Goal: Task Accomplishment & Management: Manage account settings

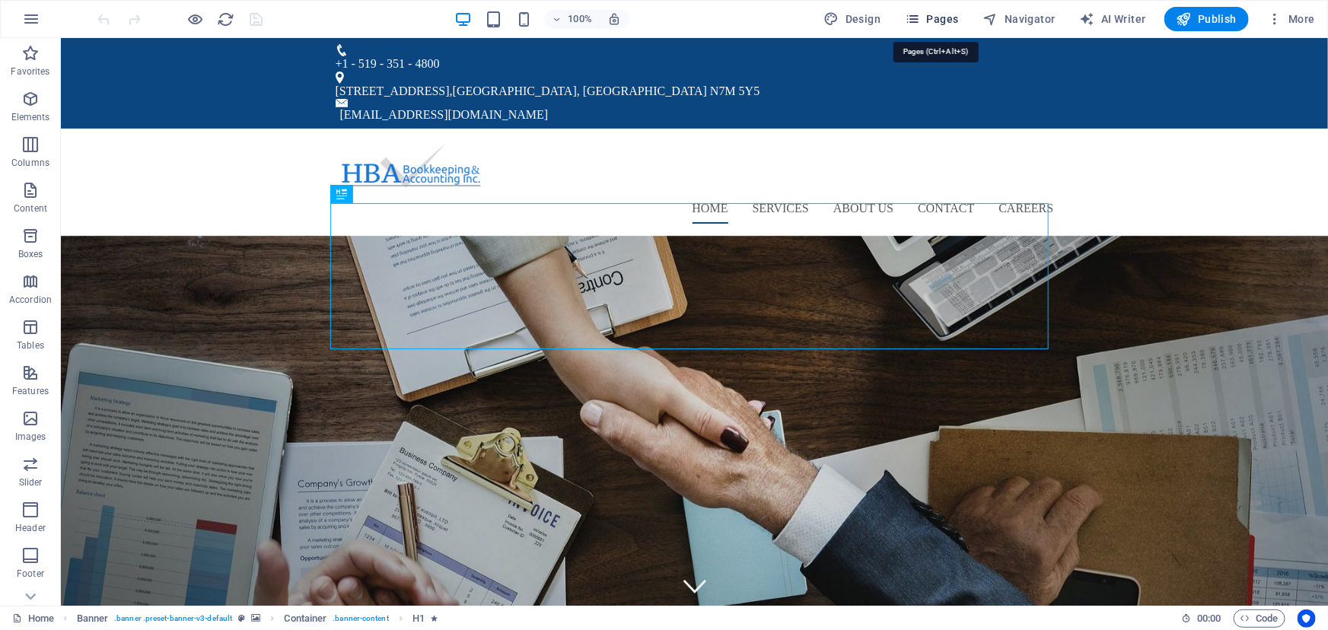
click at [940, 20] on span "Pages" at bounding box center [931, 18] width 53 height 15
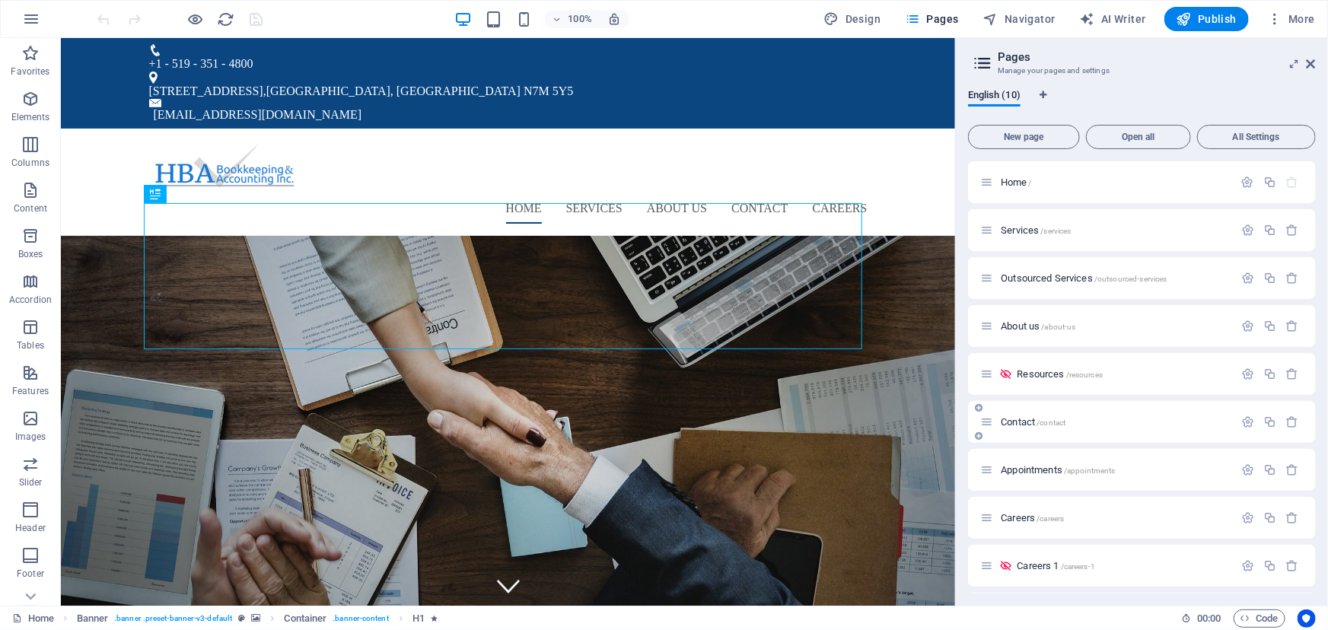
scroll to position [46, 0]
click at [1040, 518] on span "Careers 1 /careers-1" at bounding box center [1056, 519] width 78 height 11
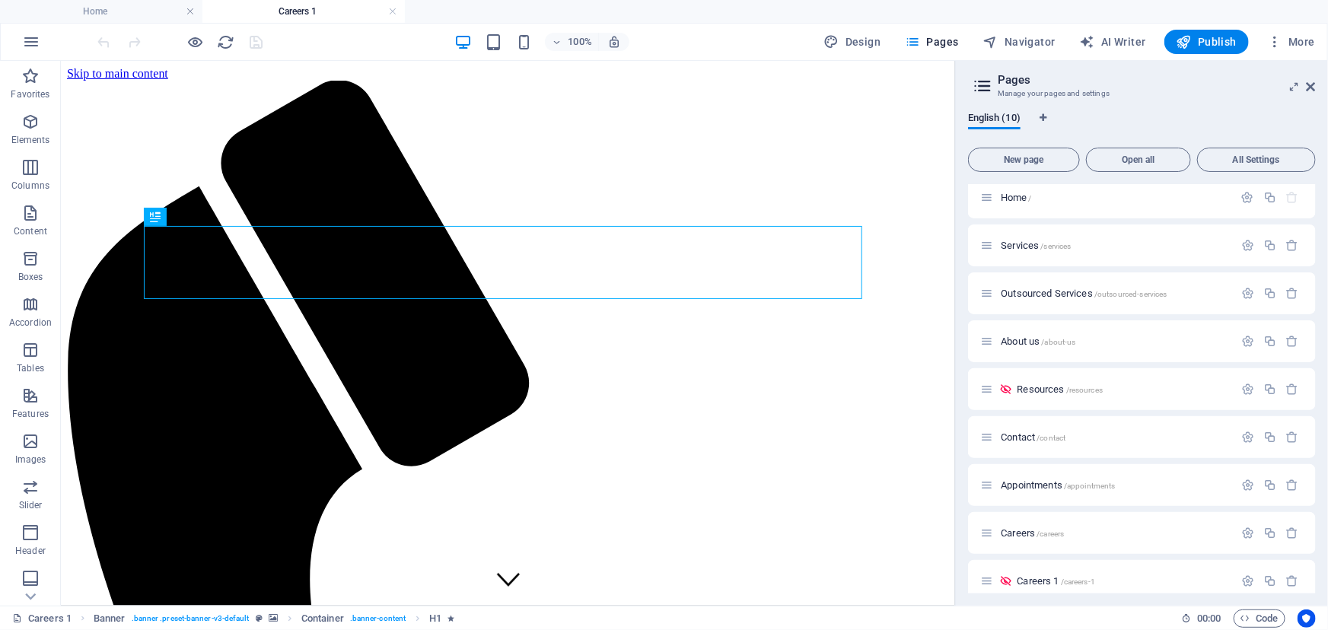
scroll to position [0, 0]
click at [1310, 86] on icon at bounding box center [1311, 87] width 9 height 12
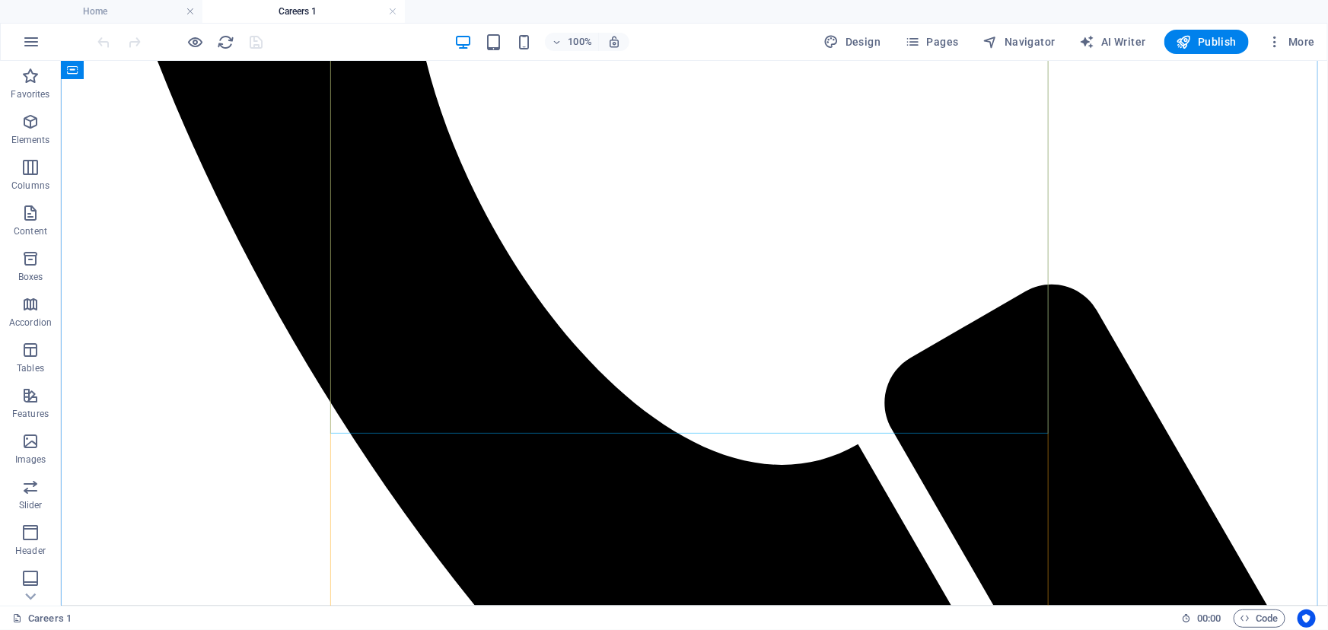
scroll to position [899, 0]
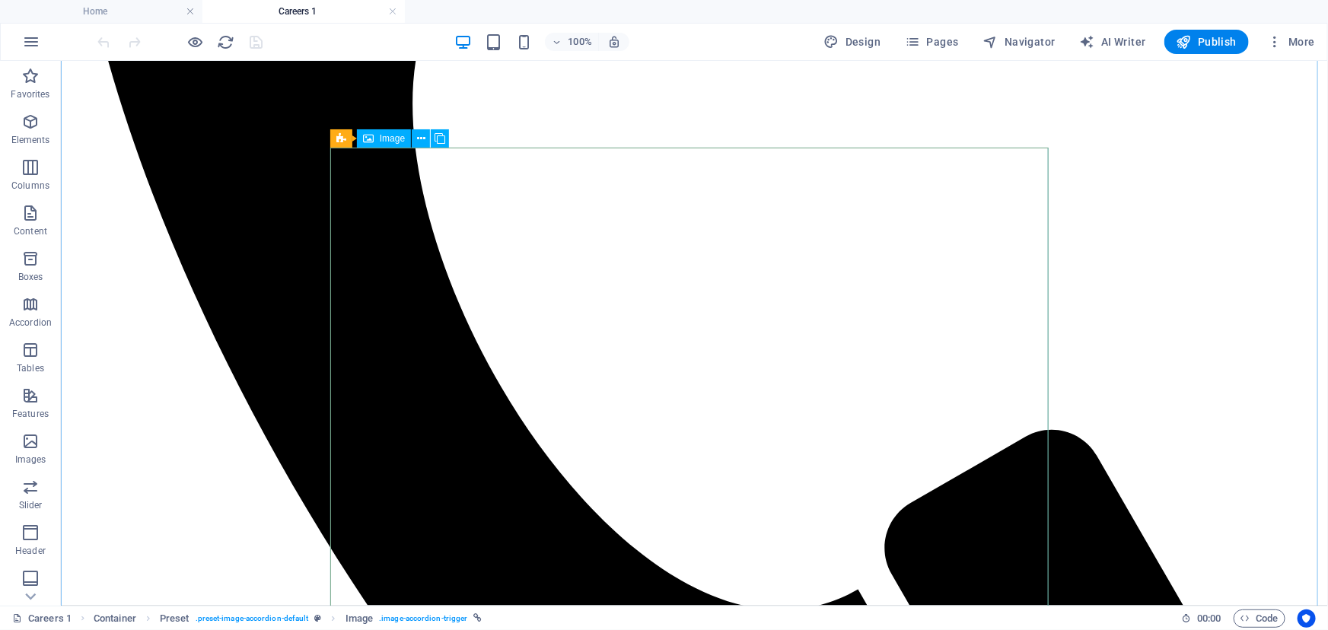
scroll to position [692, 0]
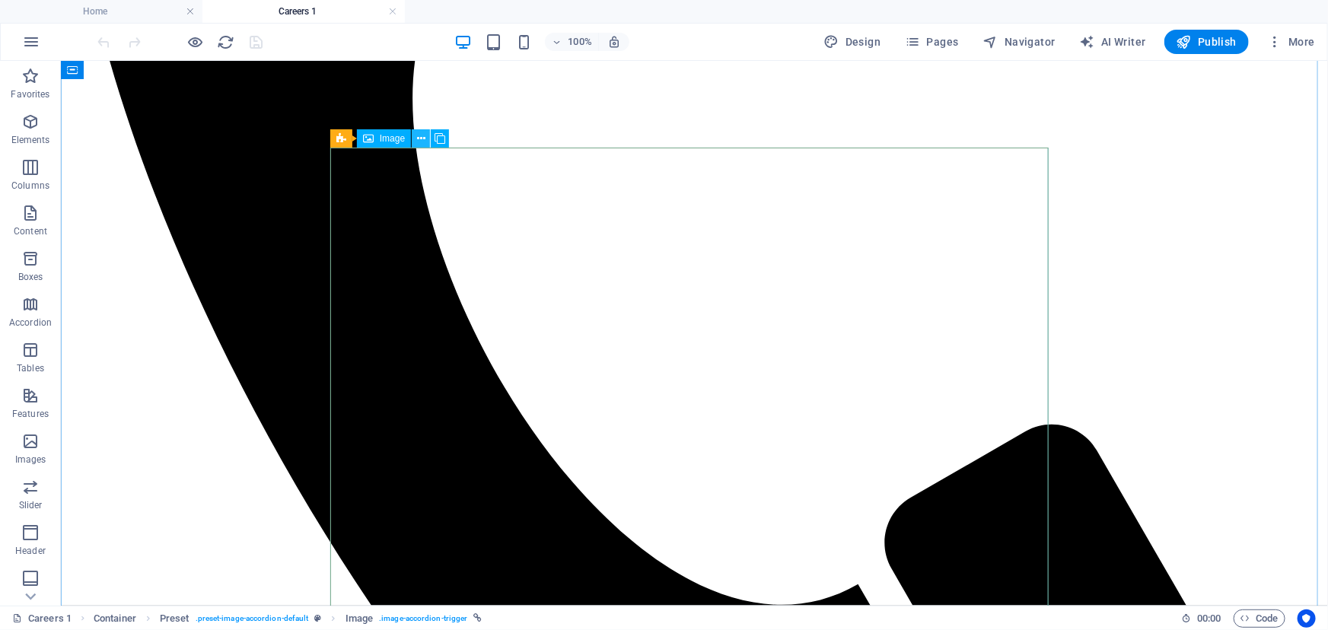
click at [421, 142] on icon at bounding box center [421, 139] width 8 height 16
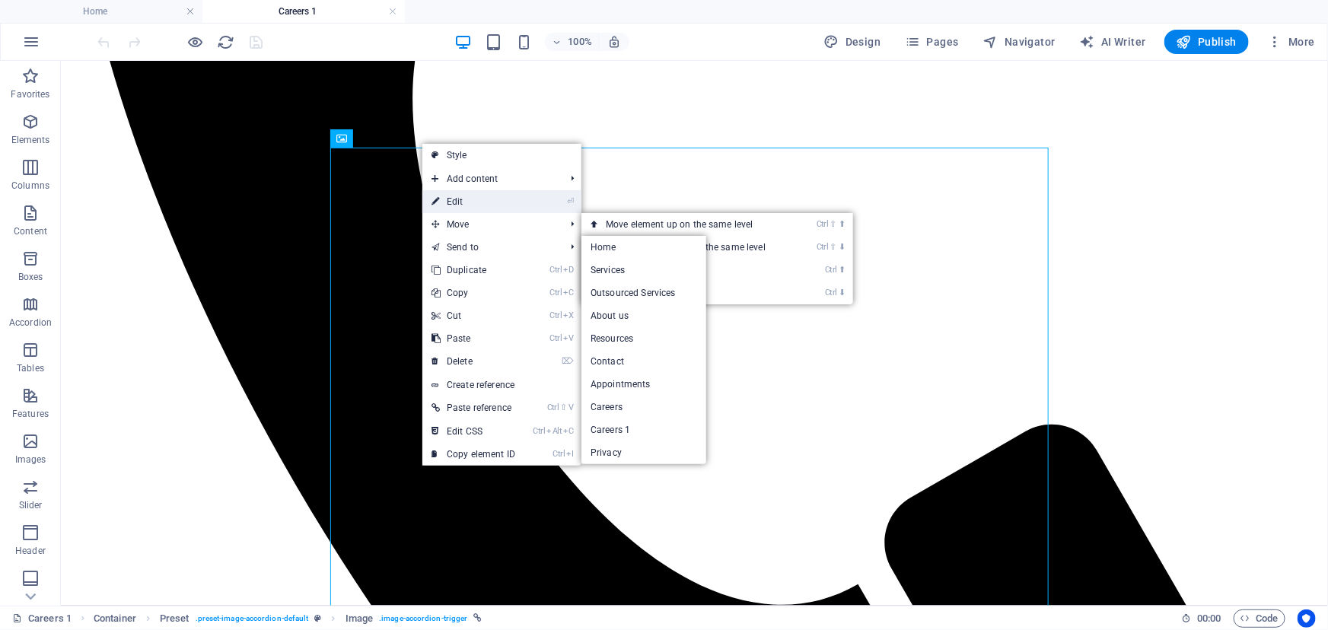
click at [489, 204] on link "⏎ Edit" at bounding box center [473, 201] width 102 height 23
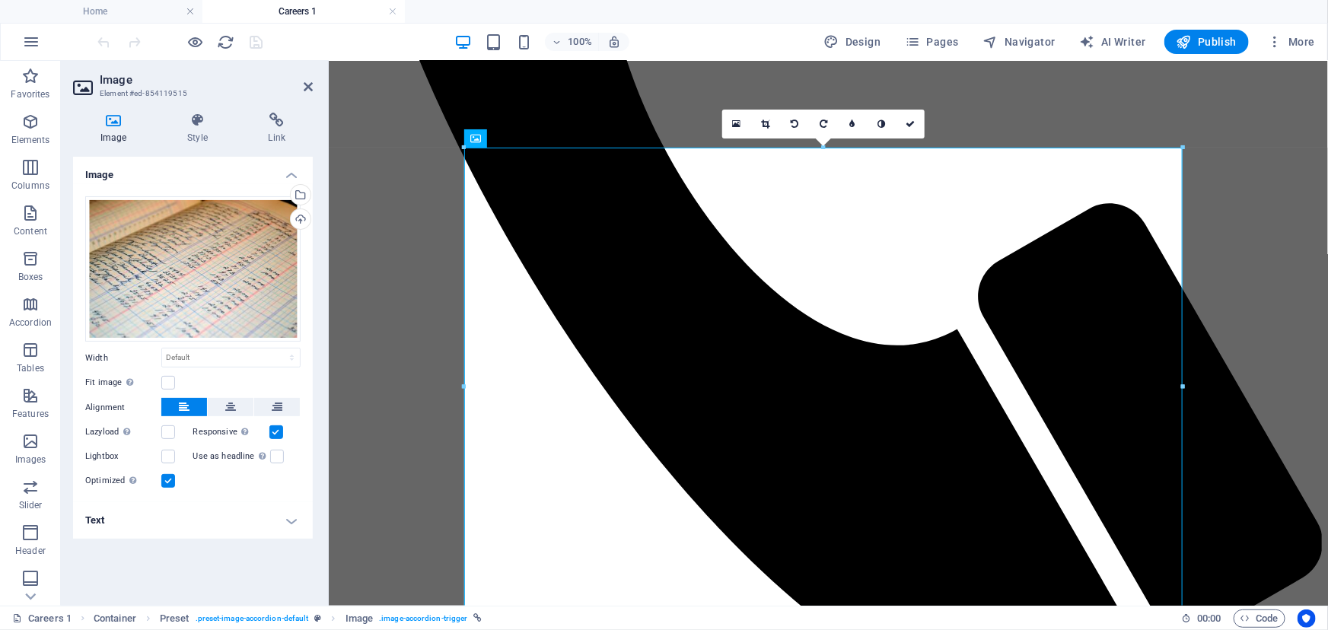
click at [238, 520] on h4 "Text" at bounding box center [193, 520] width 240 height 37
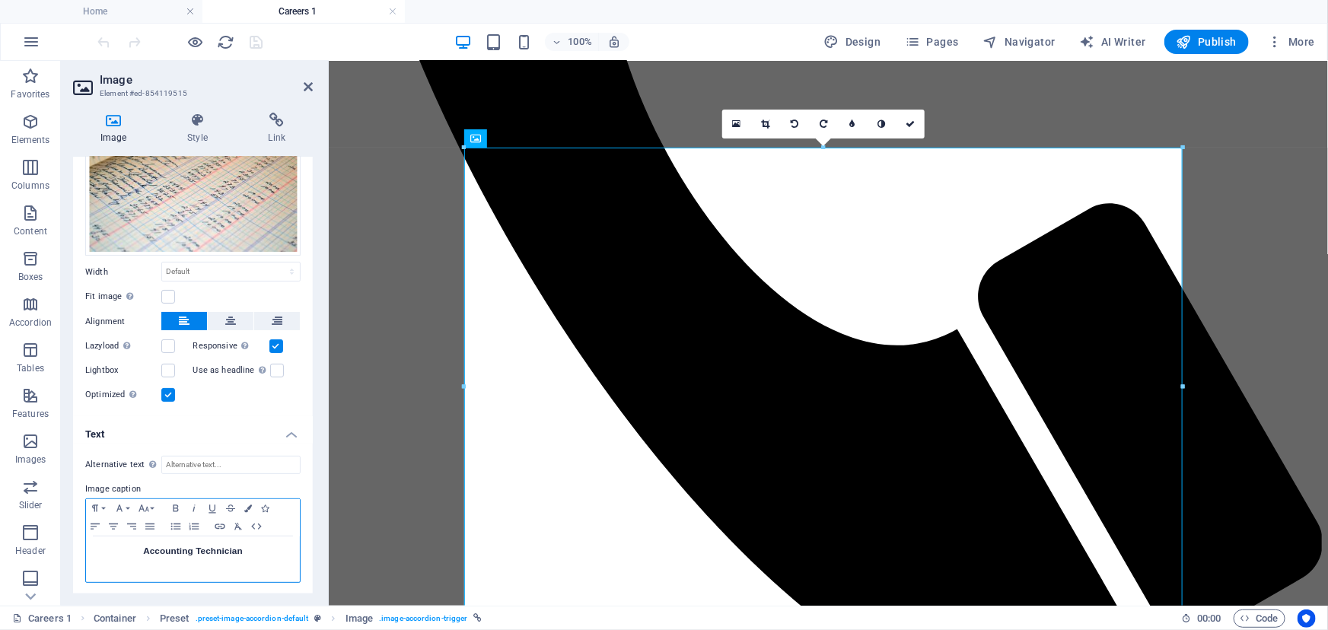
click at [193, 548] on h3 "Accounting Technician" at bounding box center [193, 551] width 199 height 14
click at [304, 86] on icon at bounding box center [308, 87] width 9 height 12
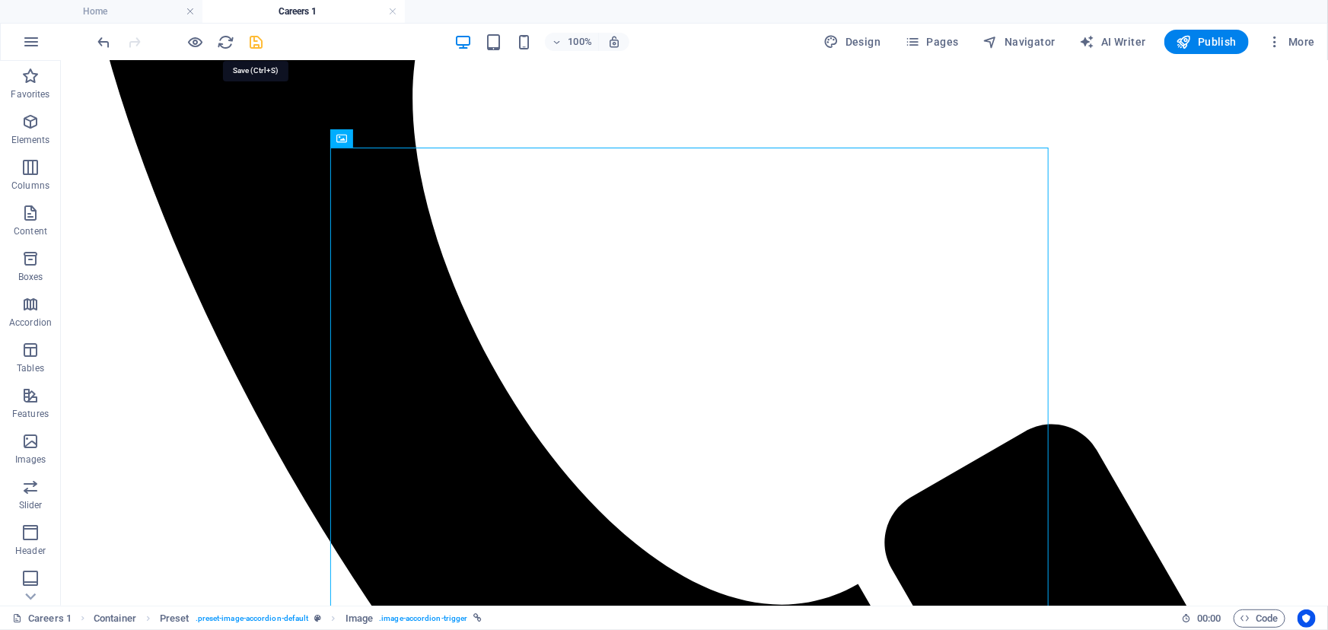
click at [254, 41] on icon "save" at bounding box center [257, 42] width 18 height 18
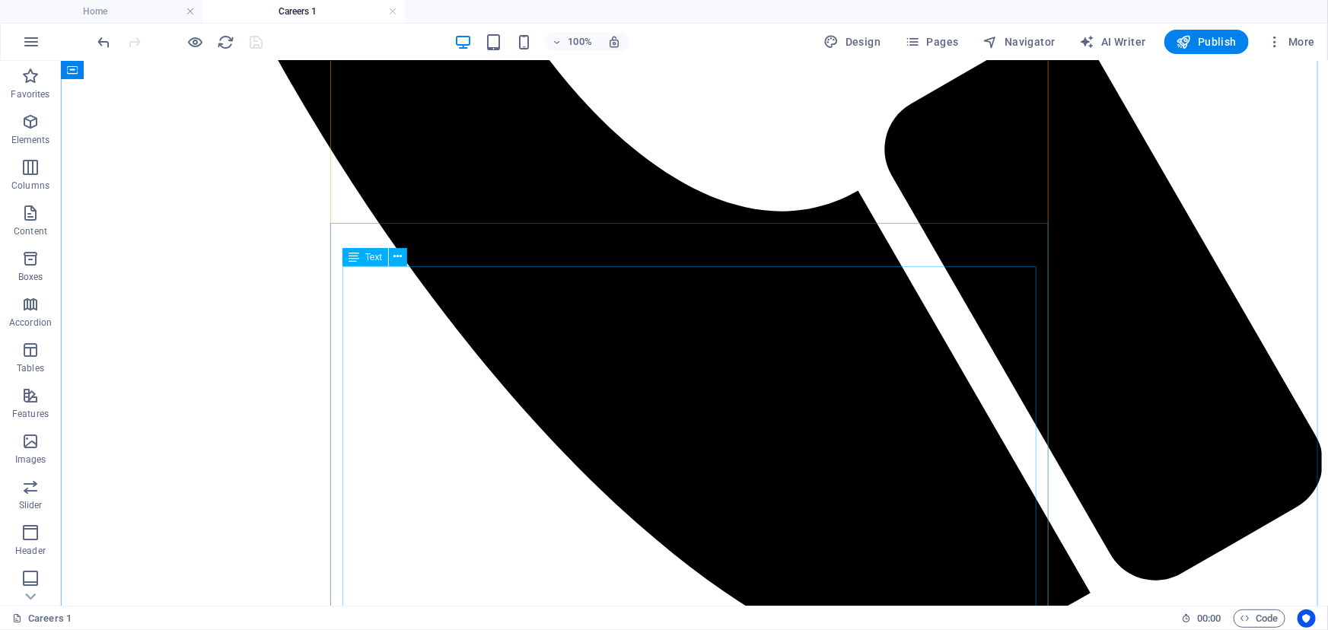
scroll to position [1107, 0]
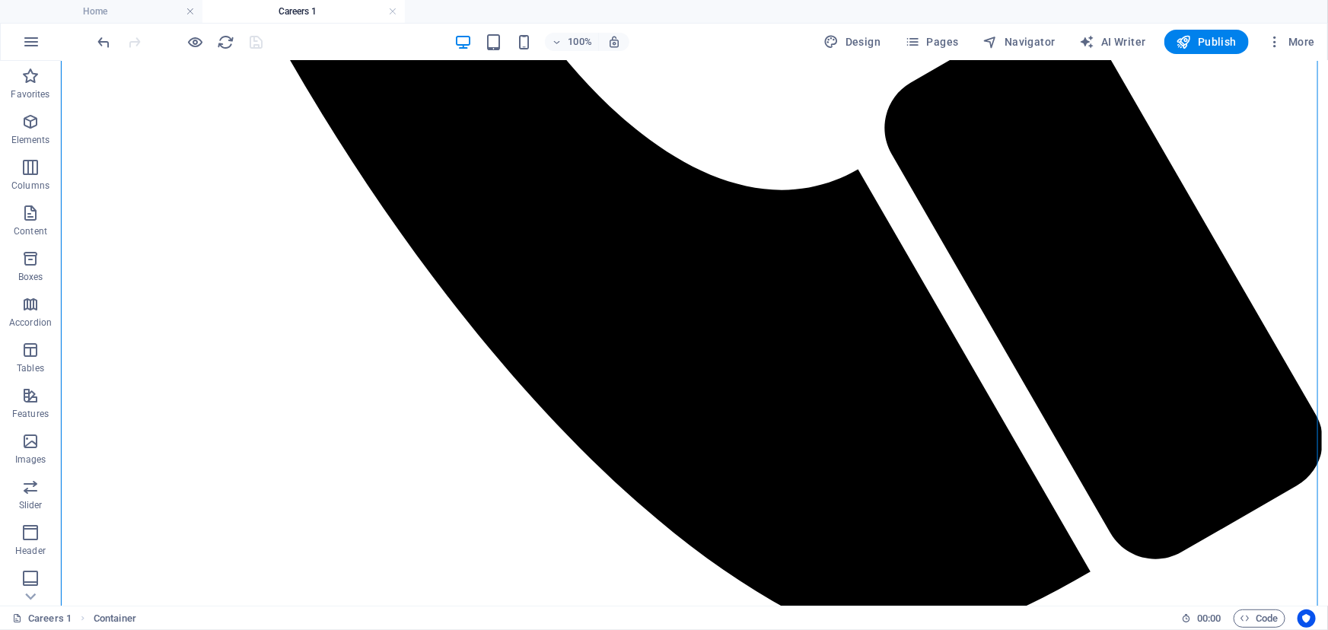
drag, startPoint x: 338, startPoint y: 235, endPoint x: 435, endPoint y: 292, distance: 112.3
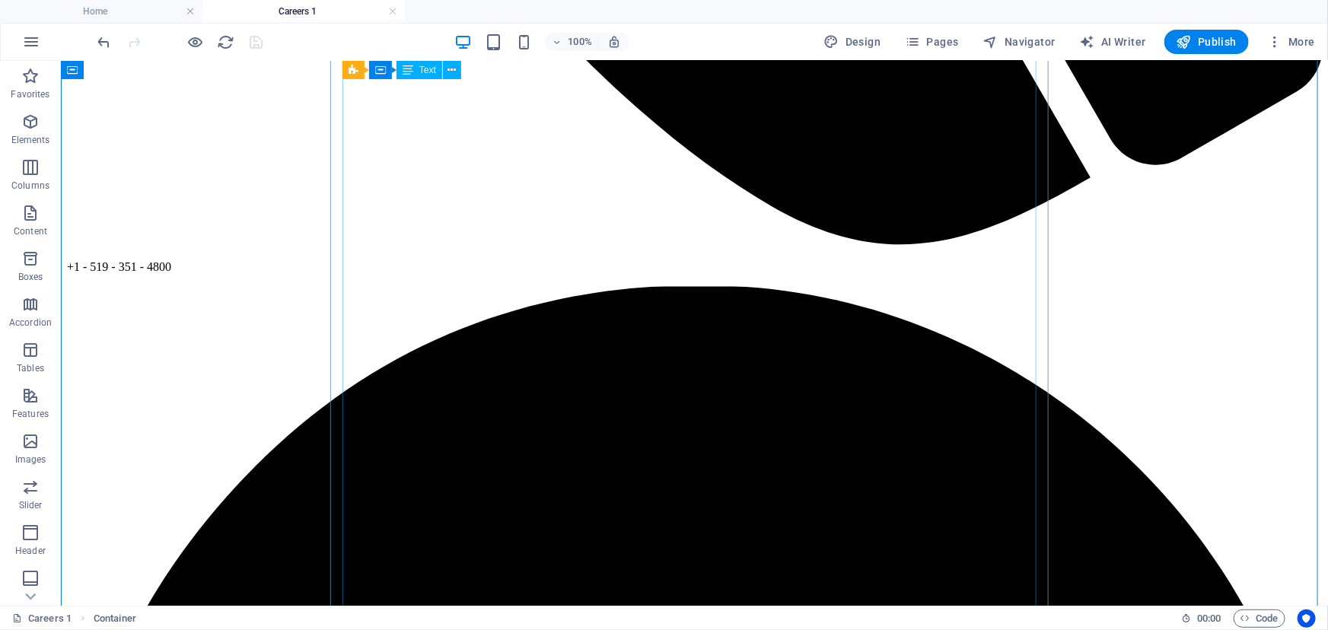
scroll to position [1522, 0]
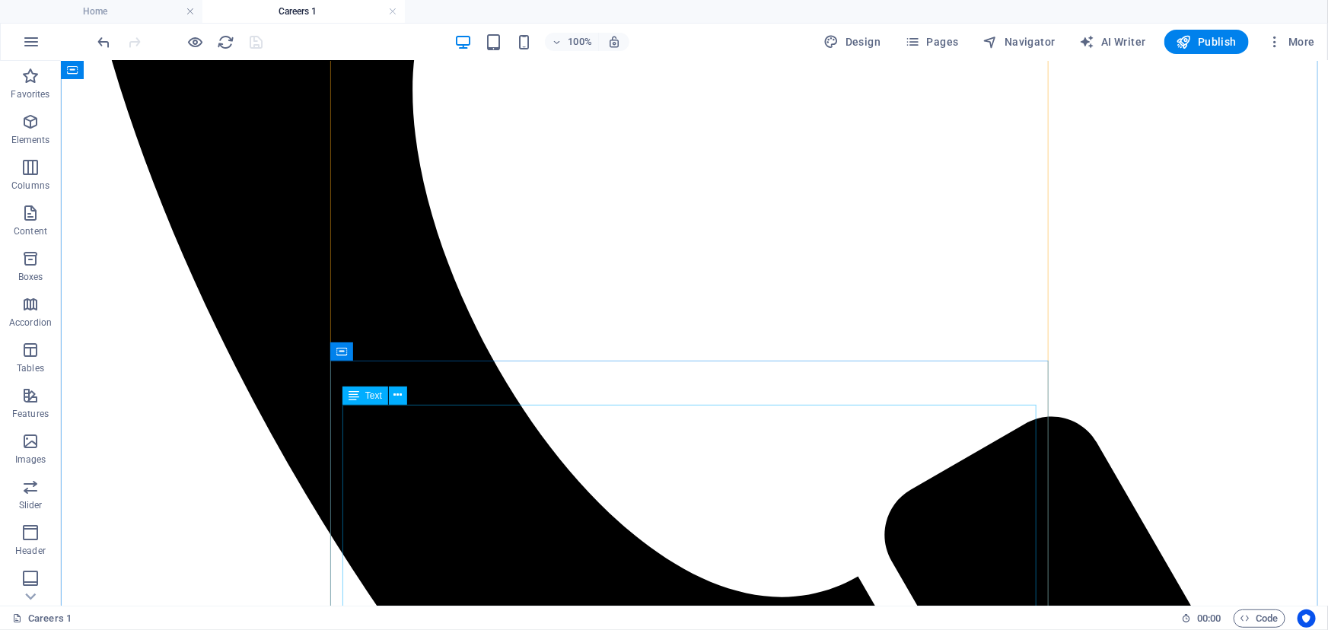
scroll to position [968, 0]
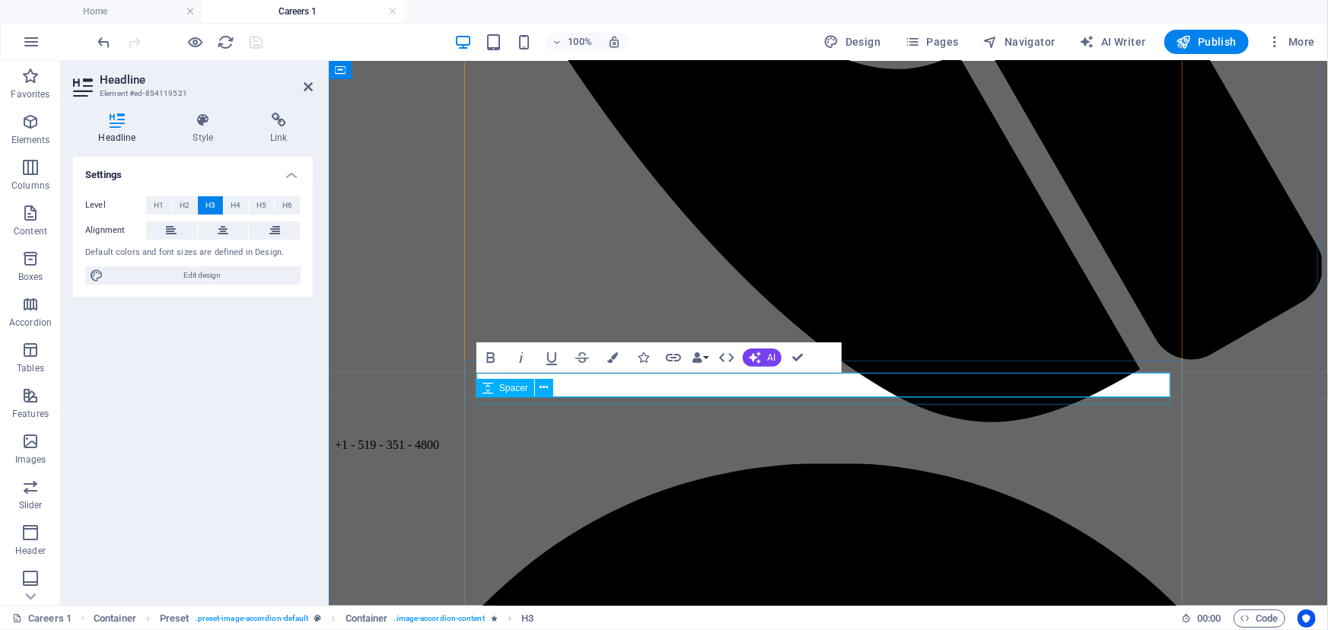
drag, startPoint x: 647, startPoint y: 385, endPoint x: 470, endPoint y: 383, distance: 177.4
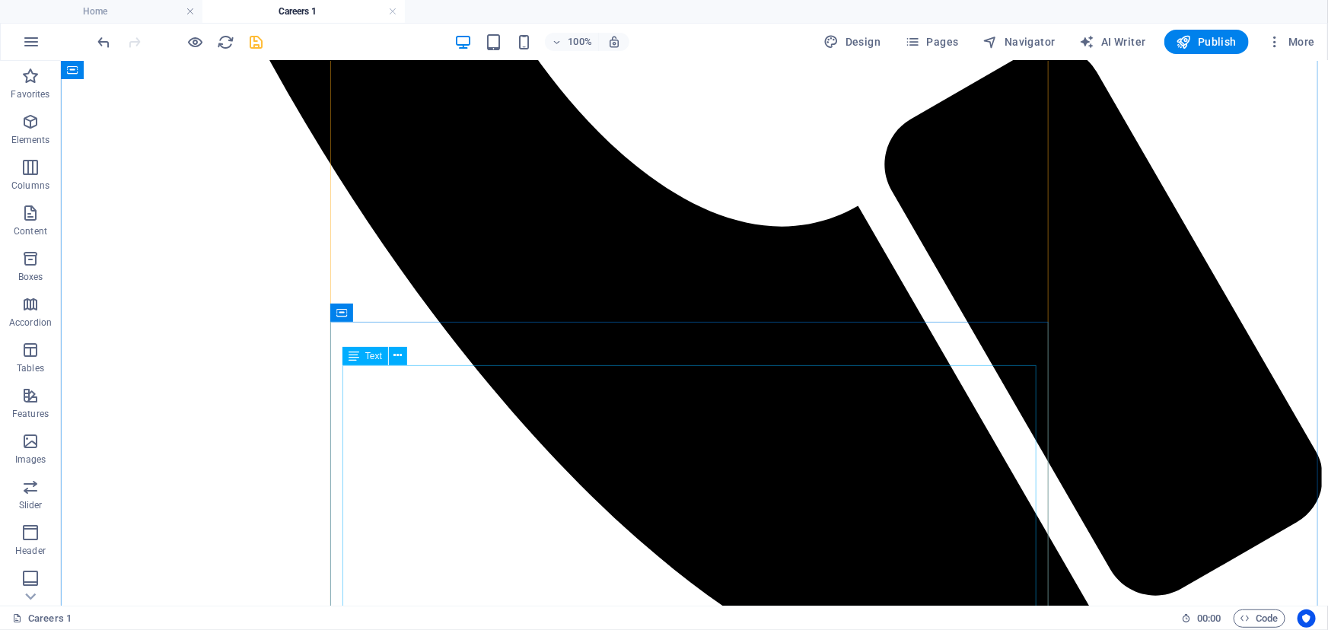
scroll to position [1107, 0]
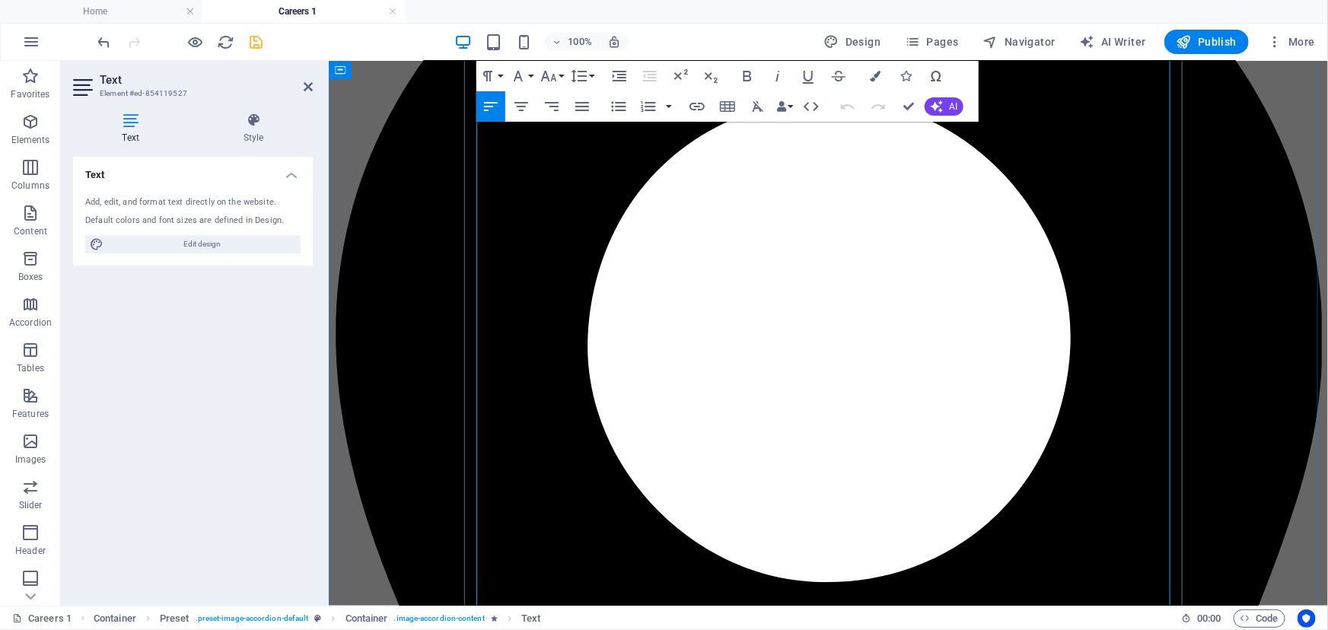
scroll to position [1660, 0]
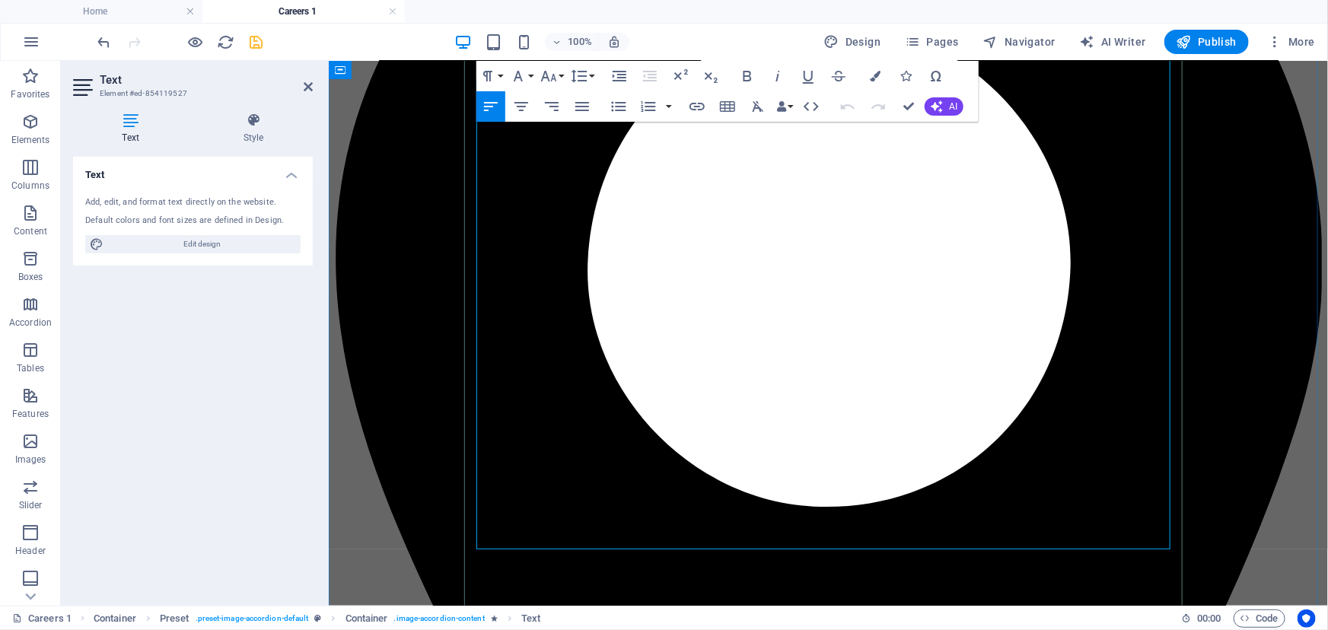
drag, startPoint x: 479, startPoint y: 275, endPoint x: 1102, endPoint y: 528, distance: 672.9
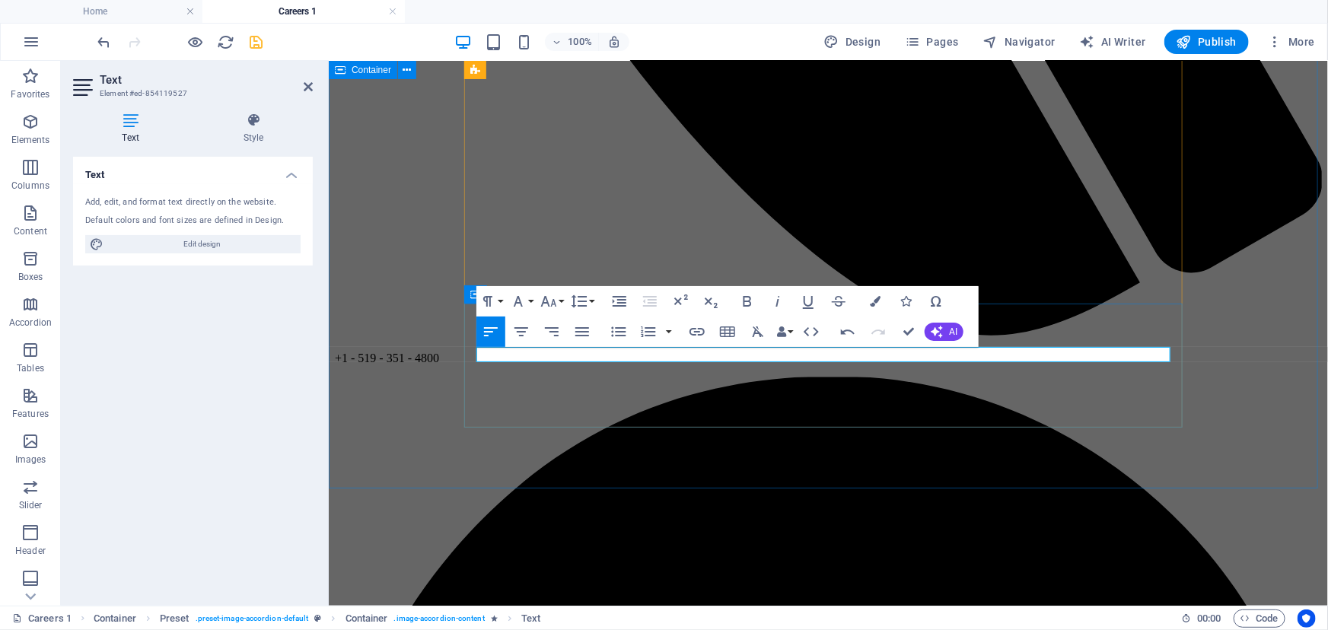
scroll to position [899, 0]
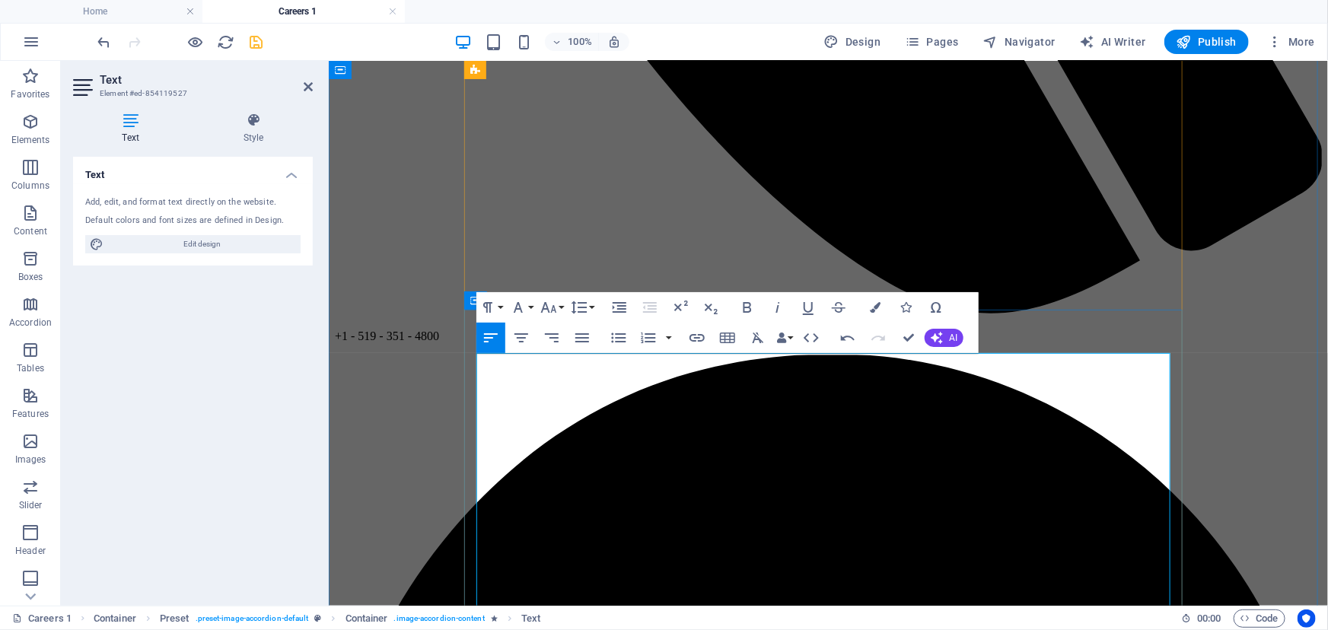
scroll to position [1107, 0]
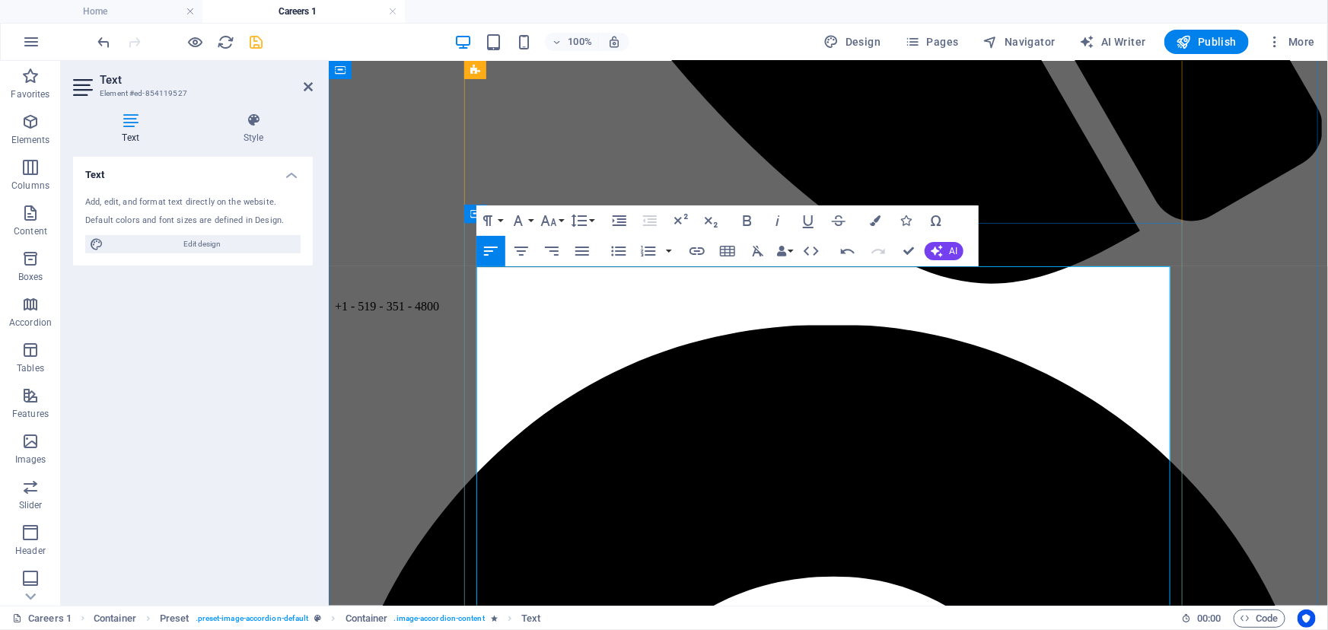
drag, startPoint x: 479, startPoint y: 393, endPoint x: 502, endPoint y: 402, distance: 24.6
drag, startPoint x: 572, startPoint y: 272, endPoint x: 474, endPoint y: 266, distance: 97.6
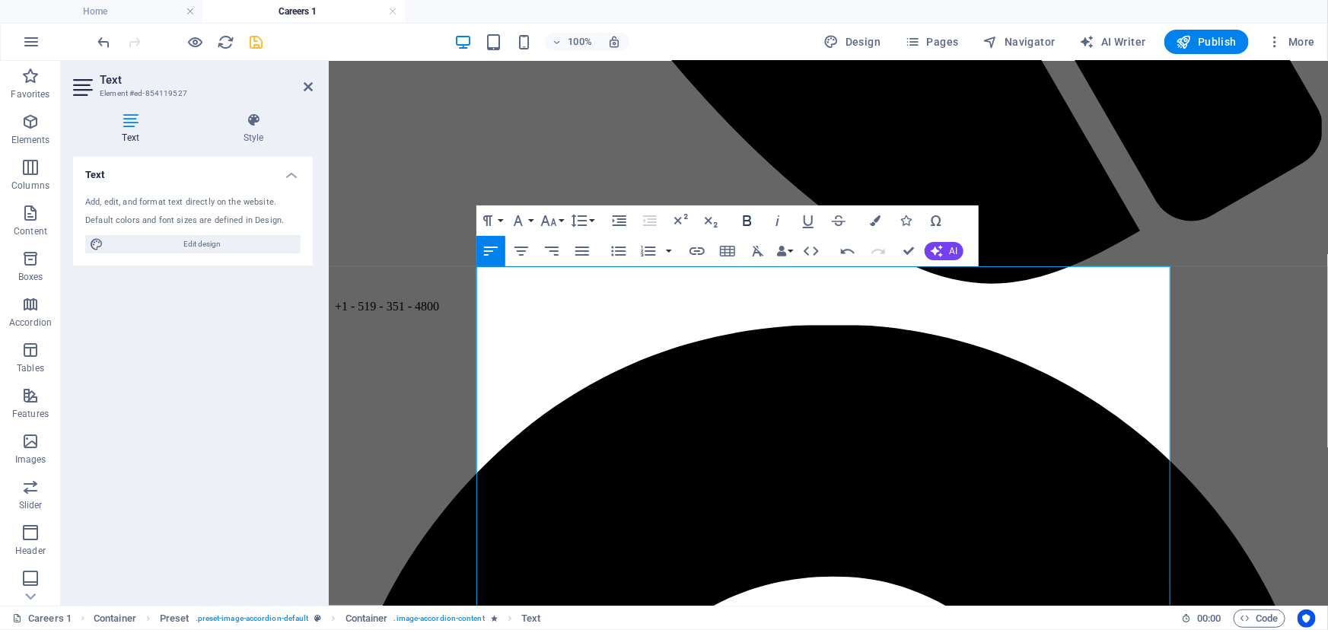
click at [747, 223] on icon "button" at bounding box center [747, 221] width 18 height 18
click at [515, 247] on icon "button" at bounding box center [522, 251] width 14 height 9
click at [555, 218] on icon "button" at bounding box center [549, 221] width 18 height 18
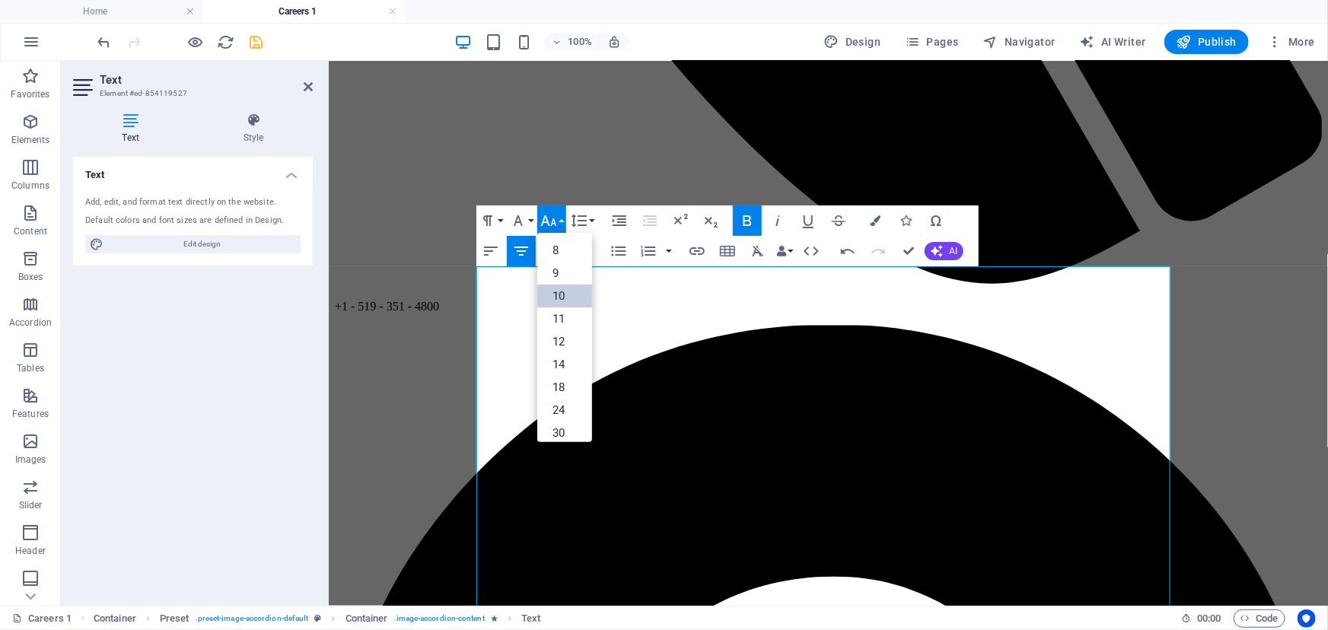
click at [566, 299] on link "10" at bounding box center [564, 296] width 55 height 23
click at [559, 222] on button "Font Size" at bounding box center [551, 221] width 29 height 30
click at [572, 360] on link "14" at bounding box center [564, 364] width 55 height 23
click at [556, 218] on icon "button" at bounding box center [549, 221] width 18 height 18
click at [571, 406] on link "24" at bounding box center [564, 410] width 55 height 23
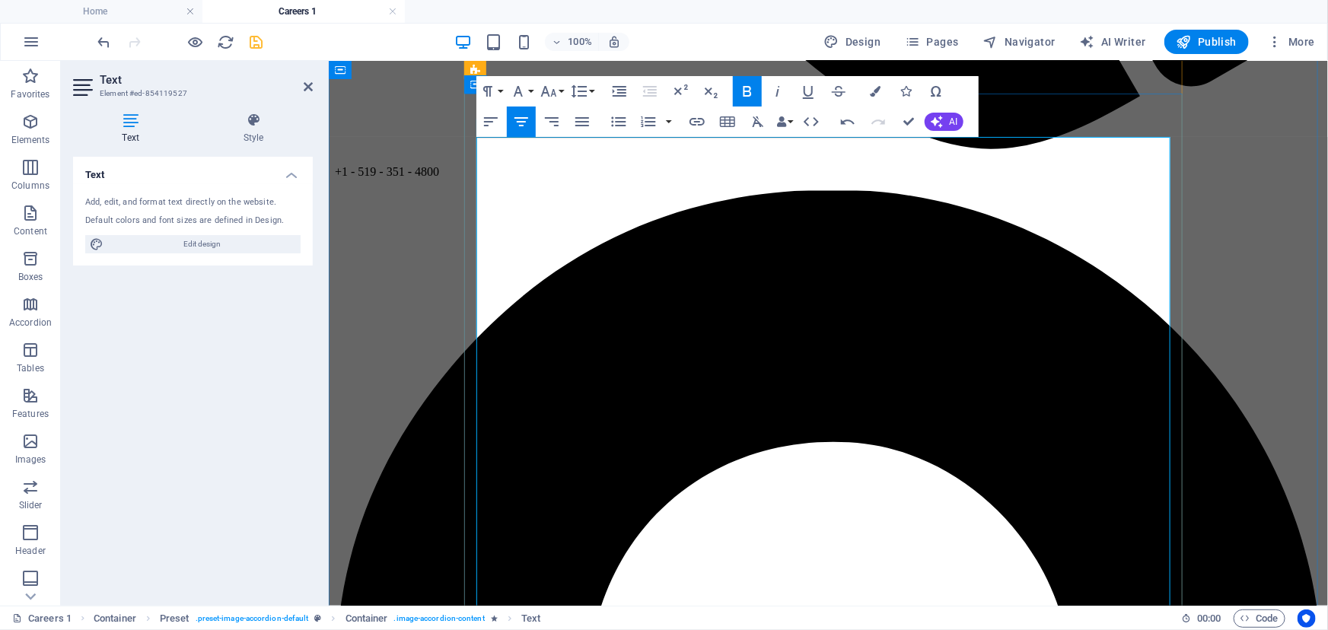
scroll to position [1245, 0]
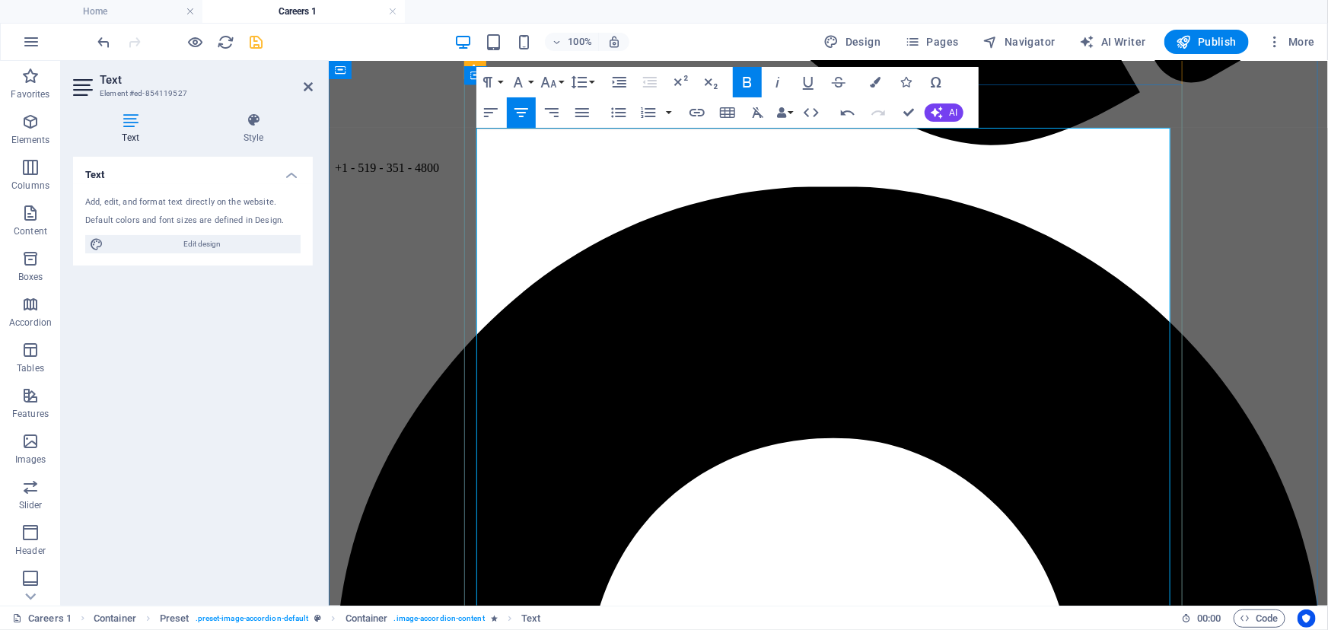
drag, startPoint x: 578, startPoint y: 292, endPoint x: 475, endPoint y: 293, distance: 103.5
click at [747, 84] on icon "button" at bounding box center [747, 82] width 18 height 18
drag, startPoint x: 556, startPoint y: 479, endPoint x: 475, endPoint y: 479, distance: 81.4
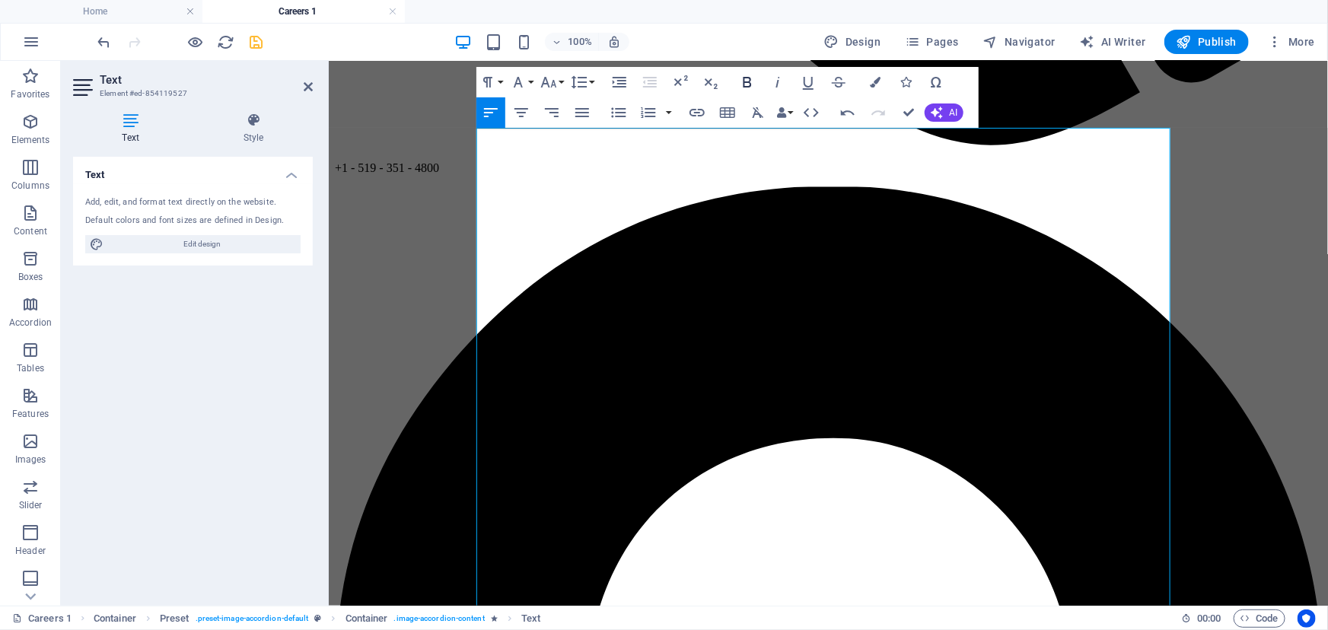
click at [748, 78] on icon "button" at bounding box center [747, 82] width 18 height 18
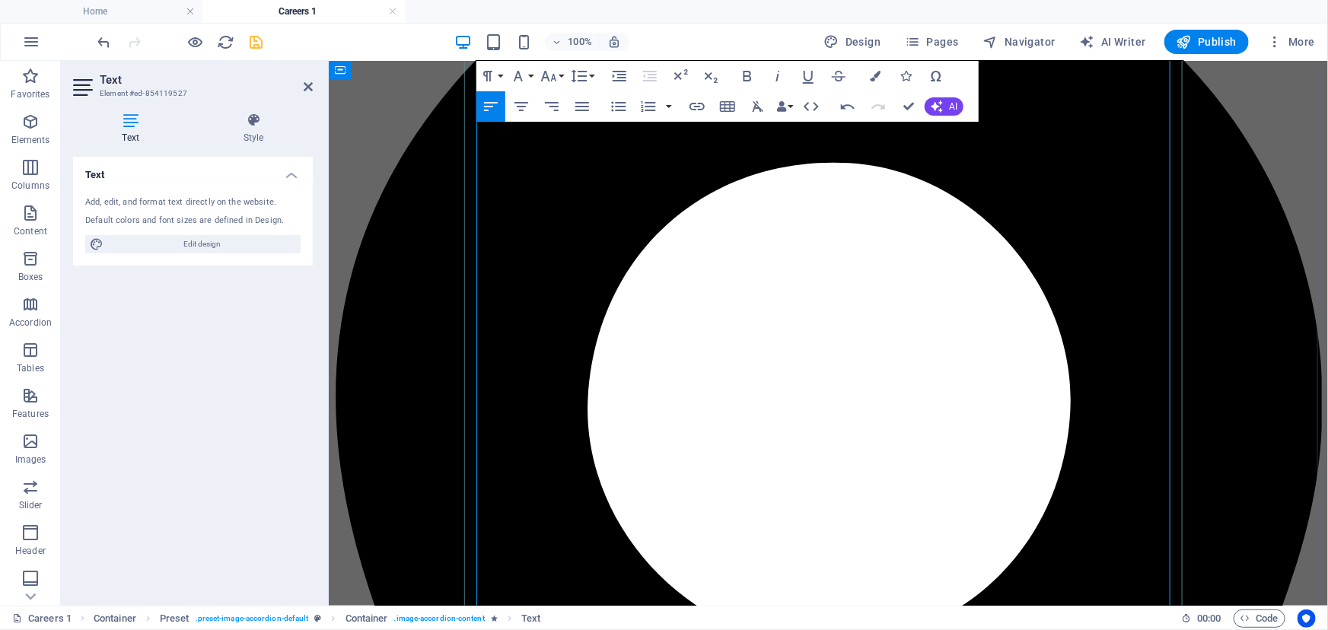
scroll to position [1522, 0]
drag, startPoint x: 524, startPoint y: 413, endPoint x: 473, endPoint y: 416, distance: 51.8
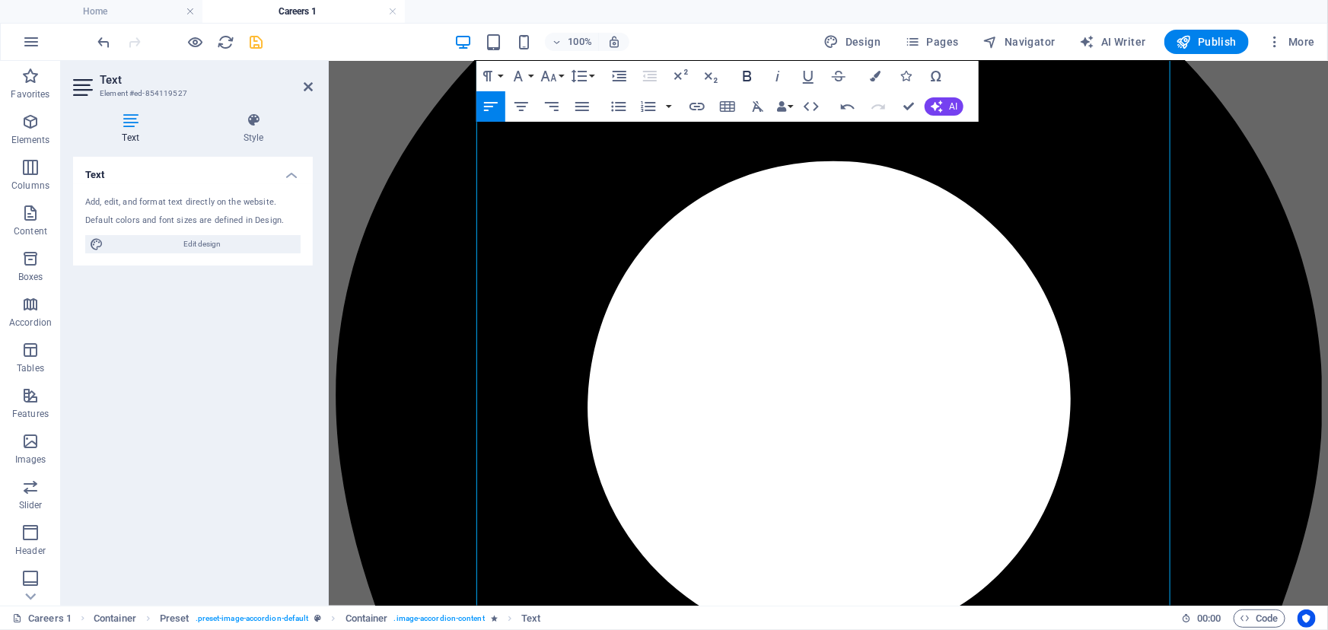
click at [745, 81] on icon "button" at bounding box center [748, 76] width 8 height 11
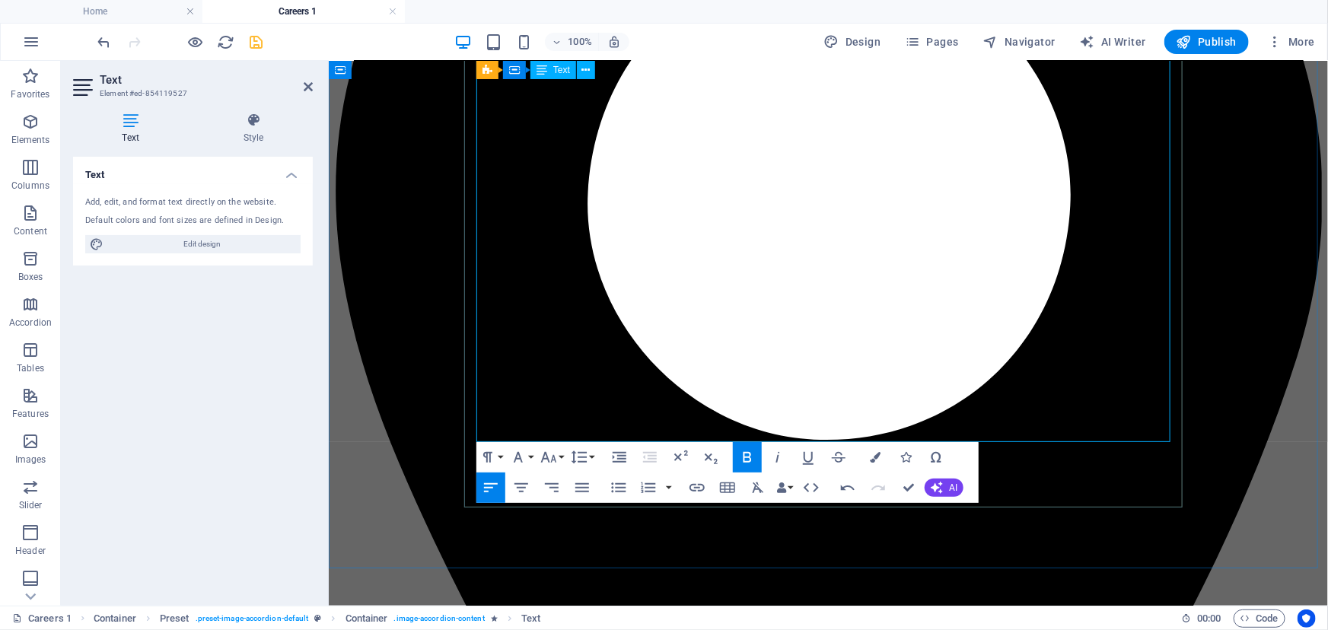
scroll to position [1729, 0]
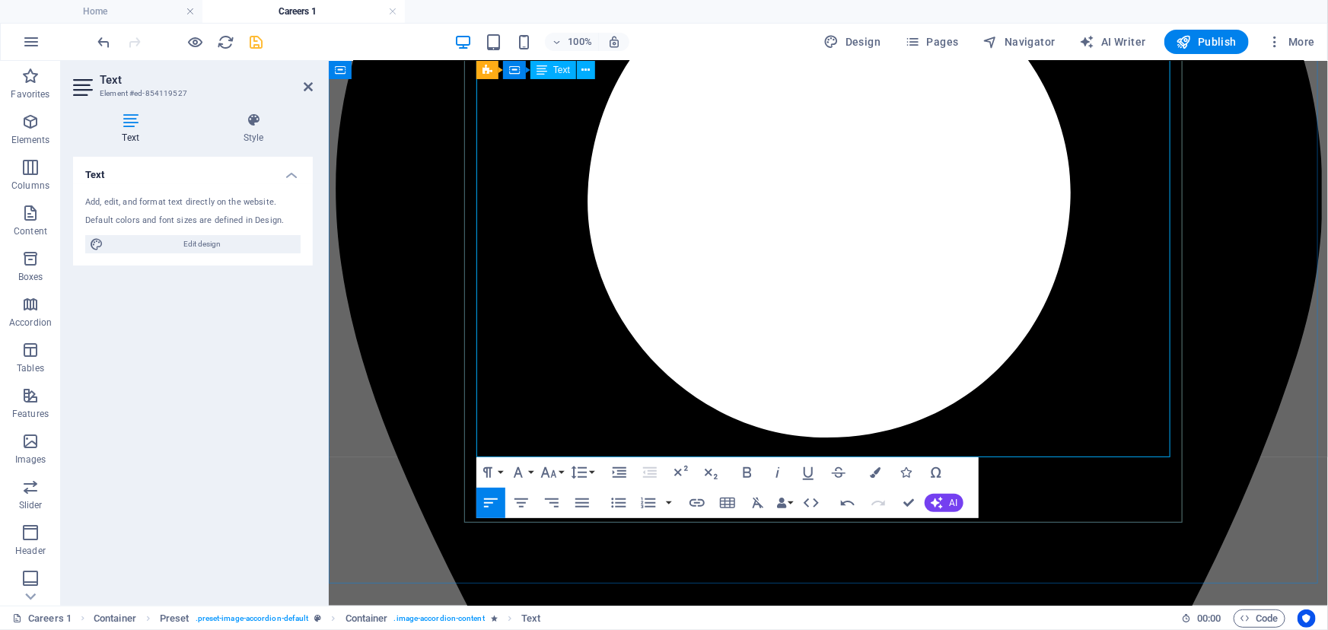
drag, startPoint x: 523, startPoint y: 250, endPoint x: 476, endPoint y: 250, distance: 46.4
click at [745, 470] on icon "button" at bounding box center [747, 473] width 18 height 18
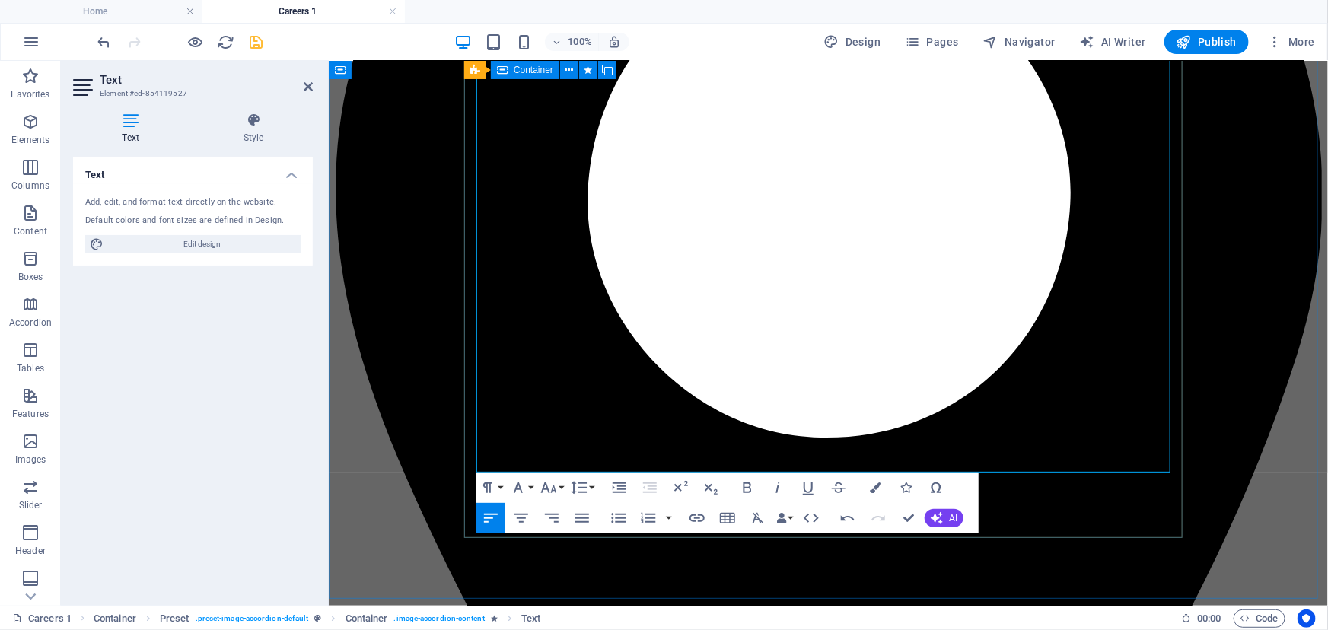
drag, startPoint x: 552, startPoint y: 295, endPoint x: 470, endPoint y: 293, distance: 81.5
click at [749, 483] on icon "button" at bounding box center [748, 488] width 8 height 11
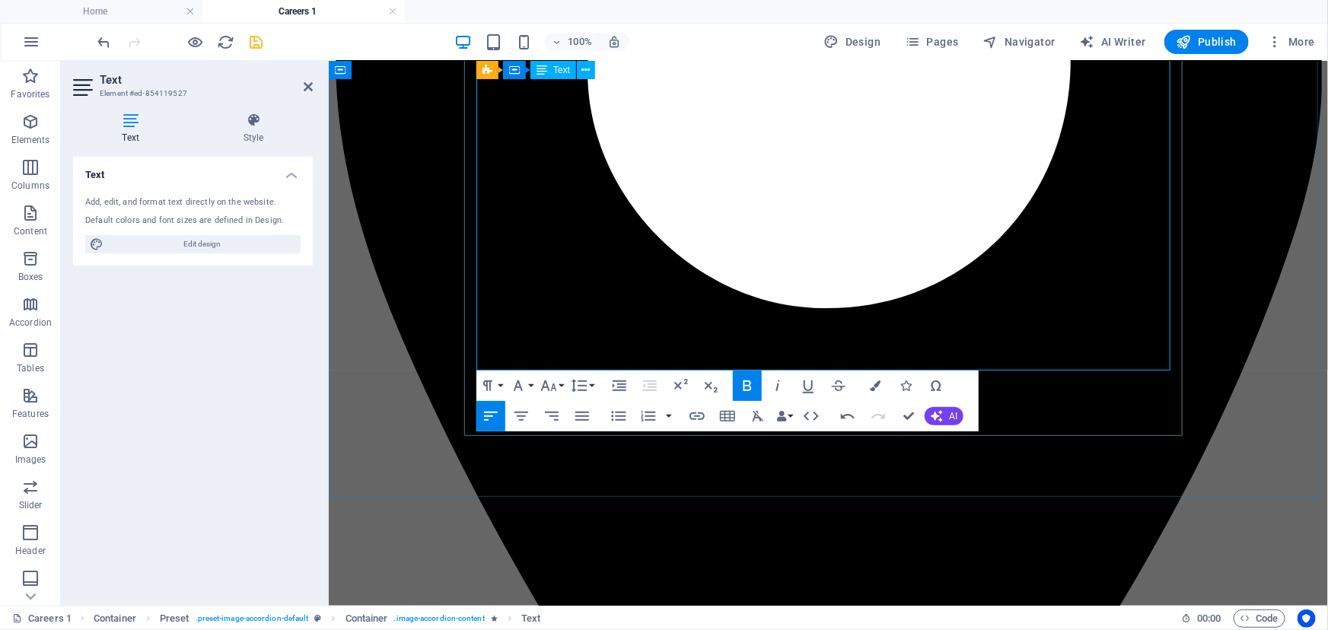
scroll to position [1868, 0]
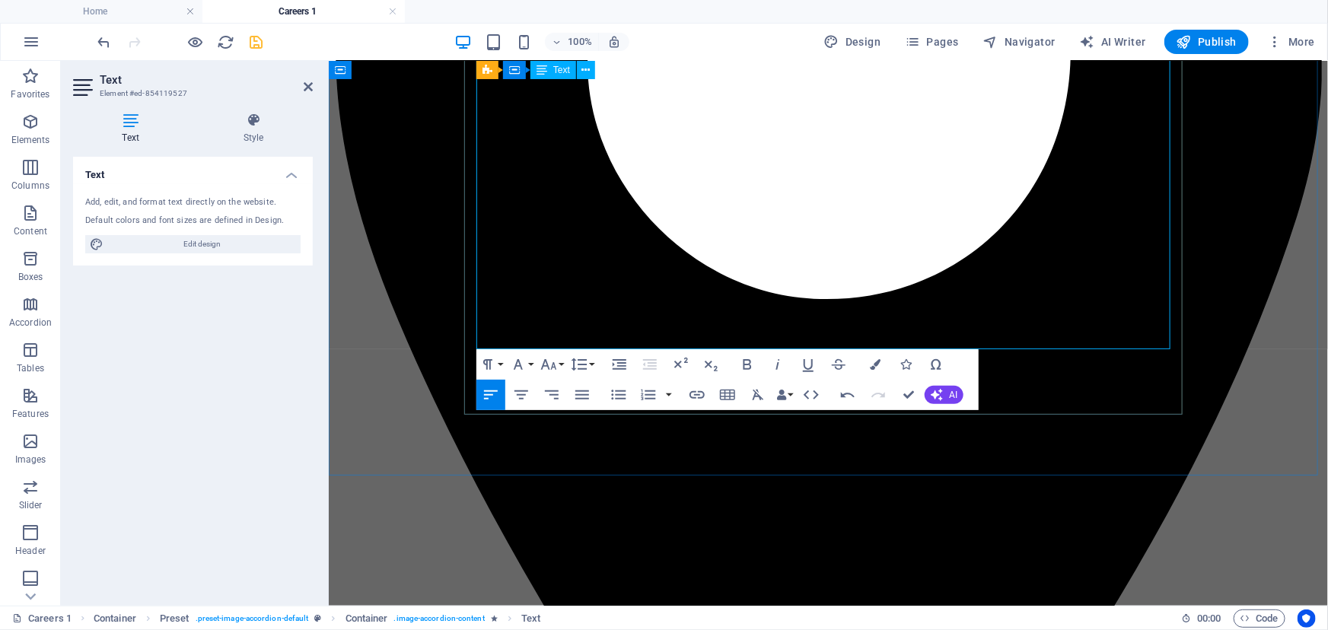
drag, startPoint x: 570, startPoint y: 205, endPoint x: 477, endPoint y: 199, distance: 93.1
click at [745, 365] on icon "button" at bounding box center [747, 364] width 18 height 18
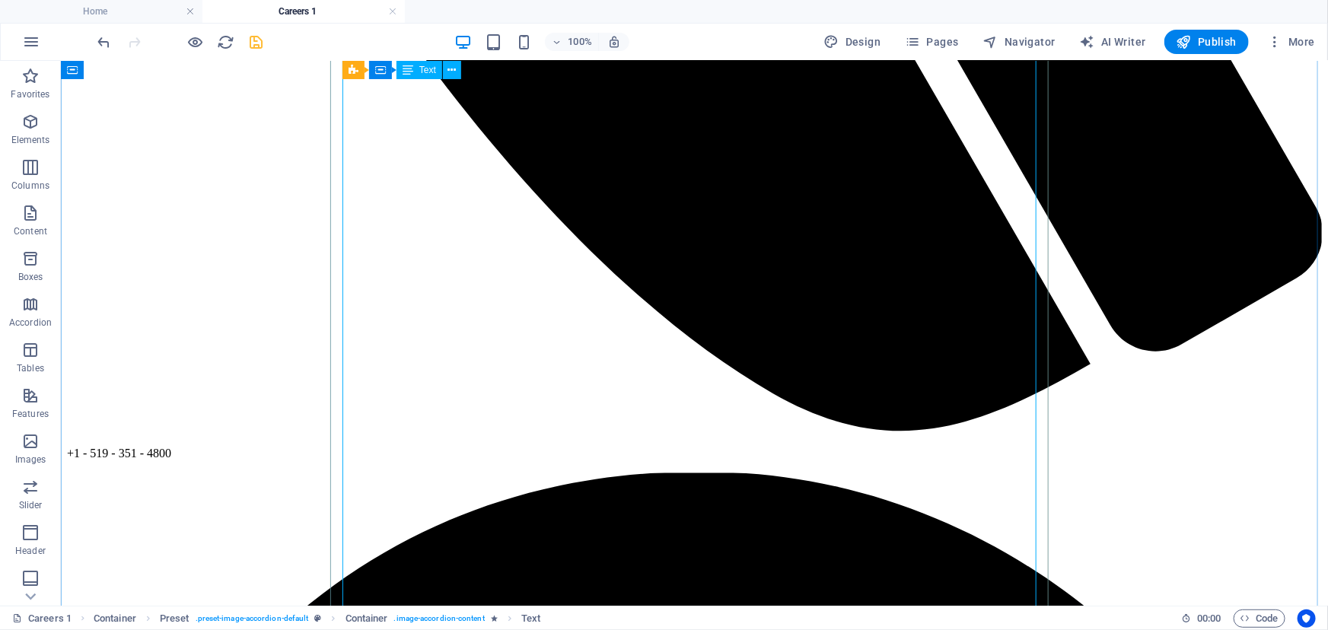
scroll to position [1245, 0]
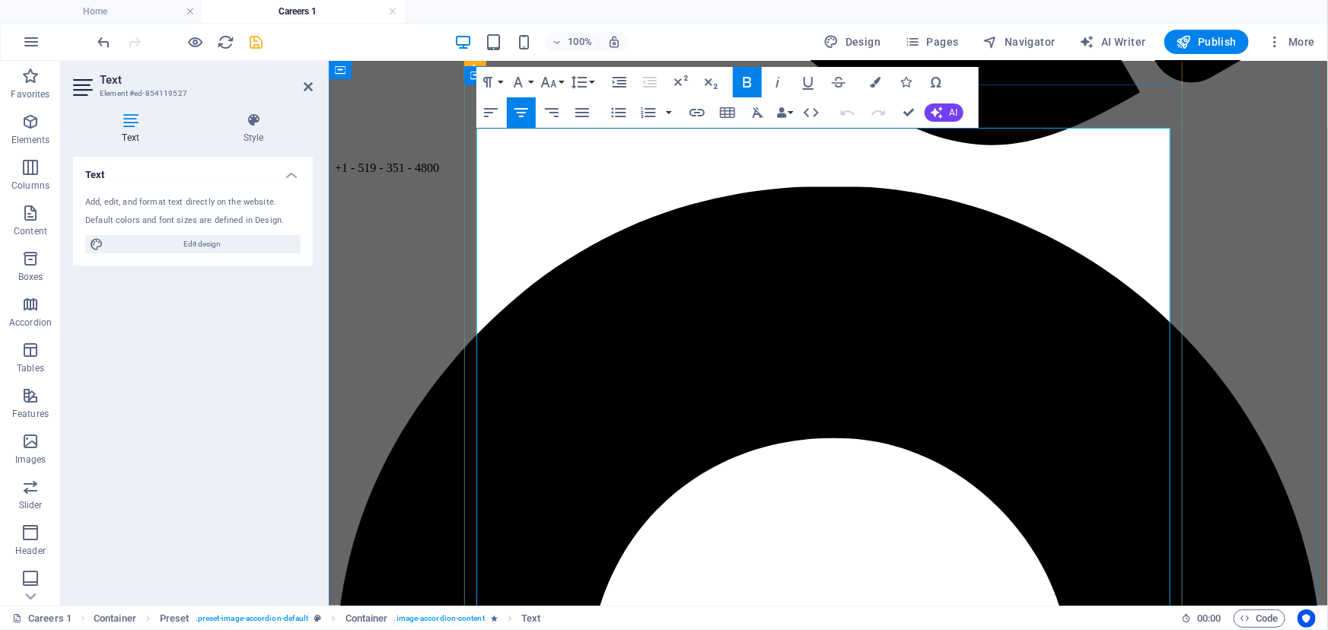
drag, startPoint x: 475, startPoint y: 311, endPoint x: 777, endPoint y: 440, distance: 328.7
click at [617, 116] on icon "button" at bounding box center [618, 112] width 14 height 10
click at [624, 113] on icon "button" at bounding box center [619, 113] width 18 height 18
click at [668, 113] on button "button" at bounding box center [669, 112] width 12 height 30
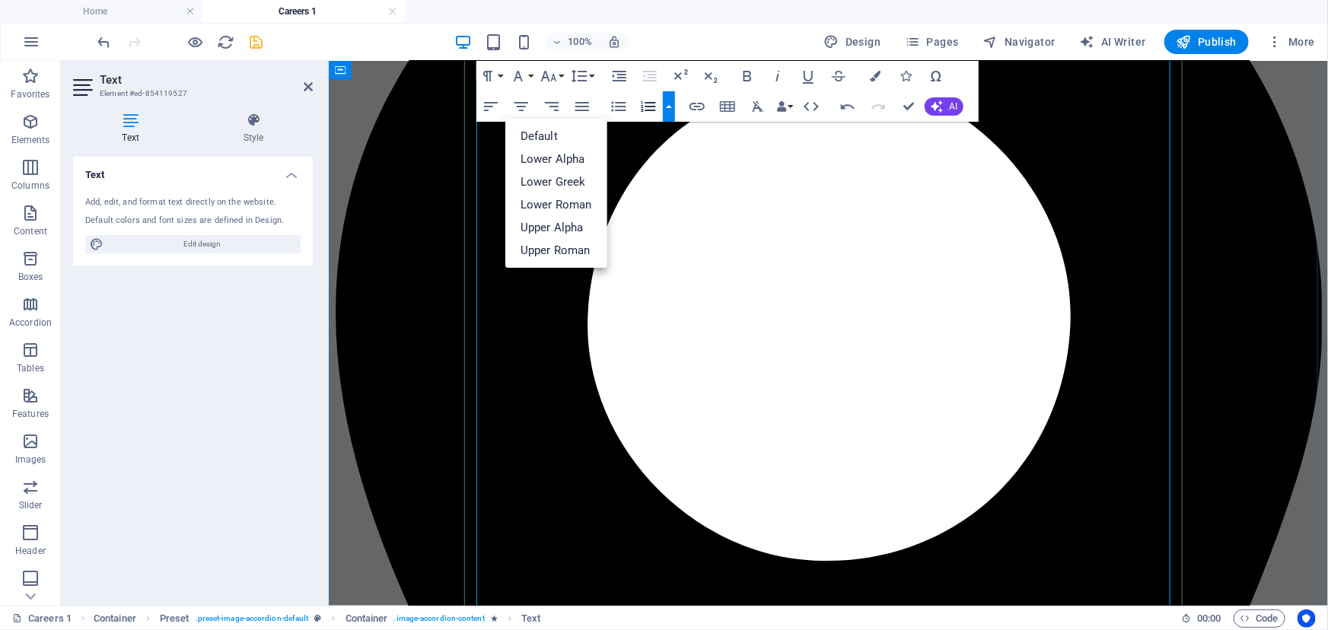
scroll to position [1533, 0]
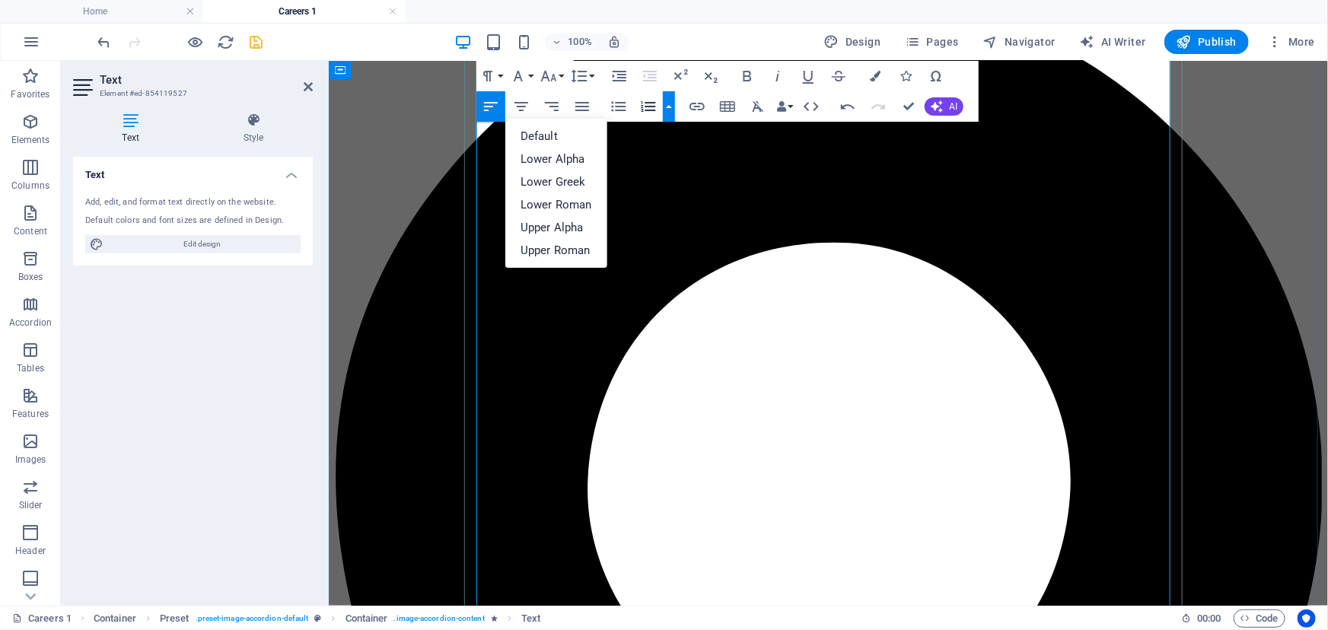
scroll to position [1325, 0]
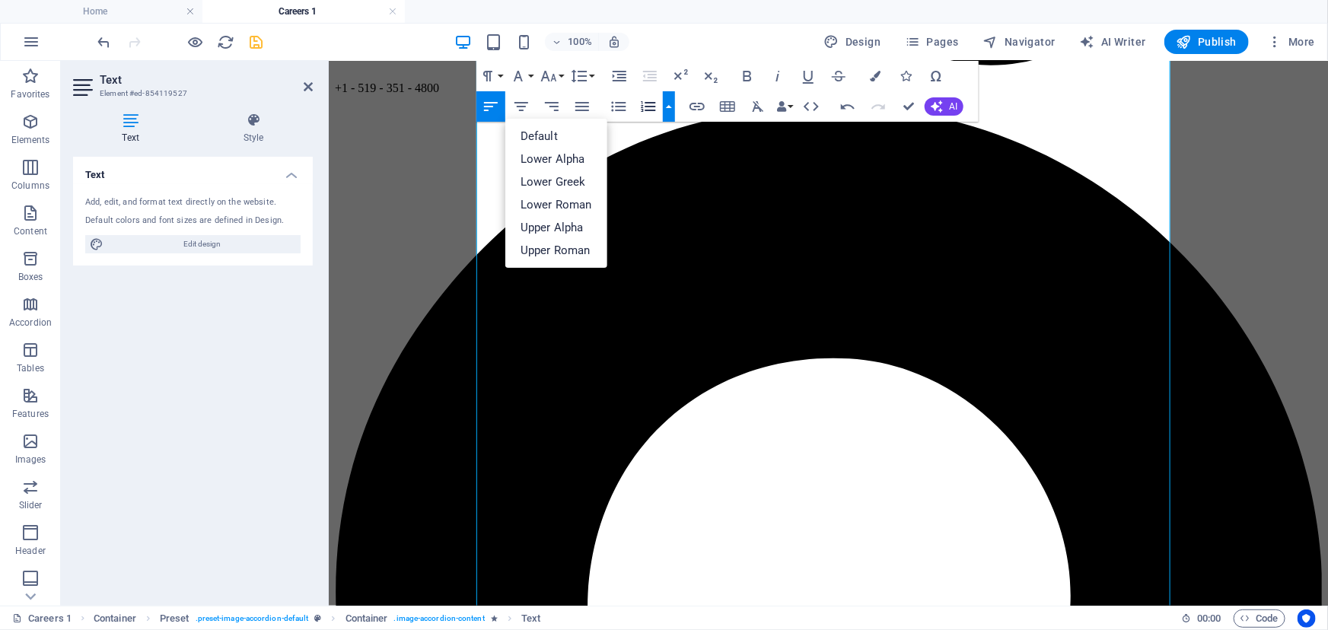
click at [667, 113] on button "button" at bounding box center [669, 106] width 12 height 30
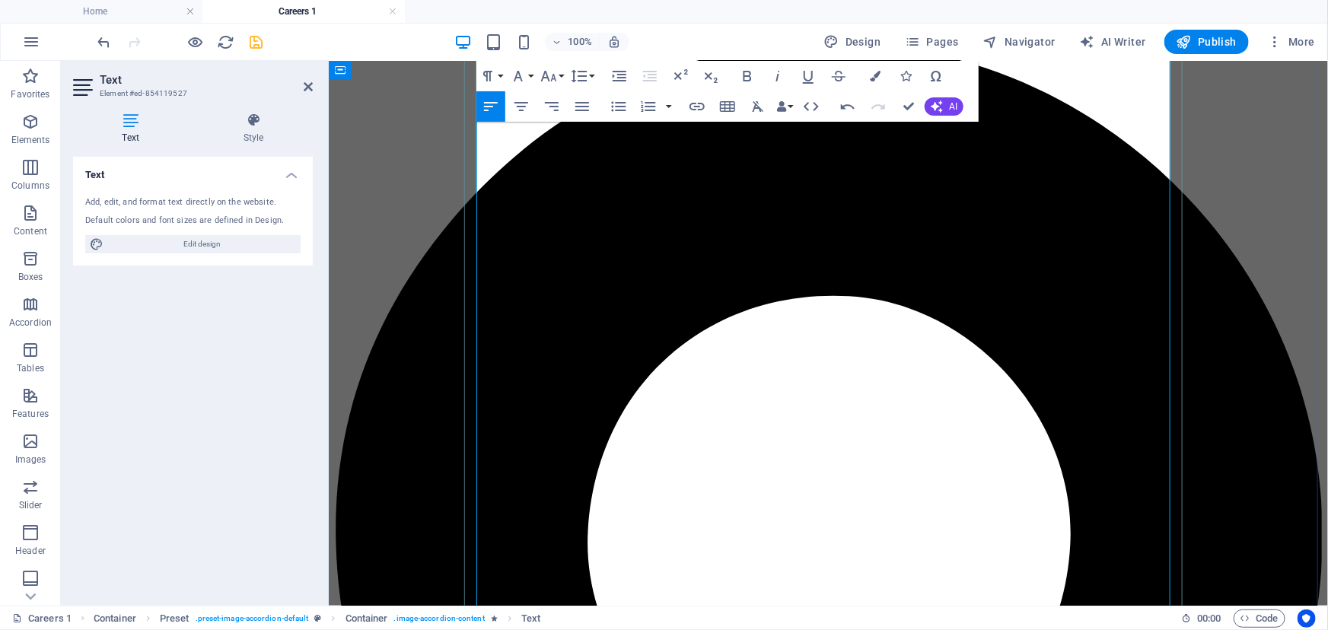
scroll to position [1464, 0]
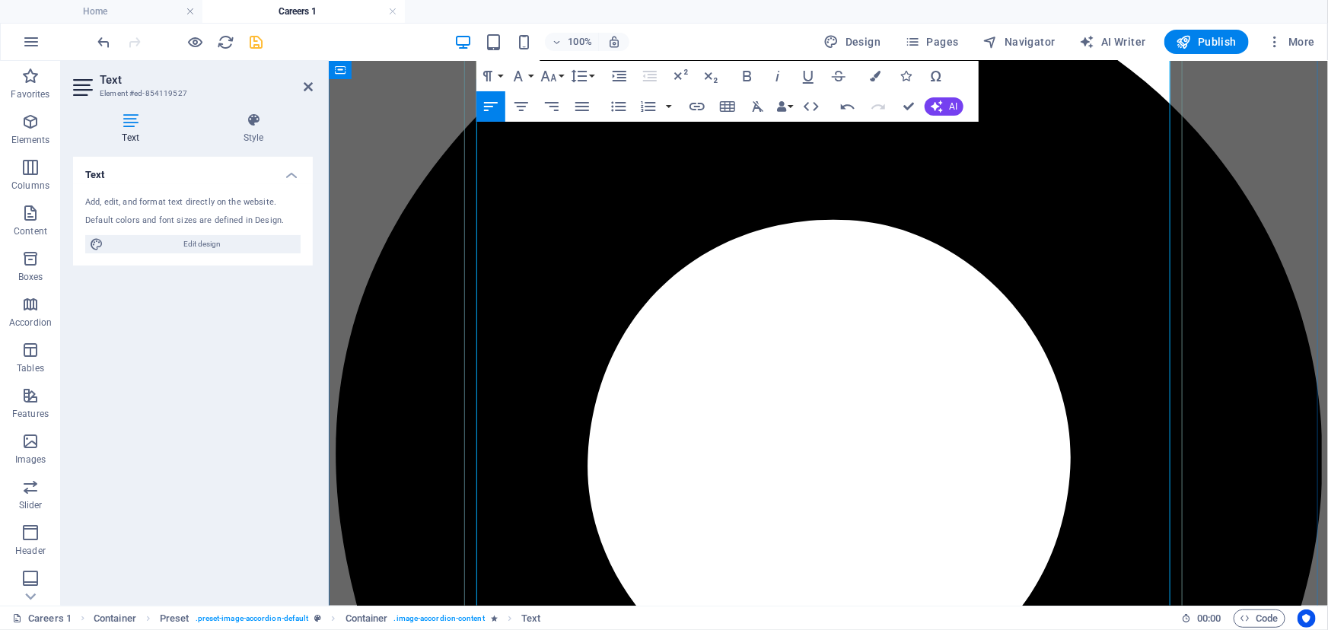
click at [253, 40] on icon "save" at bounding box center [257, 42] width 18 height 18
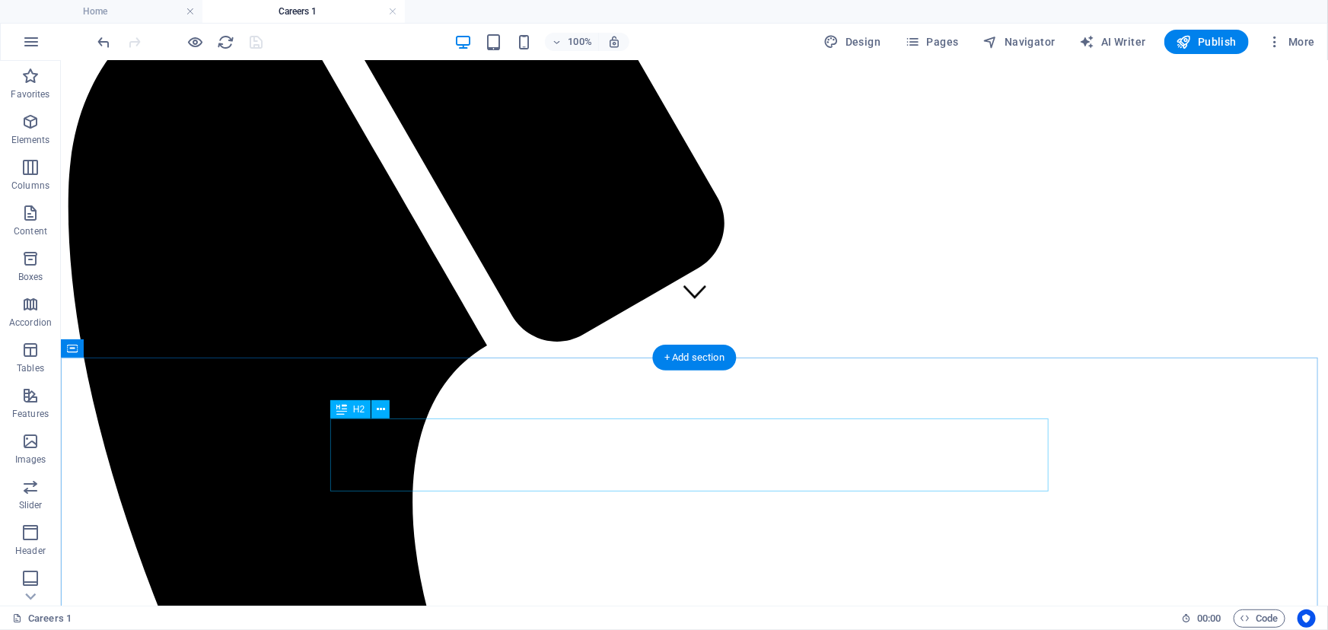
scroll to position [0, 0]
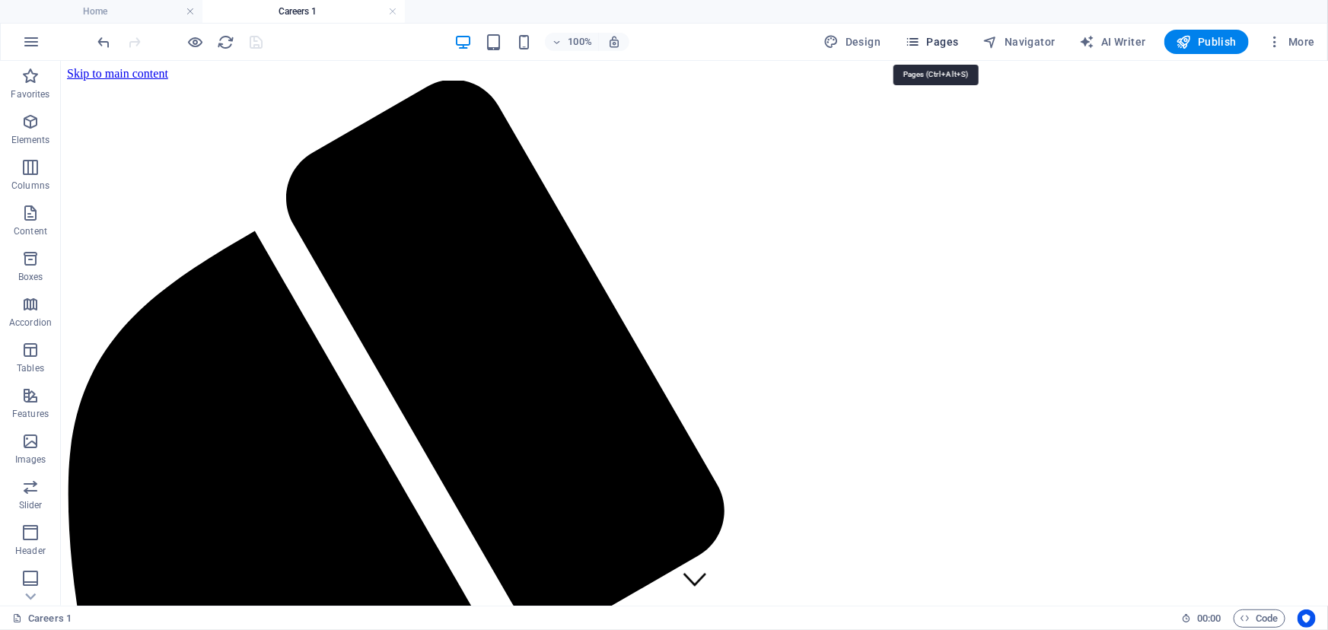
click at [954, 40] on span "Pages" at bounding box center [931, 41] width 53 height 15
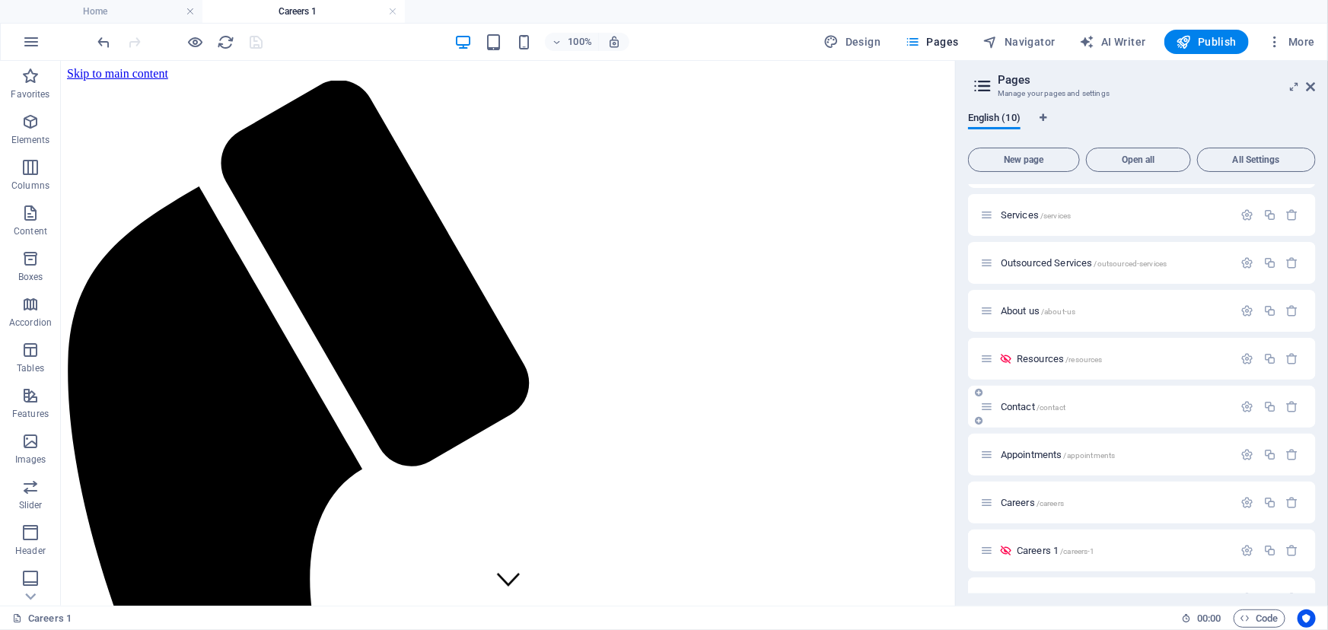
scroll to position [69, 0]
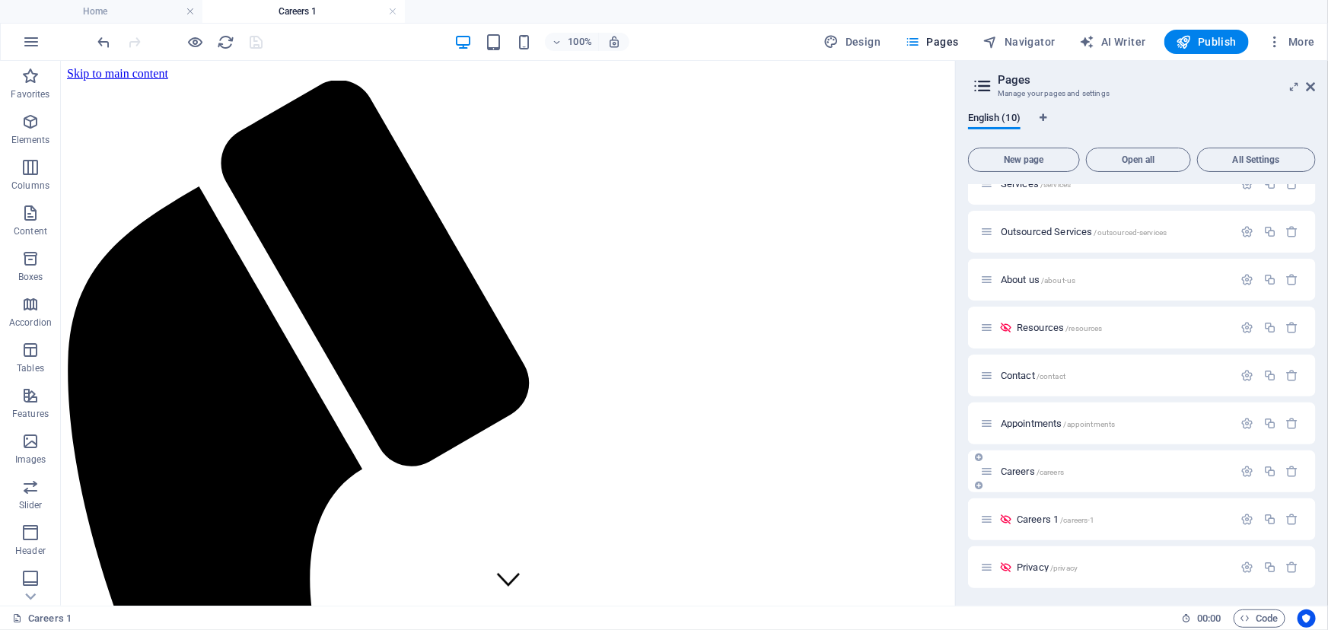
click at [989, 476] on icon at bounding box center [986, 471] width 13 height 13
click at [1085, 473] on p "Careers /careers" at bounding box center [1115, 472] width 228 height 10
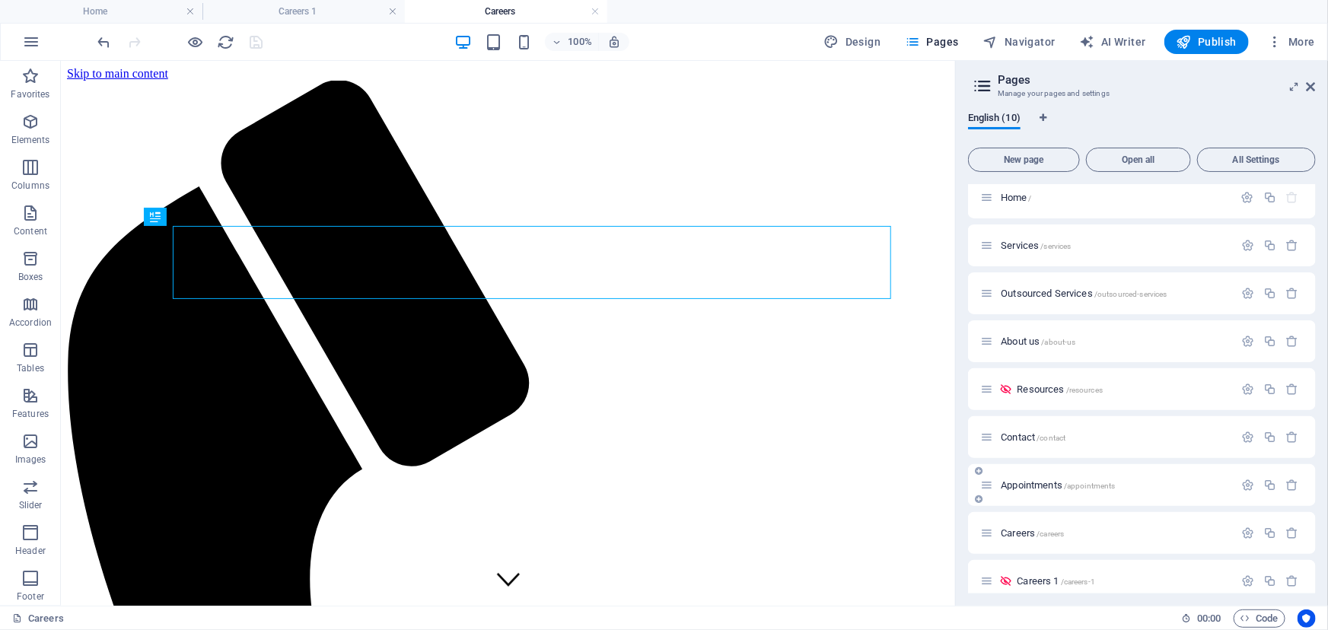
scroll to position [0, 0]
click at [1247, 435] on icon "button" at bounding box center [1247, 437] width 13 height 13
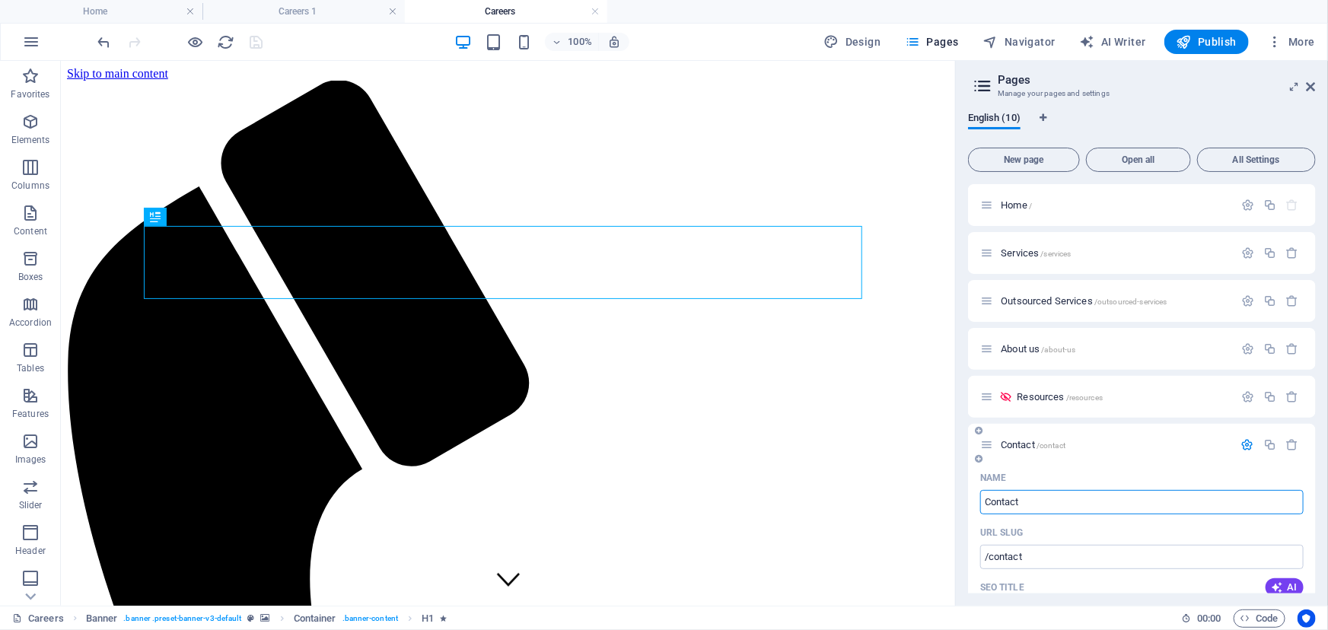
click at [989, 446] on icon at bounding box center [986, 444] width 13 height 13
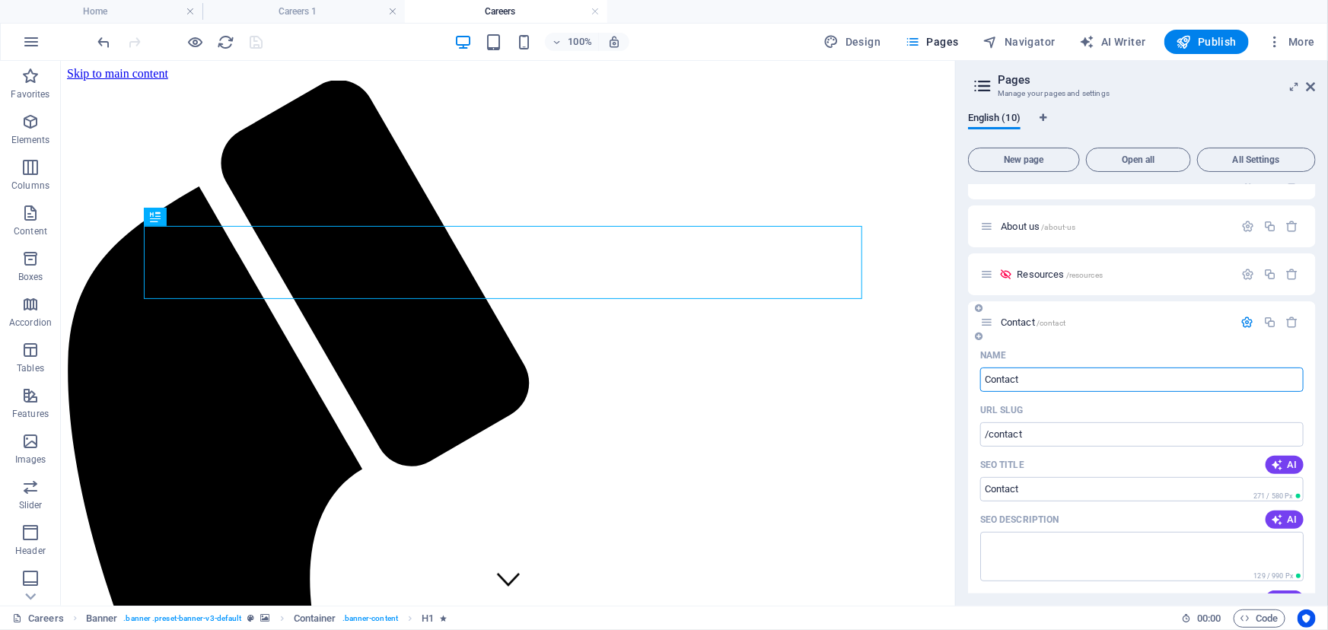
scroll to position [138, 0]
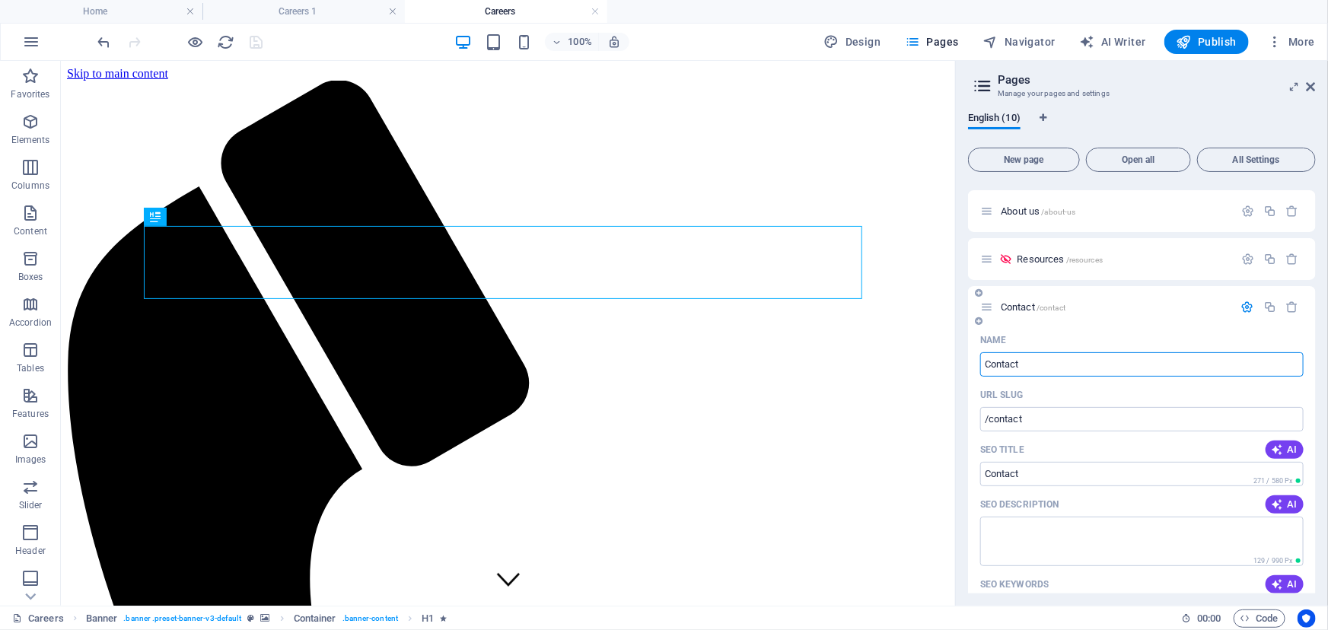
click at [1246, 306] on icon "button" at bounding box center [1247, 307] width 13 height 13
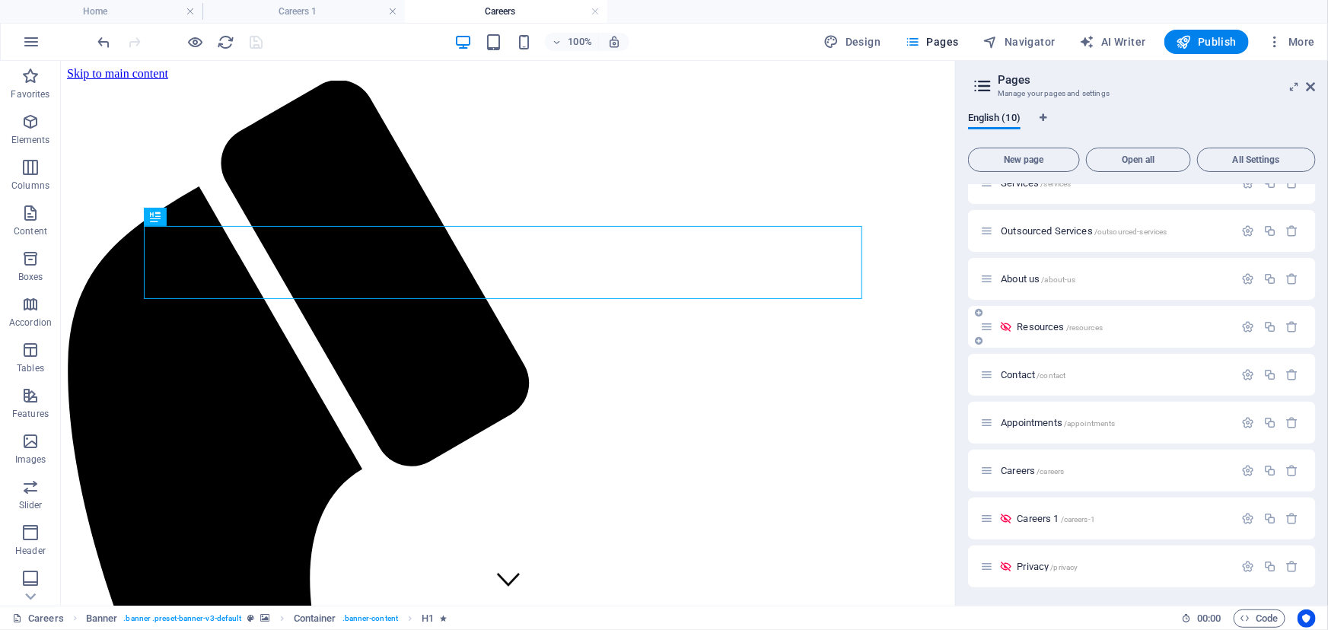
scroll to position [69, 0]
click at [1248, 470] on icon "button" at bounding box center [1247, 471] width 13 height 13
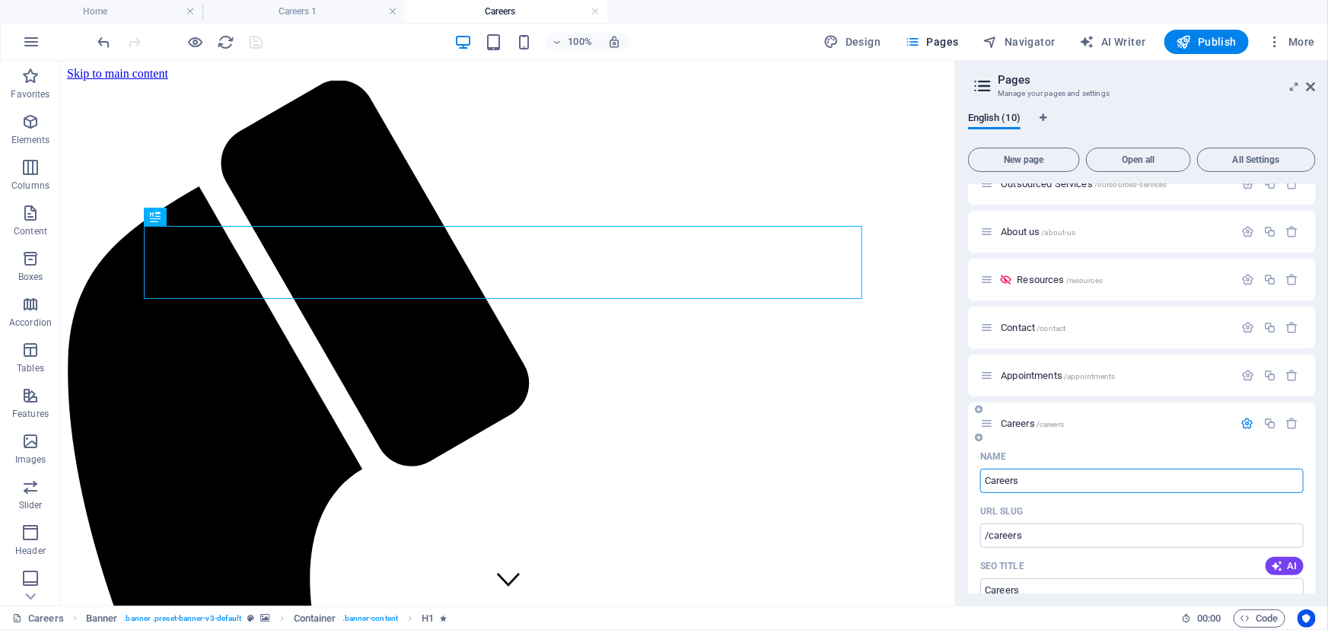
scroll to position [139, 0]
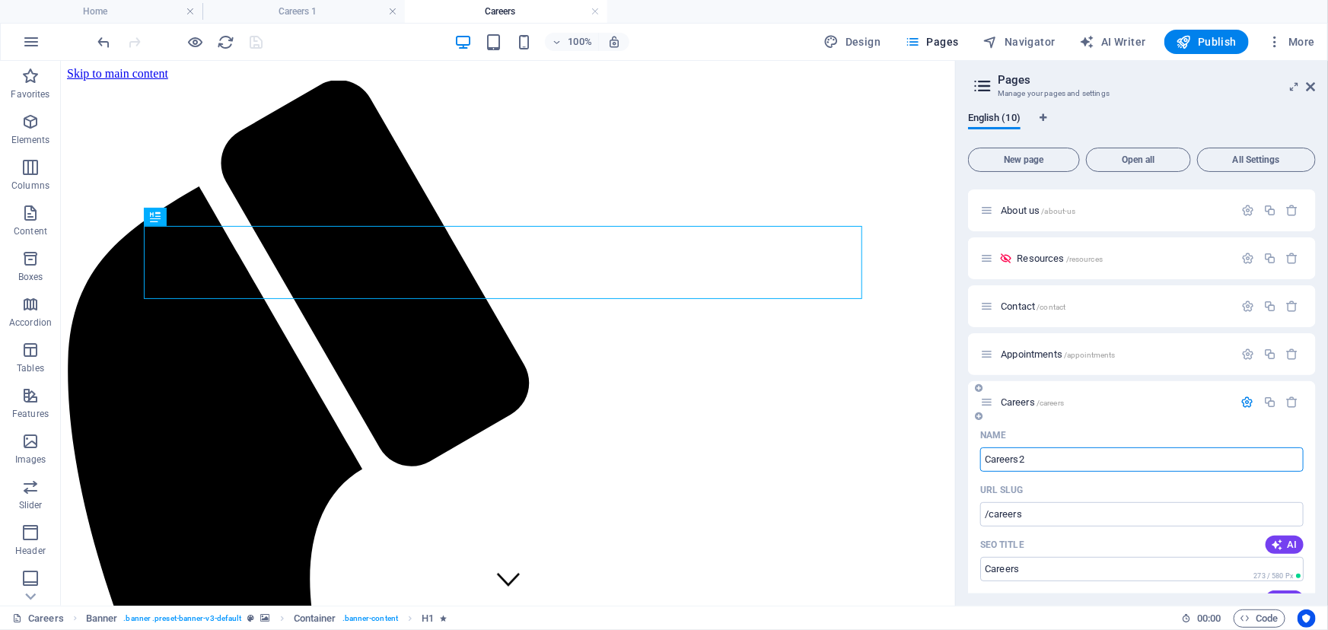
type input "Careers2"
type input "/careers2"
type input "Careers2"
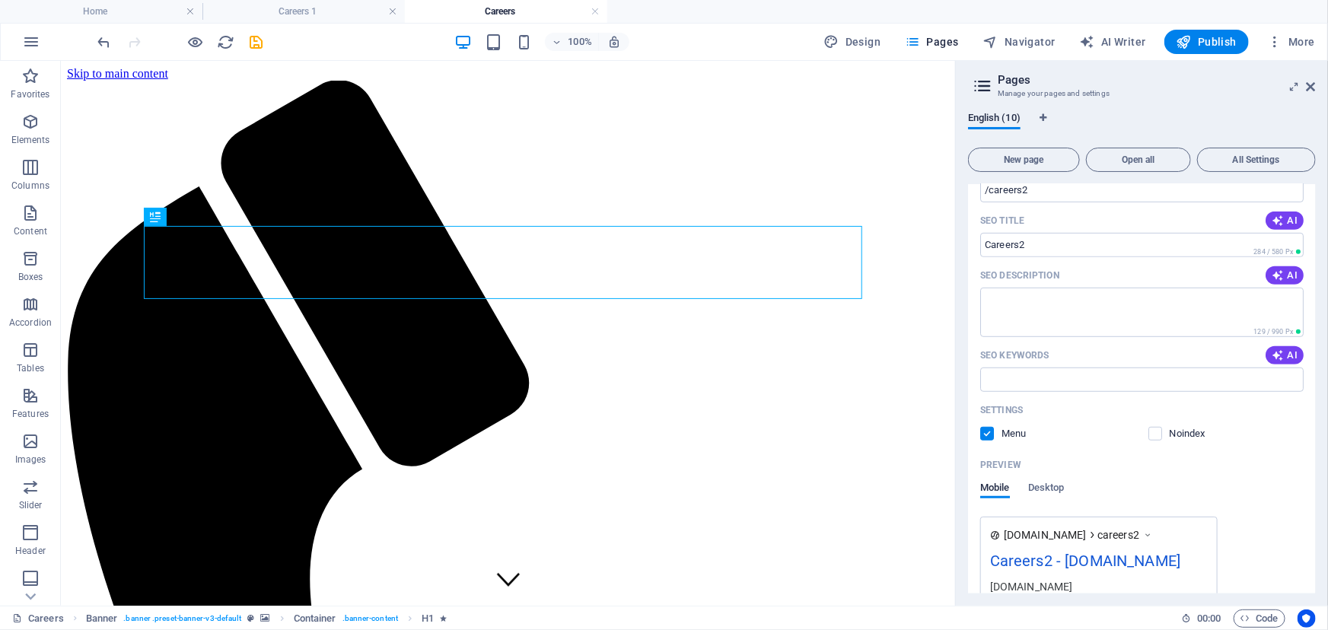
scroll to position [485, 0]
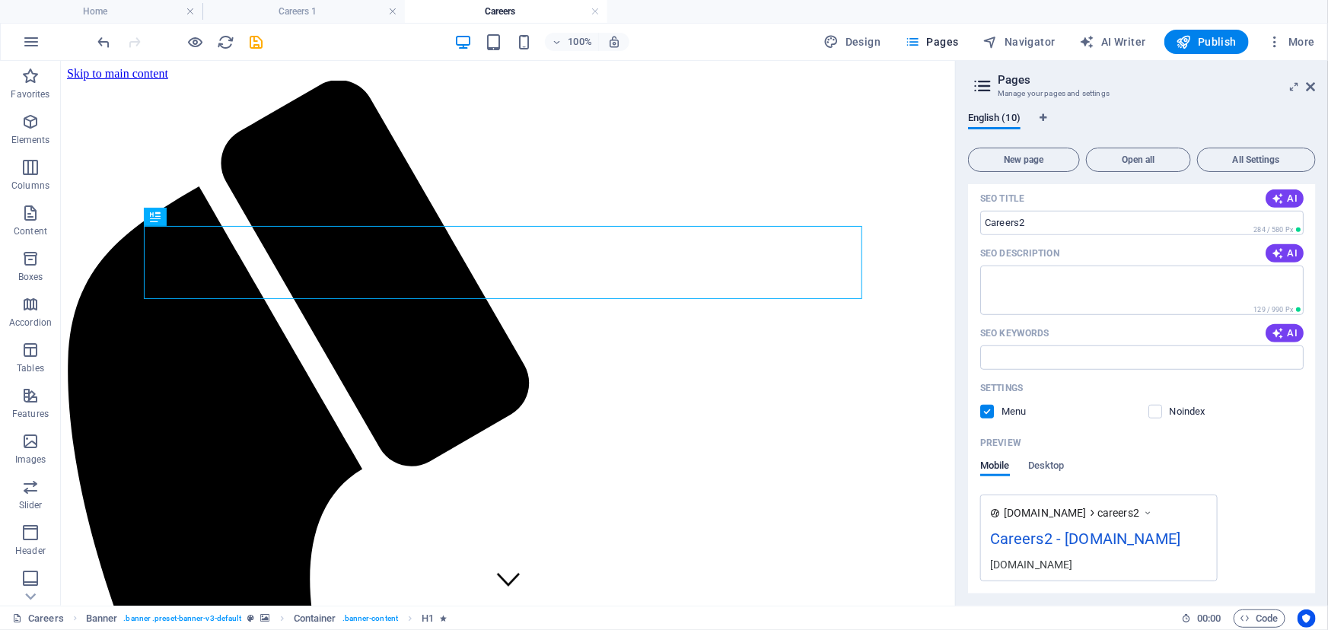
type input "Careers2"
click at [987, 412] on label at bounding box center [987, 412] width 14 height 14
click at [0, 0] on input "checkbox" at bounding box center [0, 0] width 0 height 0
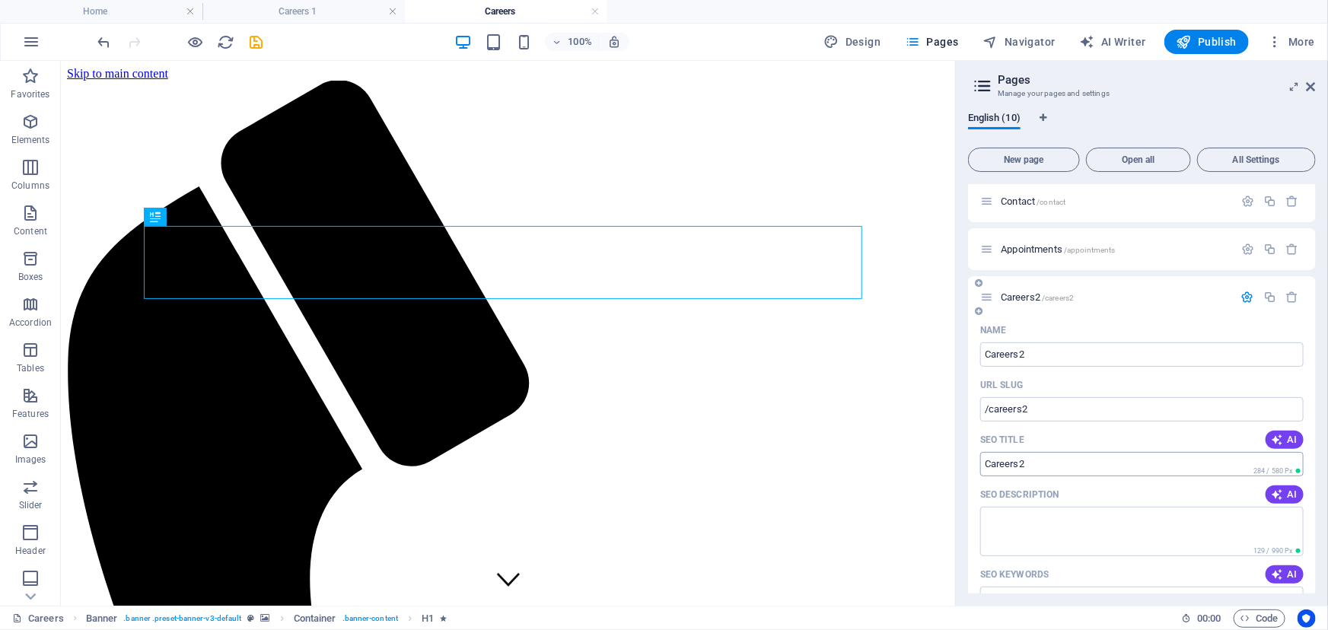
scroll to position [221, 0]
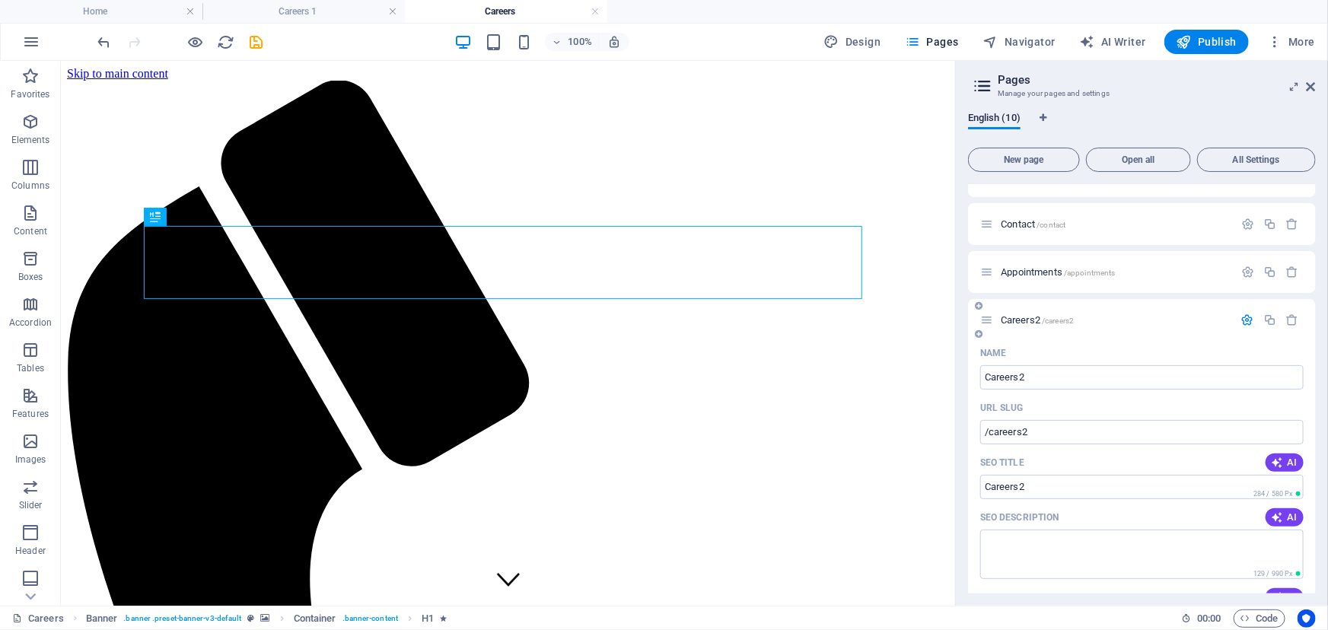
click at [1244, 320] on icon "button" at bounding box center [1247, 320] width 13 height 13
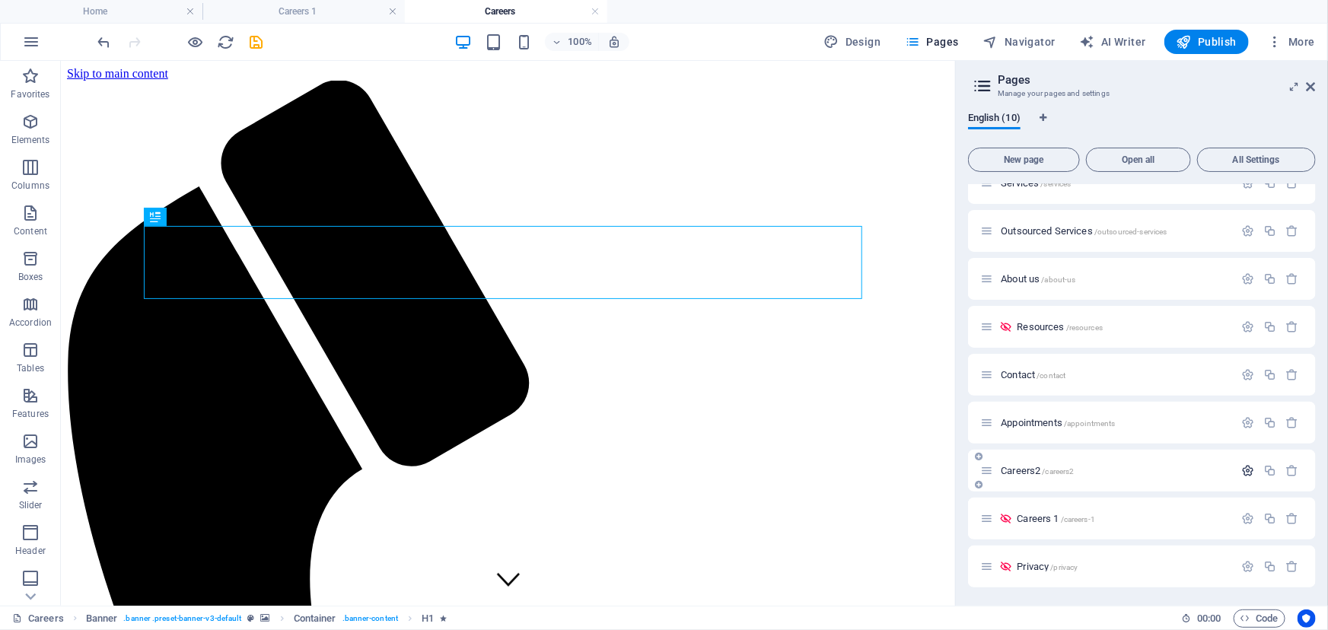
scroll to position [69, 0]
click at [1244, 470] on icon "button" at bounding box center [1247, 471] width 13 height 13
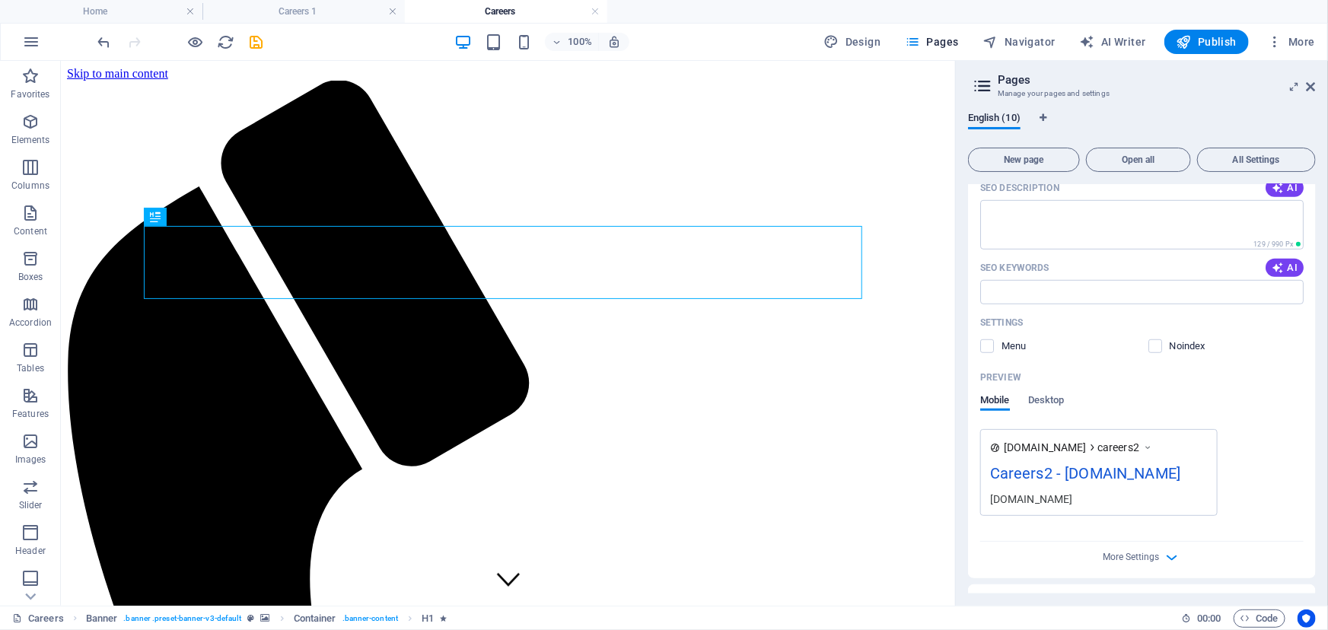
scroll to position [554, 0]
click at [1149, 343] on label at bounding box center [1156, 343] width 14 height 14
click at [0, 0] on input "checkbox" at bounding box center [0, 0] width 0 height 0
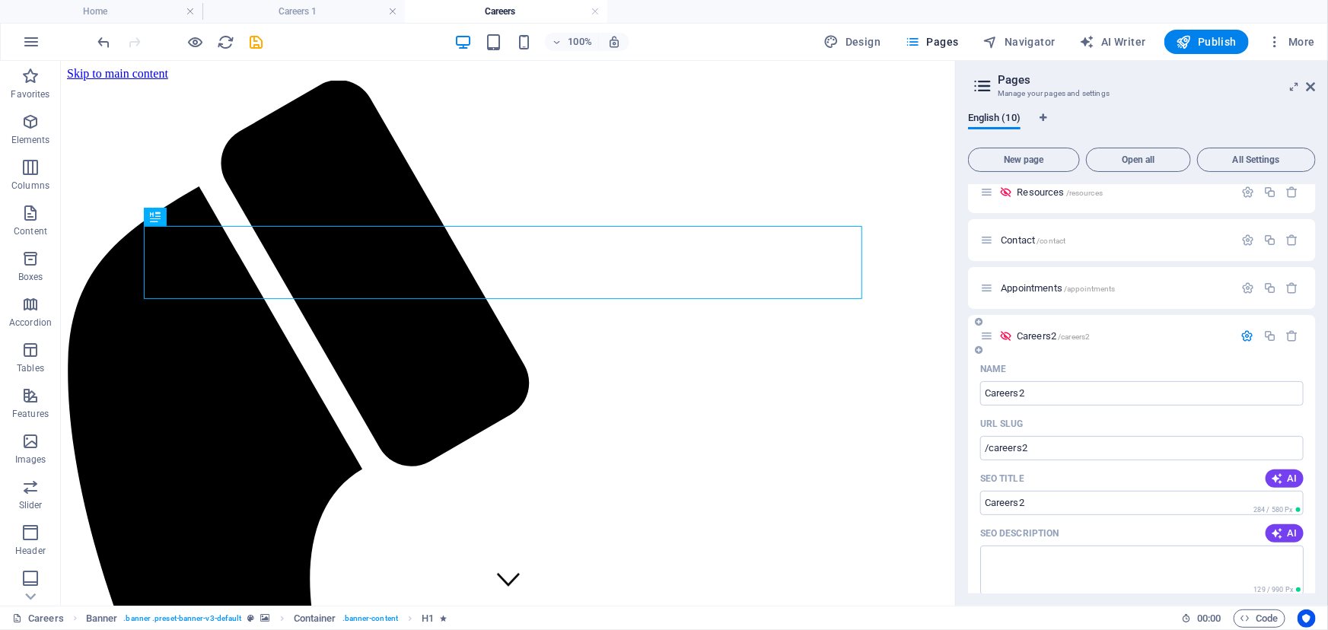
scroll to position [221, 0]
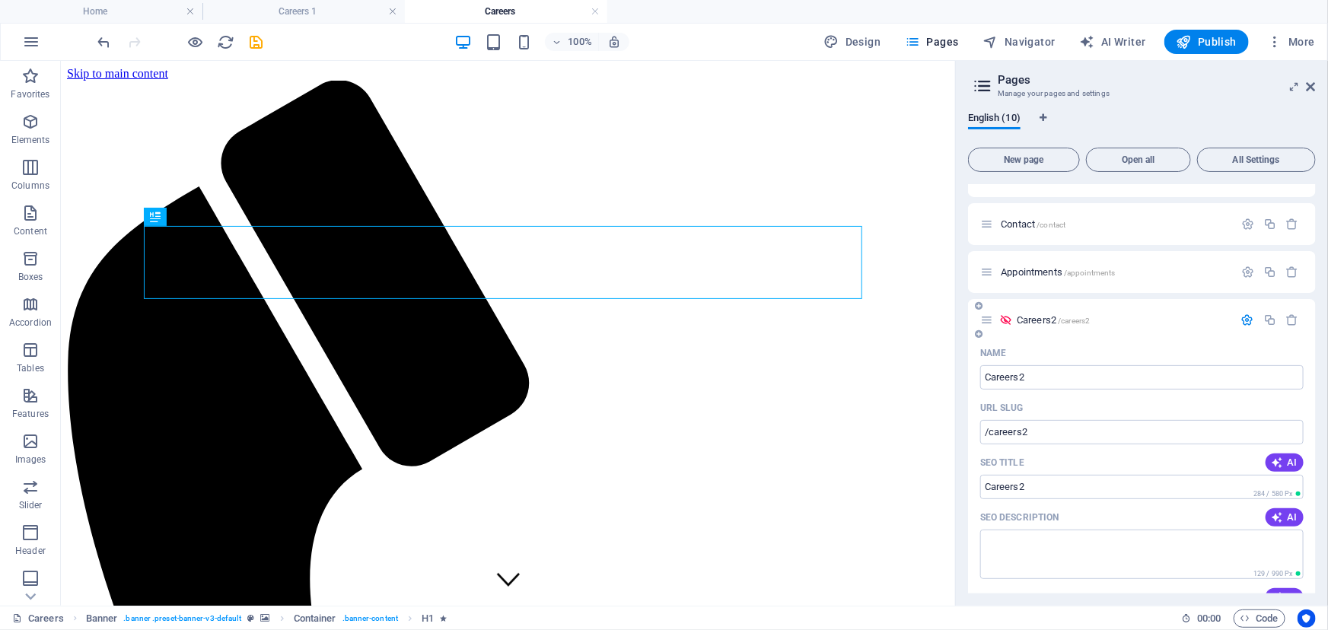
click at [1243, 320] on icon "button" at bounding box center [1247, 320] width 13 height 13
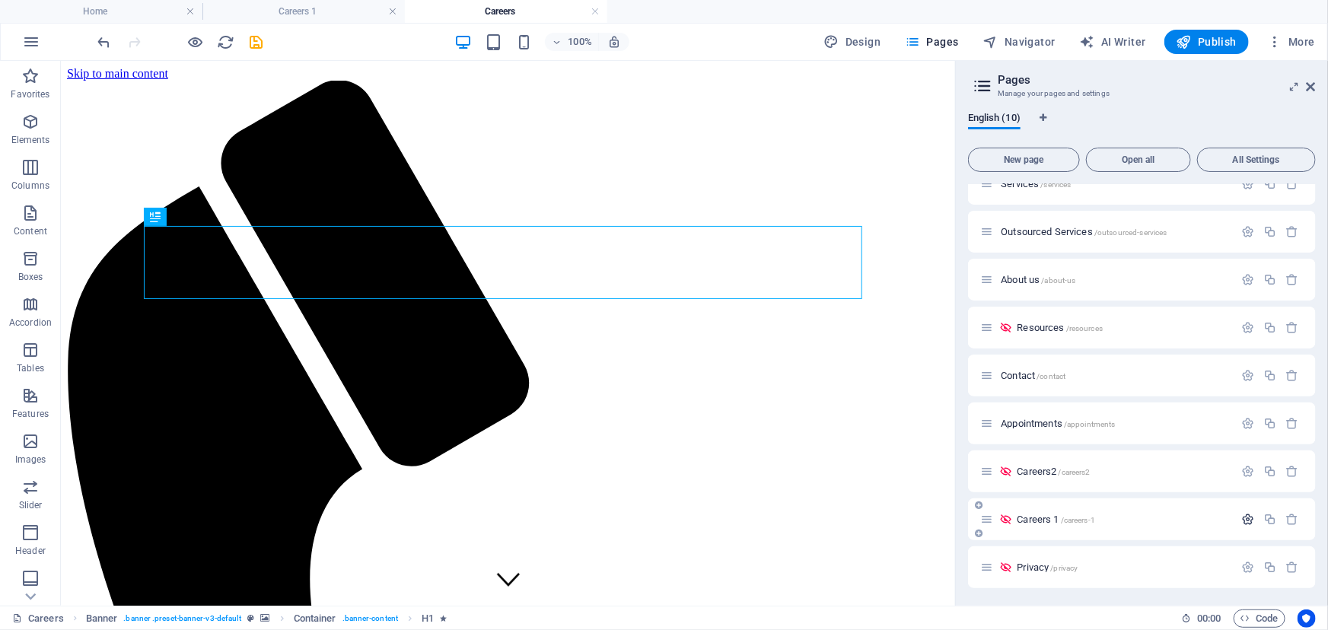
click at [1243, 518] on icon "button" at bounding box center [1247, 519] width 13 height 13
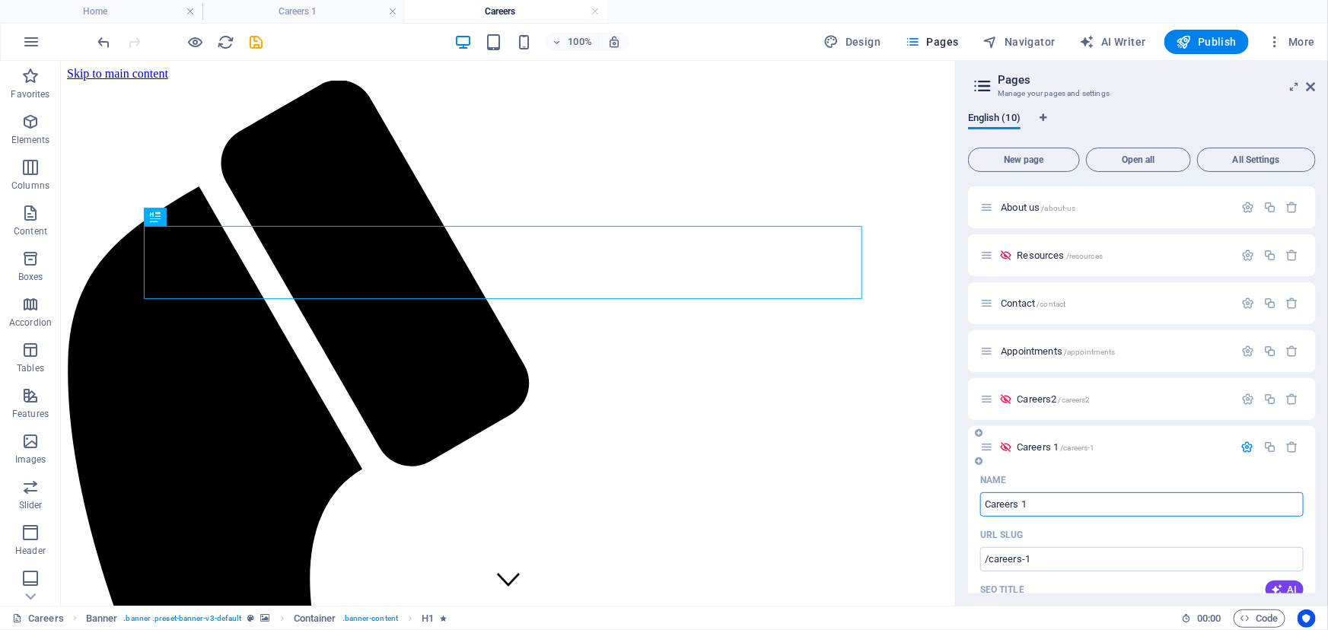
scroll to position [208, 0]
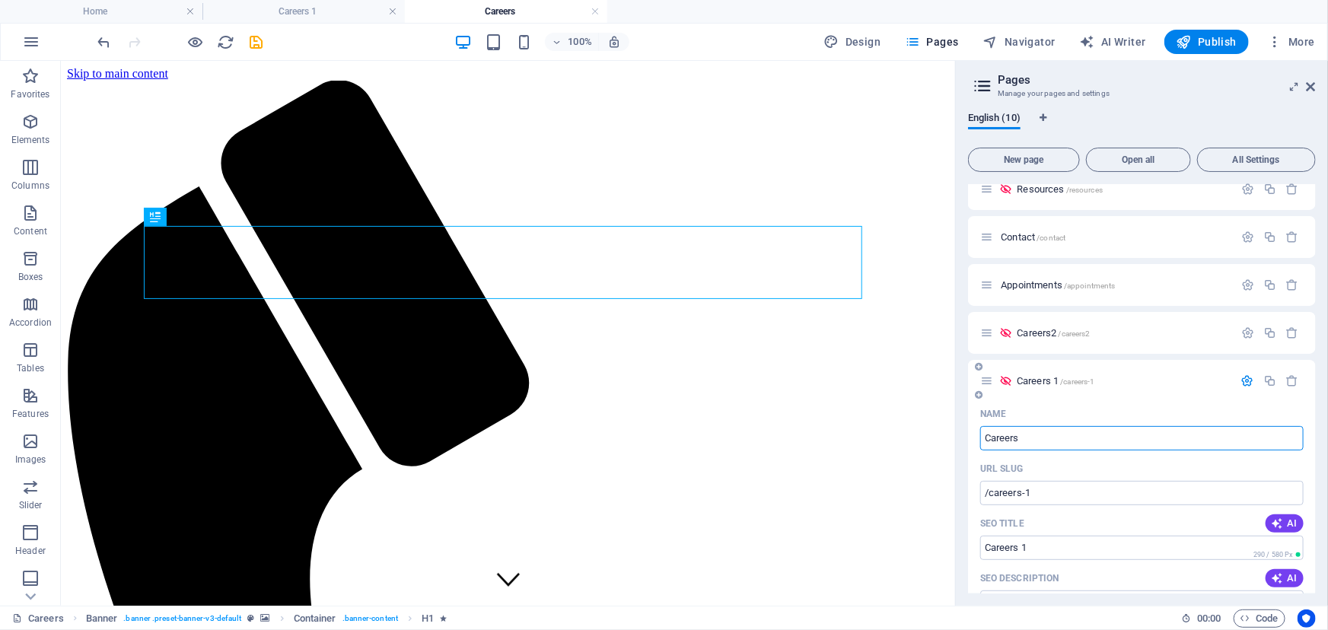
type input "Careers"
type input "/careers"
type input "Careers"
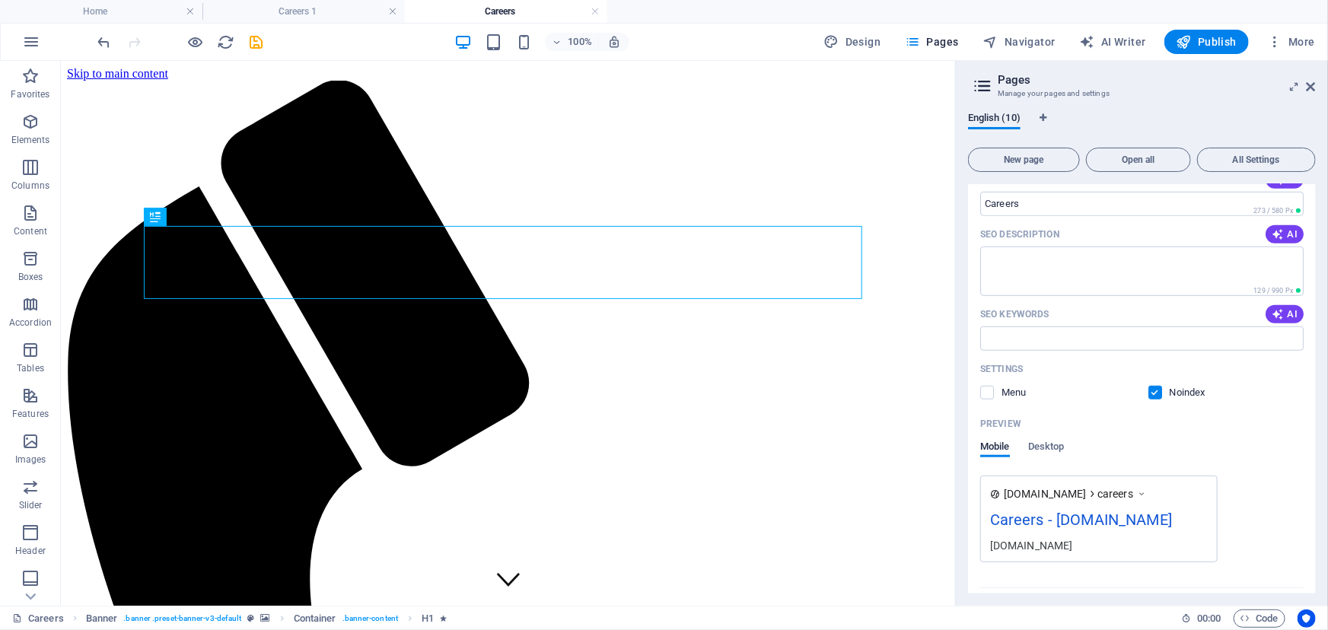
scroll to position [554, 0]
type input "Careers"
click at [987, 391] on label at bounding box center [987, 391] width 14 height 14
click at [0, 0] on input "checkbox" at bounding box center [0, 0] width 0 height 0
click at [1155, 393] on label at bounding box center [1156, 391] width 14 height 14
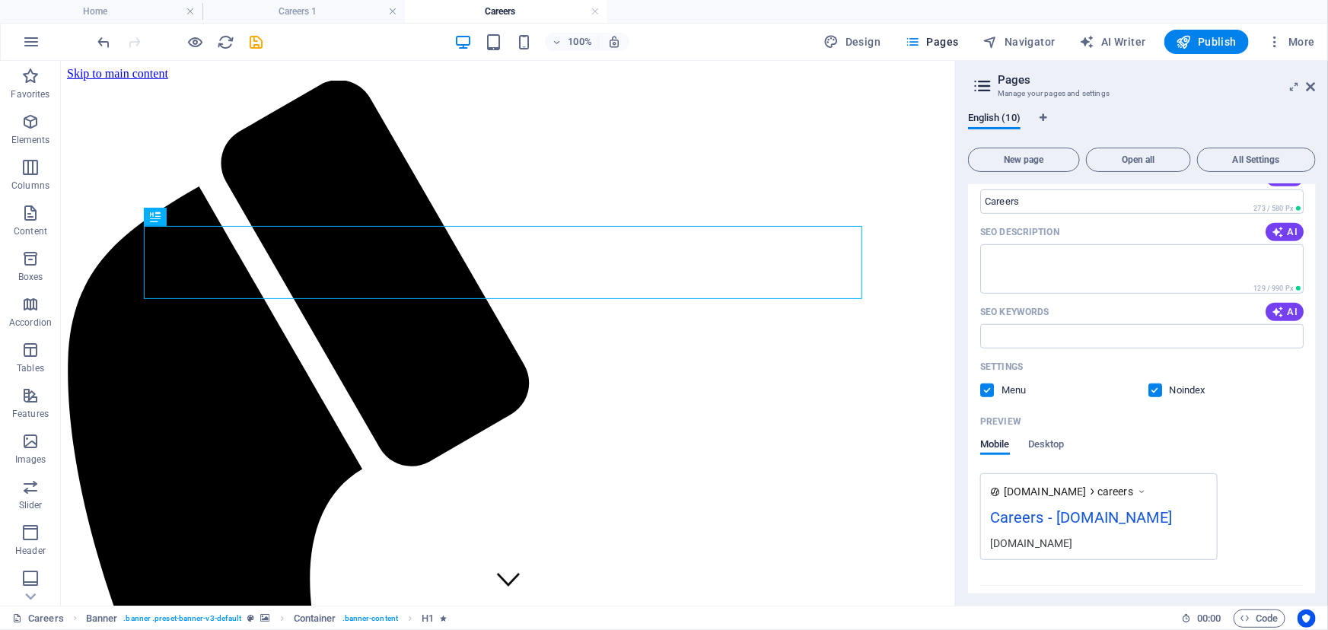
click at [0, 0] on input "checkbox" at bounding box center [0, 0] width 0 height 0
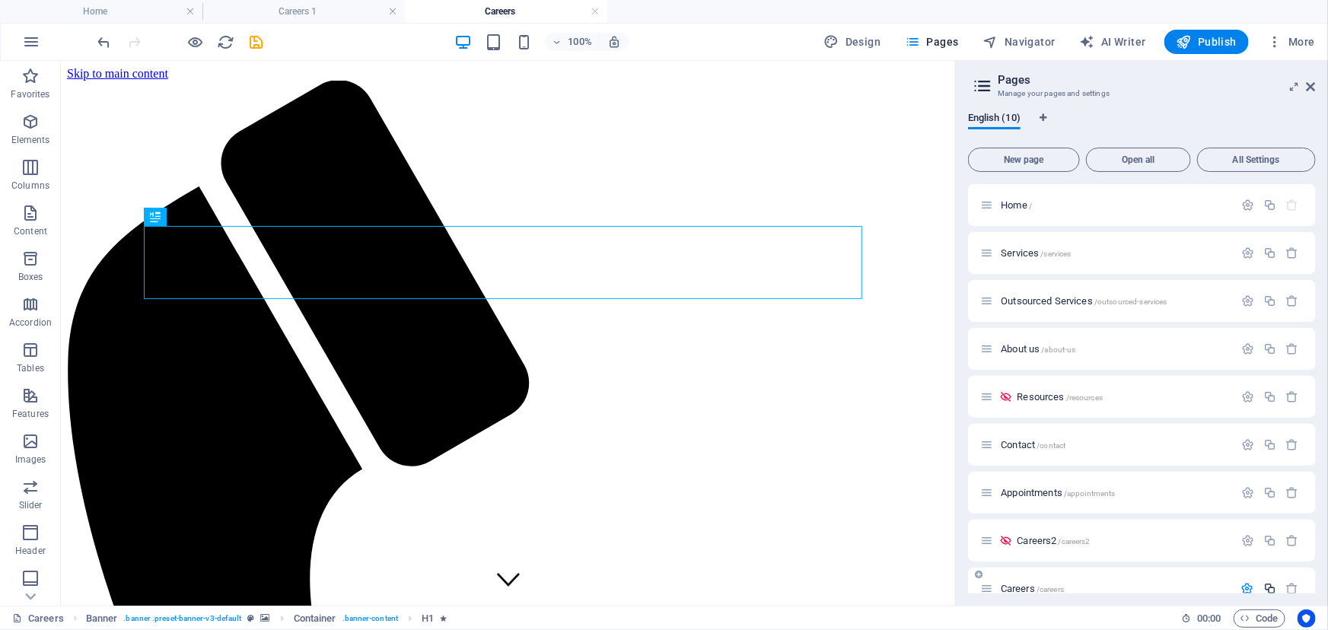
scroll to position [0, 0]
click at [1312, 89] on icon at bounding box center [1311, 87] width 9 height 12
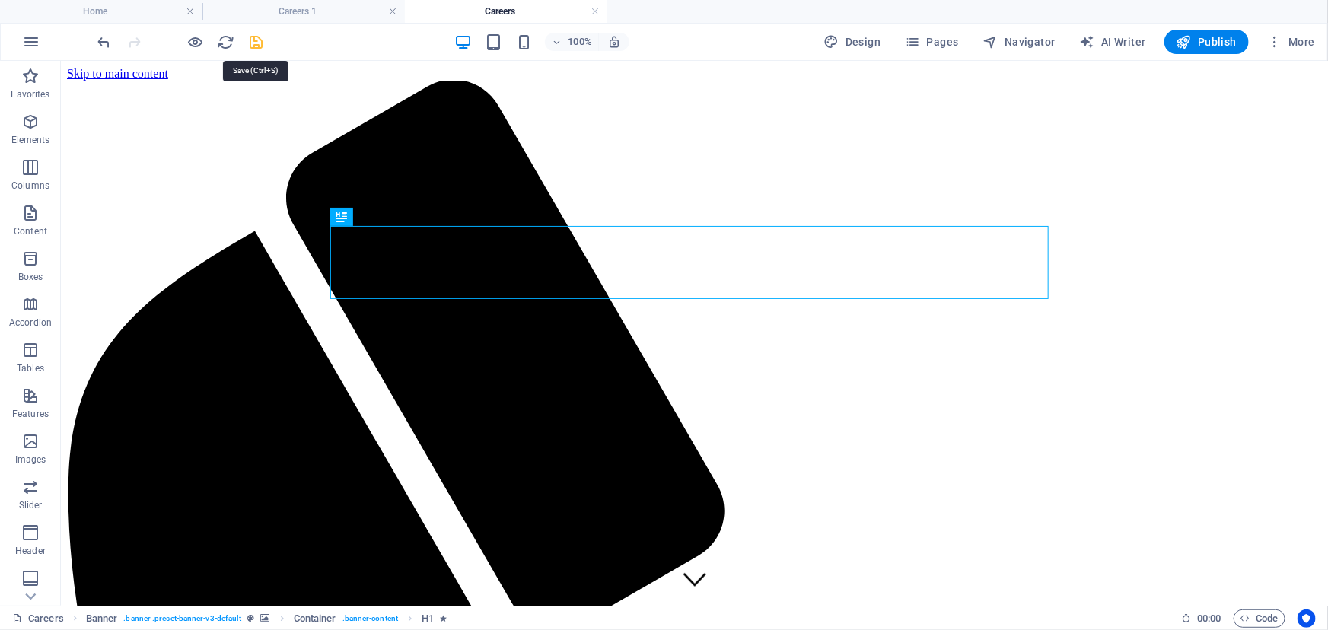
click at [253, 40] on icon "save" at bounding box center [257, 42] width 18 height 18
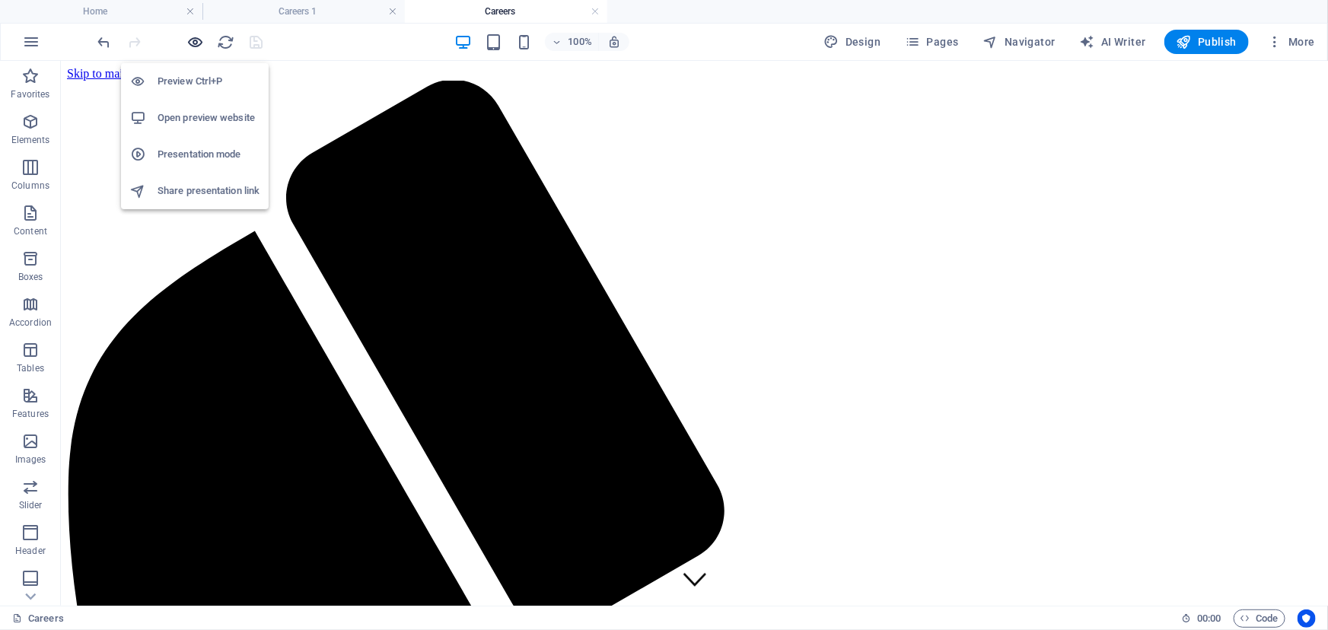
click at [193, 42] on icon "button" at bounding box center [196, 42] width 18 height 18
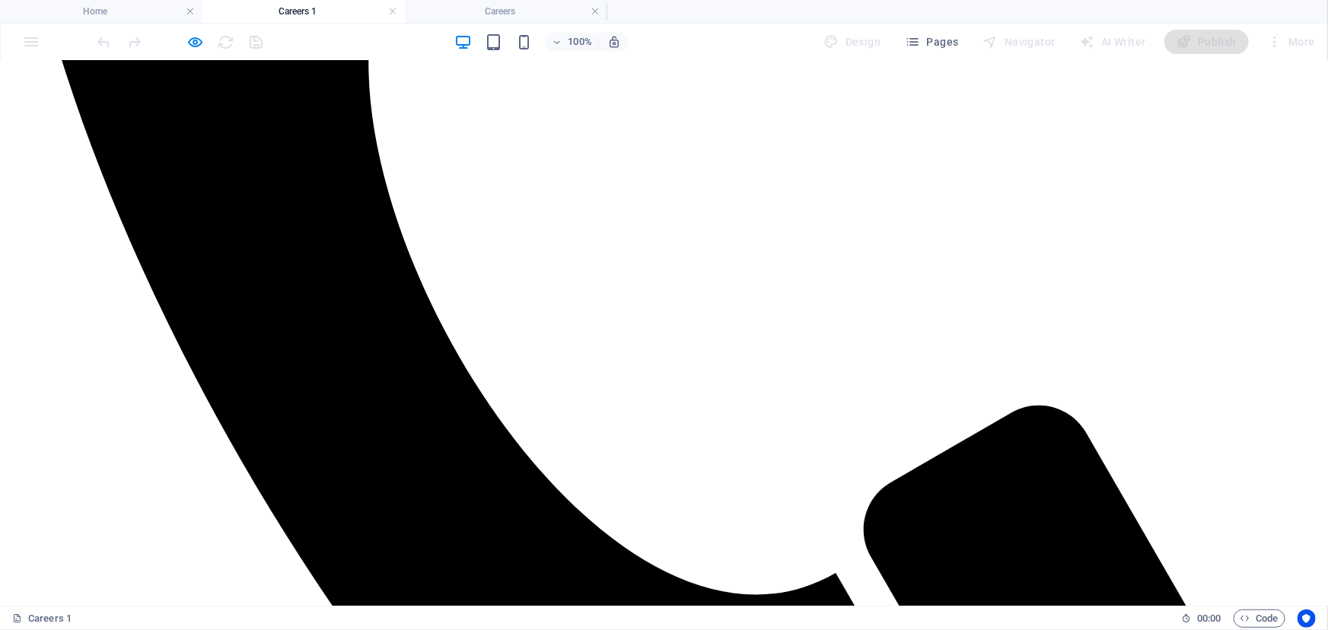
scroll to position [830, 0]
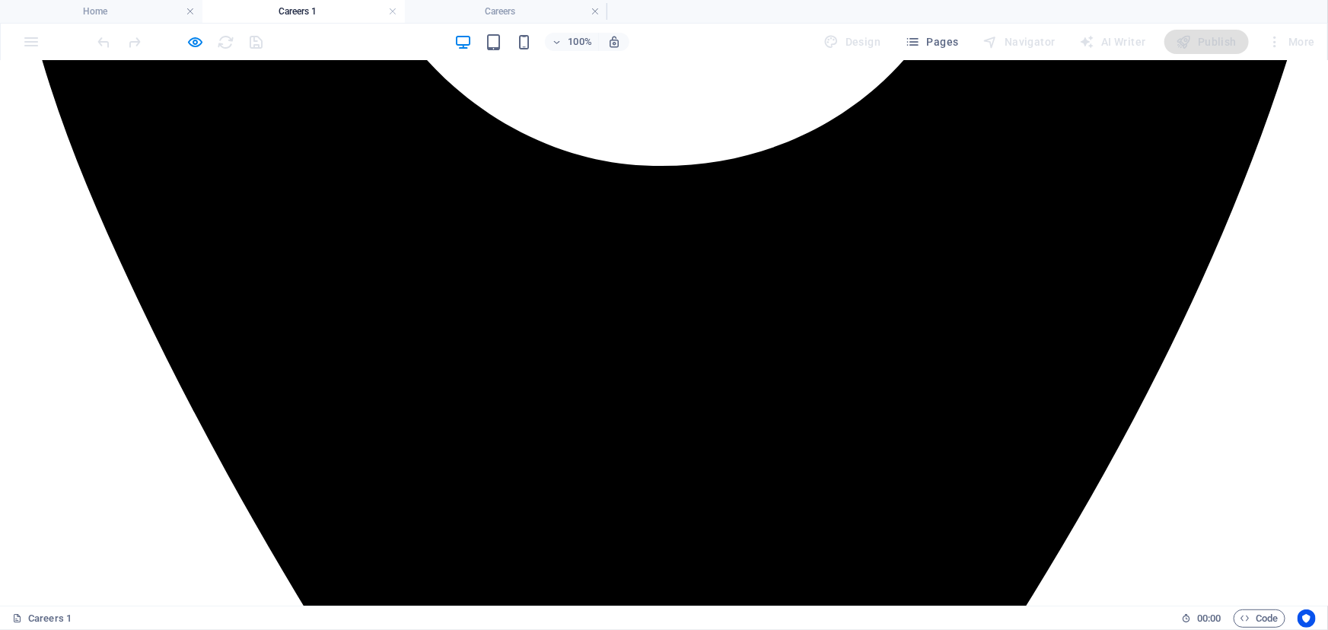
scroll to position [2837, 0]
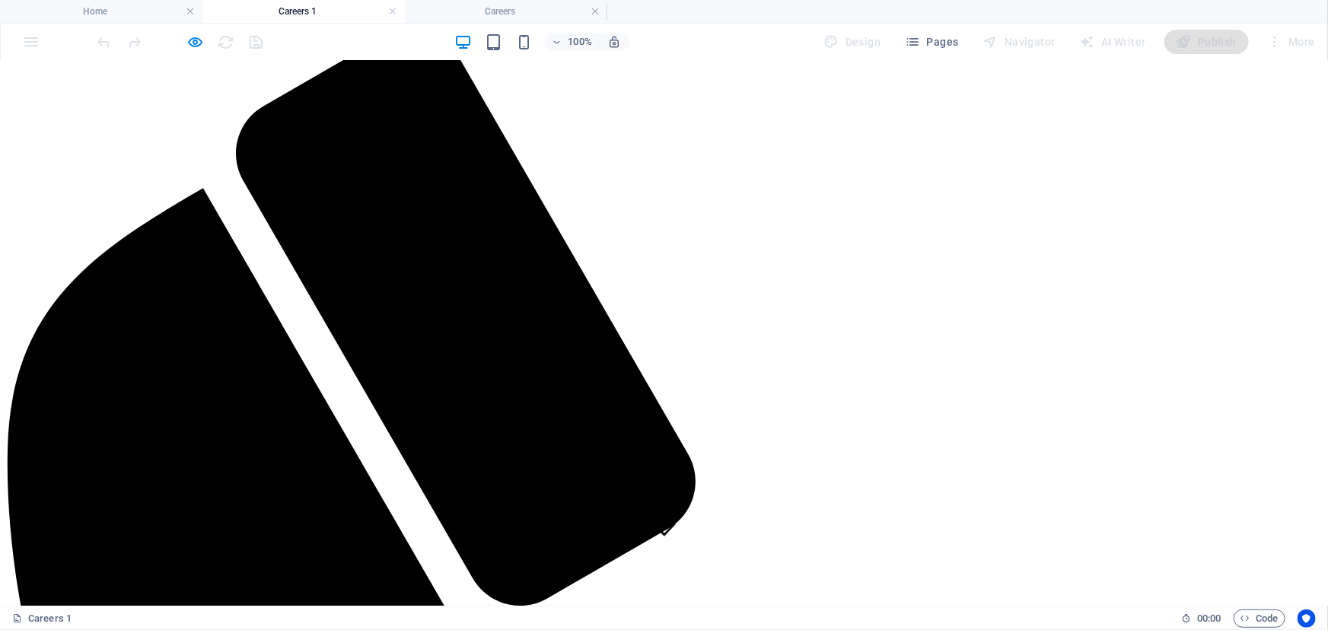
scroll to position [0, 0]
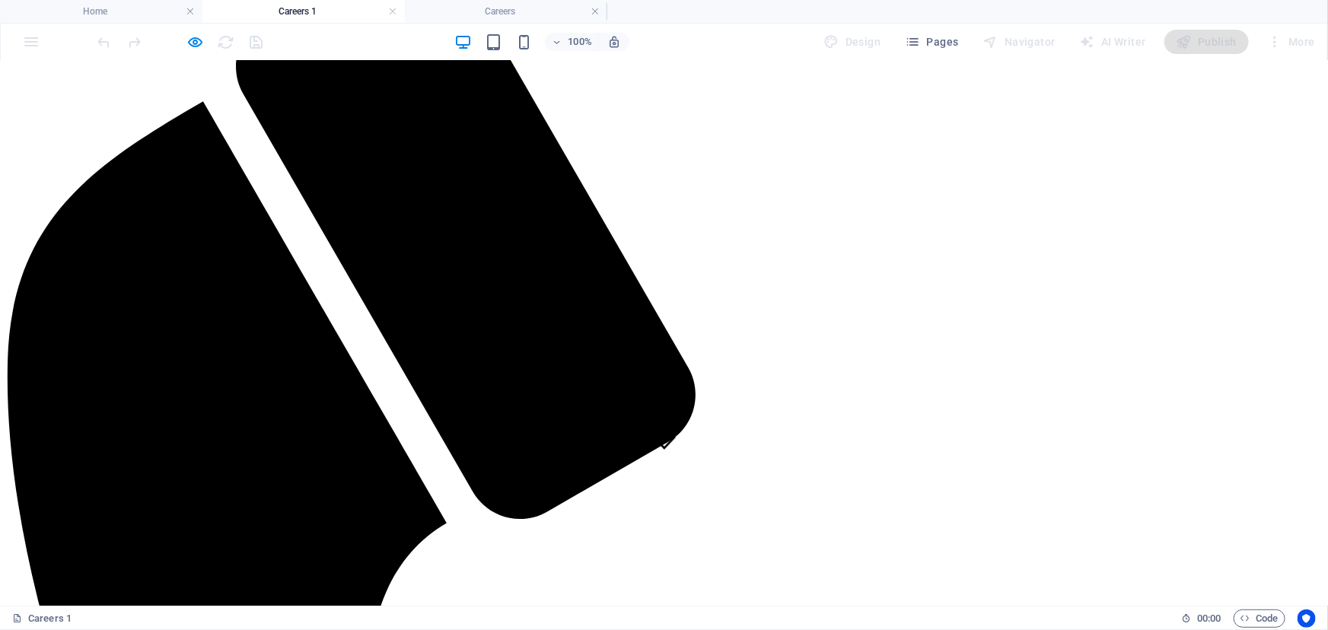
scroll to position [52, 0]
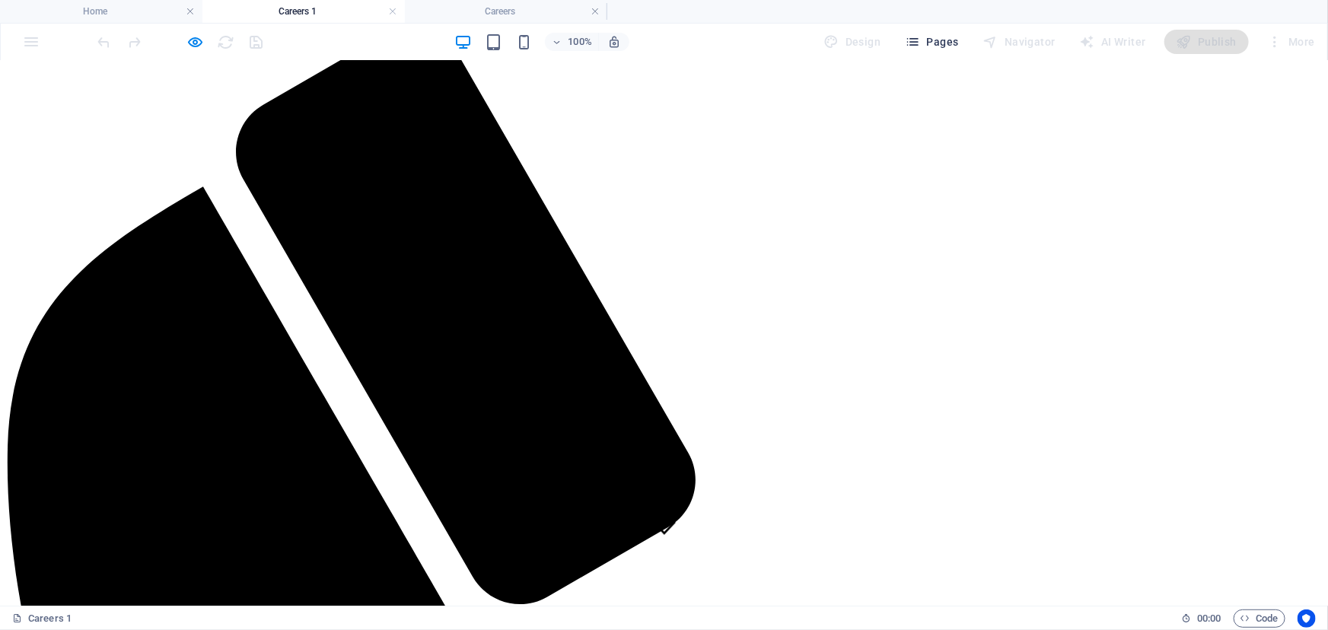
click at [932, 40] on span "Pages" at bounding box center [931, 41] width 53 height 15
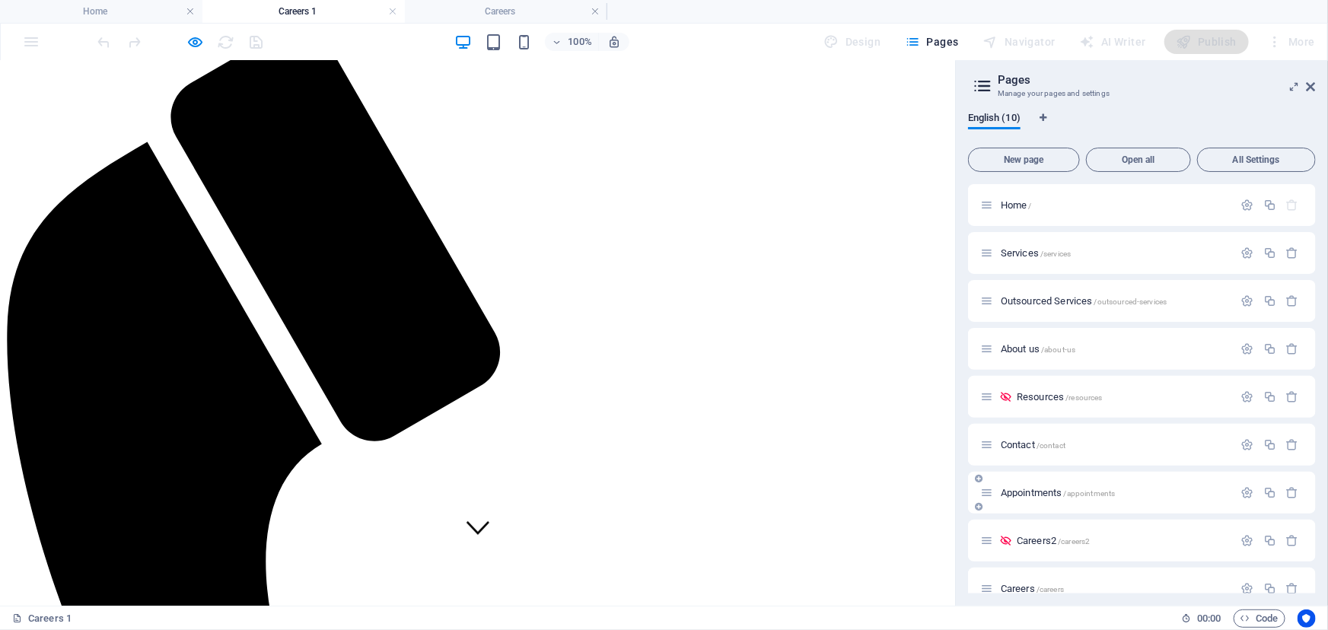
scroll to position [69, 0]
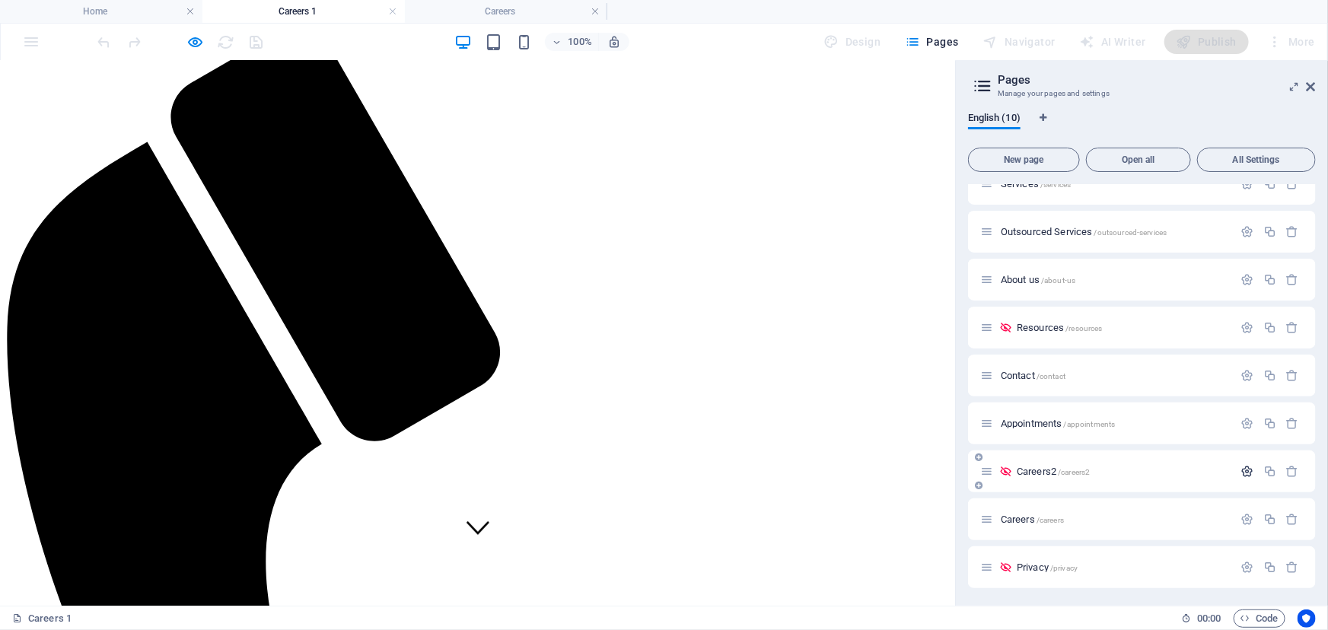
click at [1244, 469] on icon "button" at bounding box center [1247, 471] width 13 height 13
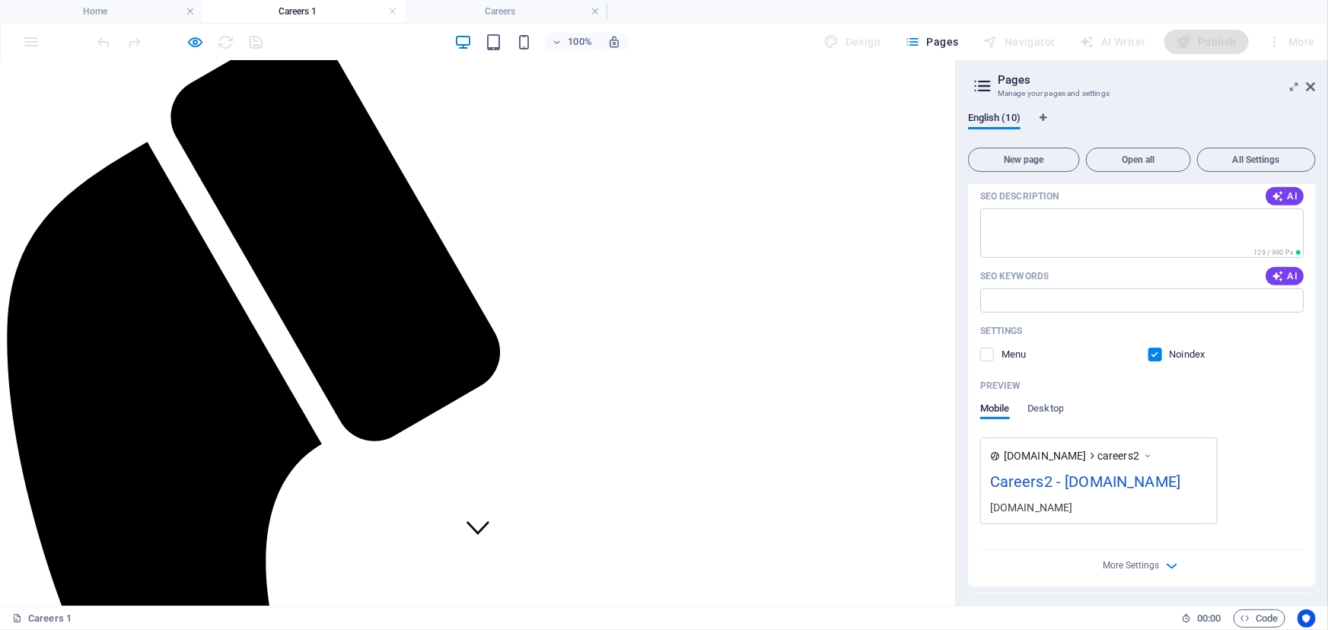
scroll to position [623, 0]
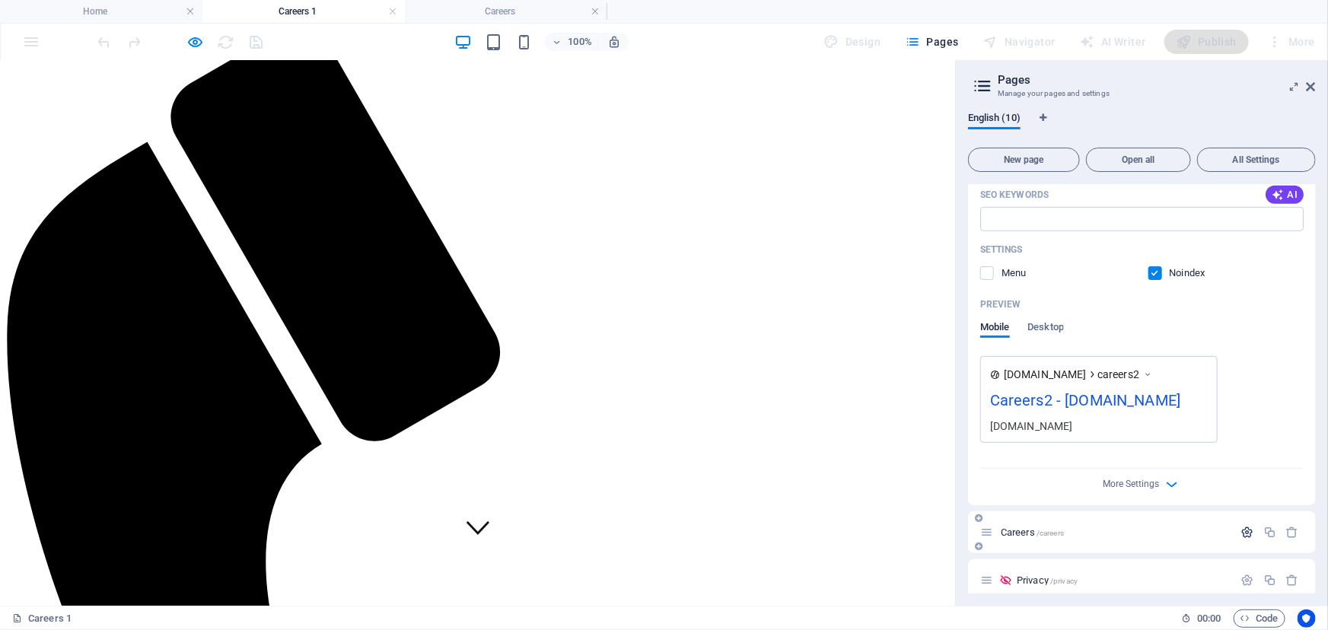
click at [1248, 532] on icon "button" at bounding box center [1247, 532] width 13 height 13
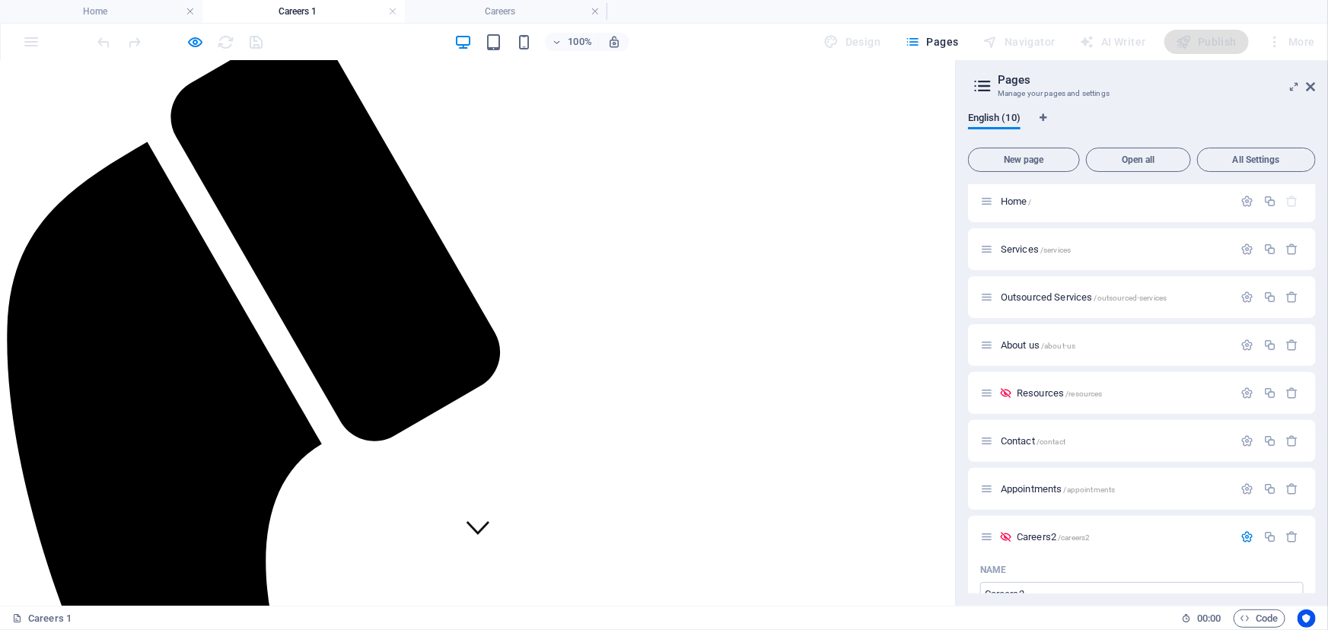
scroll to position [0, 0]
click at [1314, 89] on icon at bounding box center [1311, 87] width 9 height 12
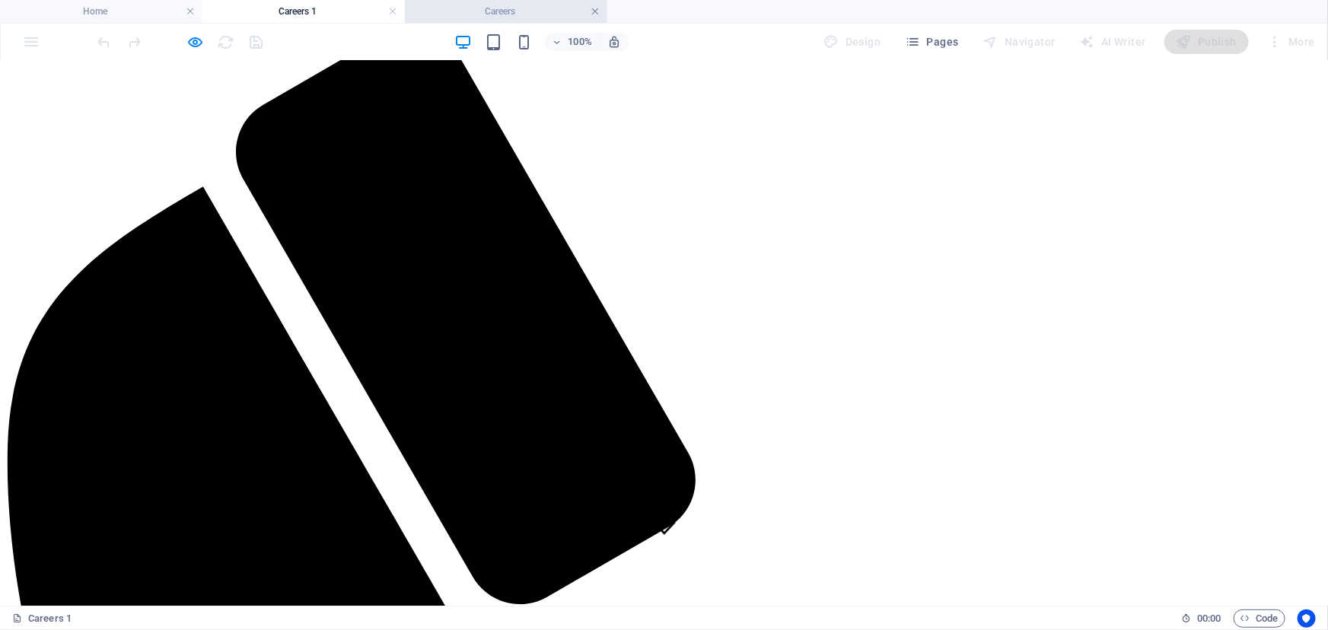
click at [595, 11] on link at bounding box center [595, 12] width 9 height 14
click at [396, 8] on link at bounding box center [392, 12] width 9 height 14
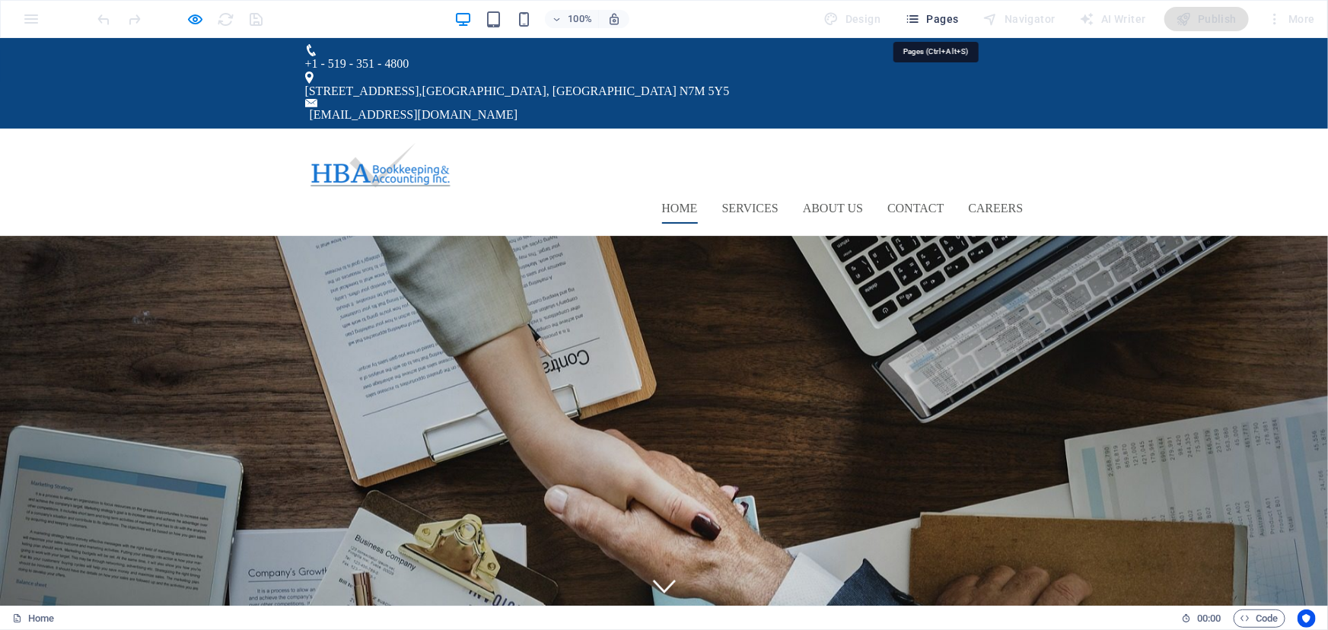
click at [945, 20] on span "Pages" at bounding box center [931, 18] width 53 height 15
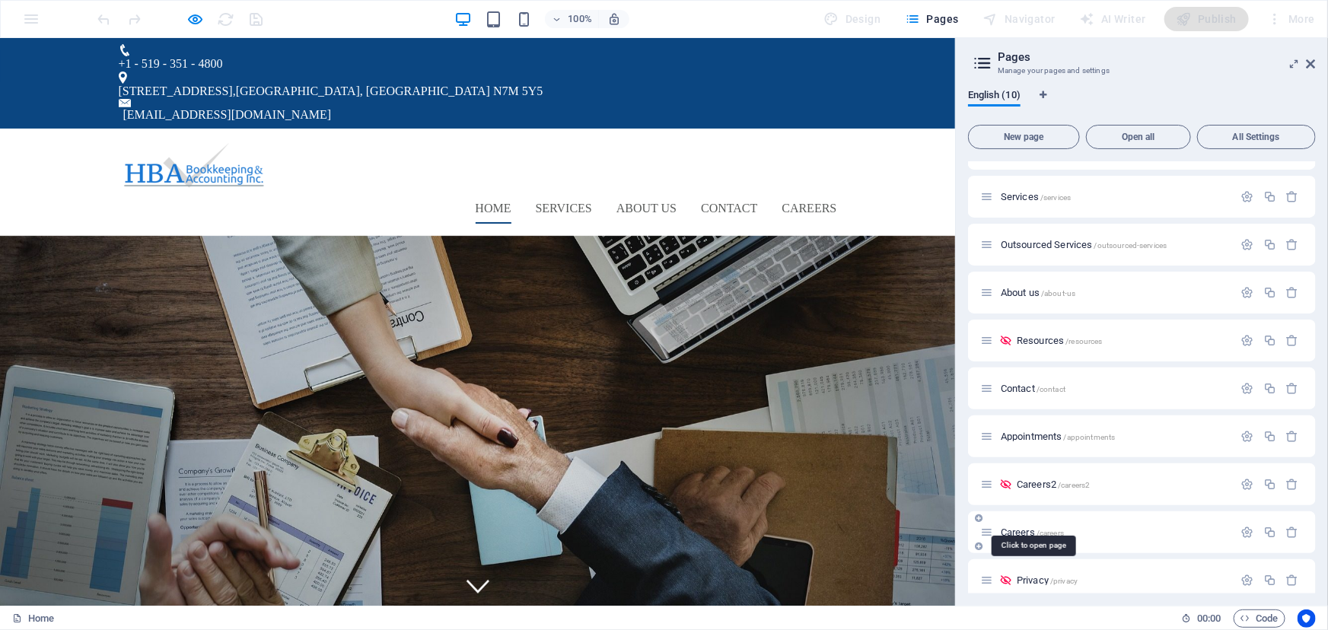
scroll to position [46, 0]
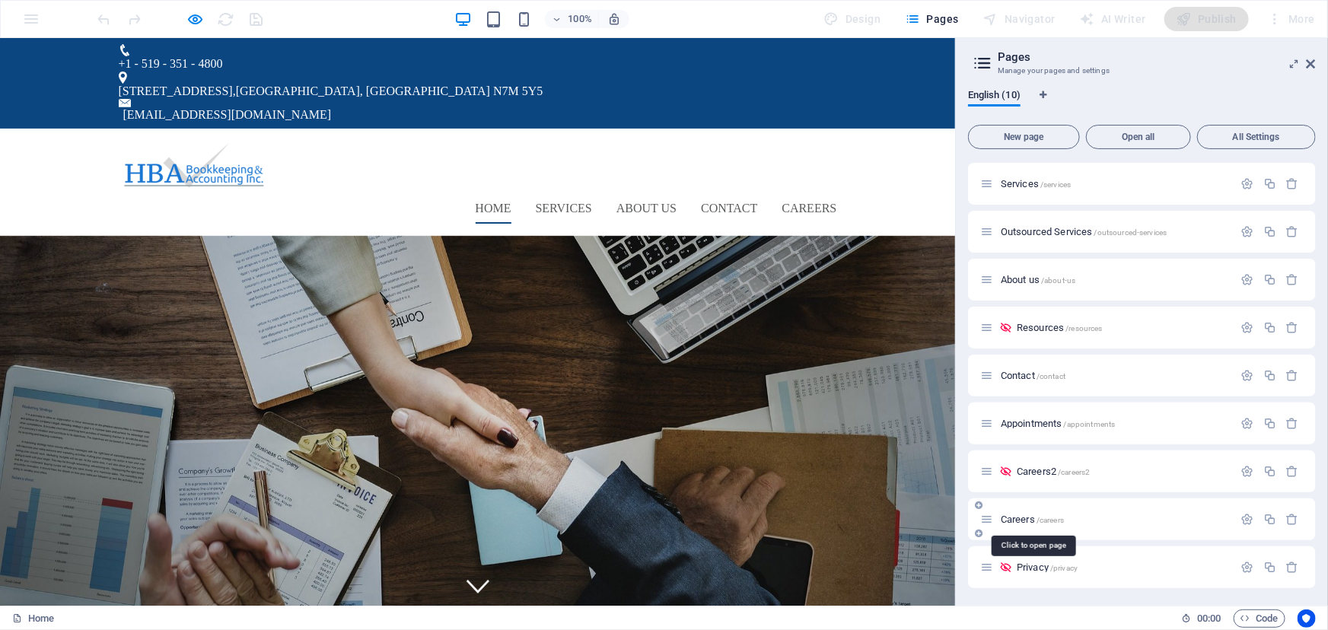
click at [1019, 518] on span "Careers /careers" at bounding box center [1032, 519] width 63 height 11
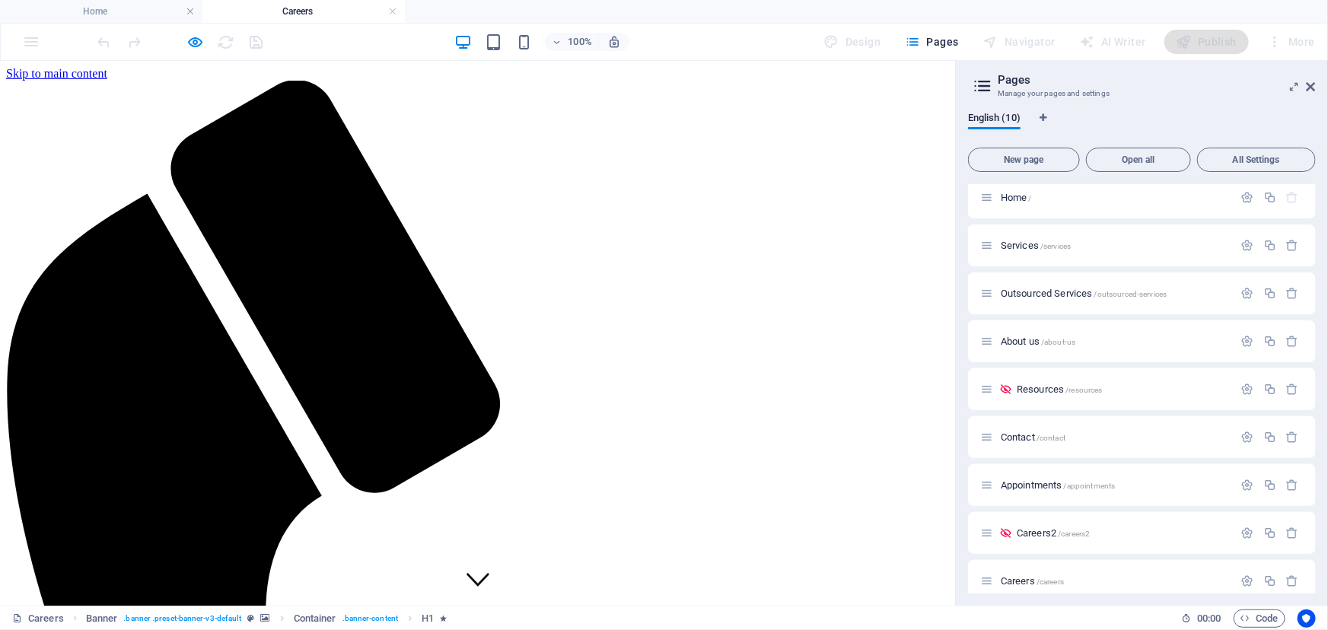
scroll to position [0, 0]
click at [1310, 85] on icon at bounding box center [1311, 87] width 9 height 12
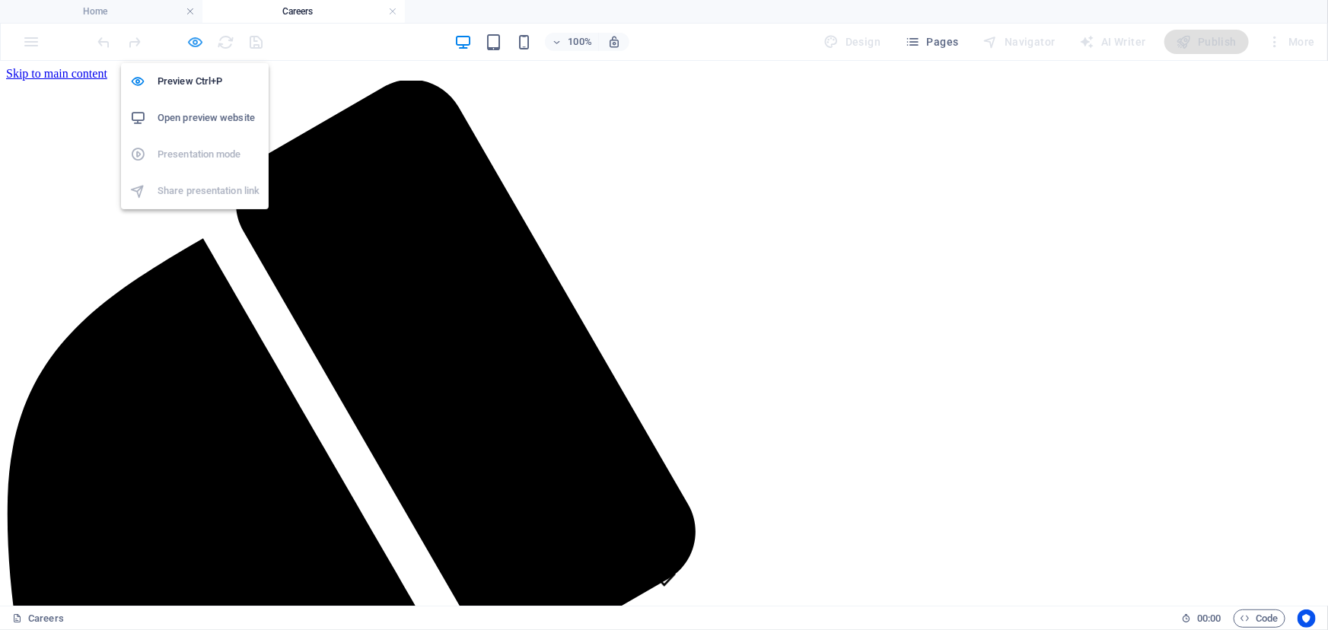
click at [197, 39] on icon "button" at bounding box center [196, 42] width 18 height 18
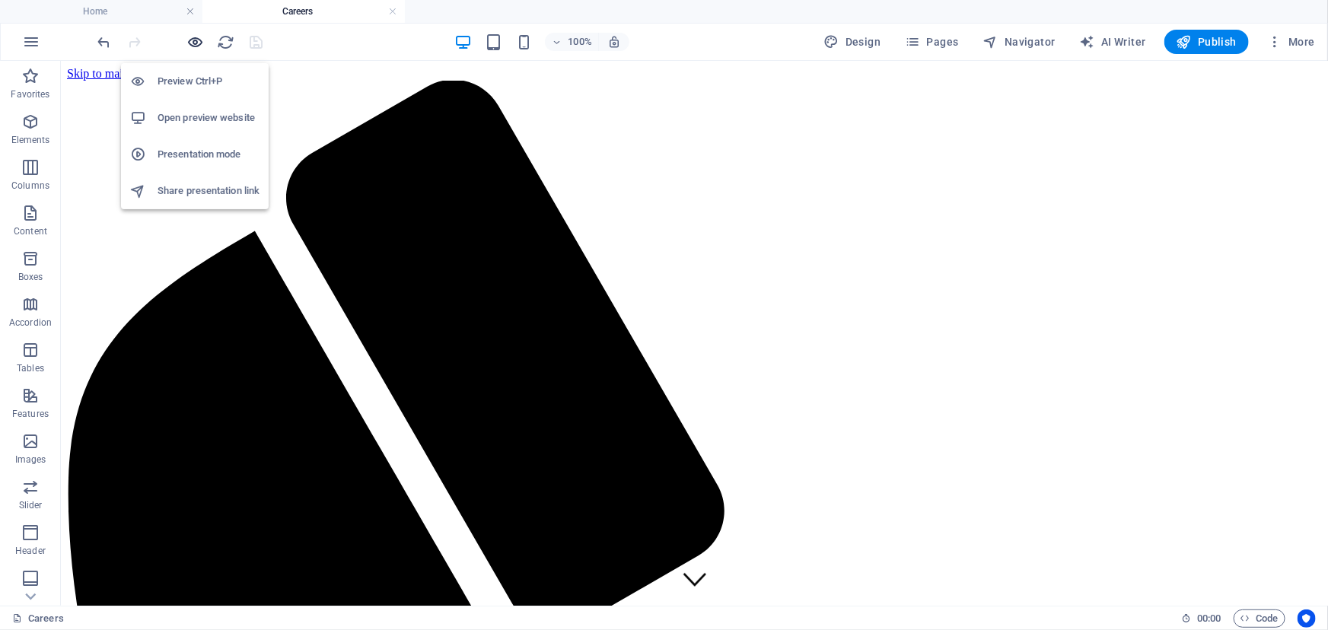
click at [190, 41] on icon "button" at bounding box center [196, 42] width 18 height 18
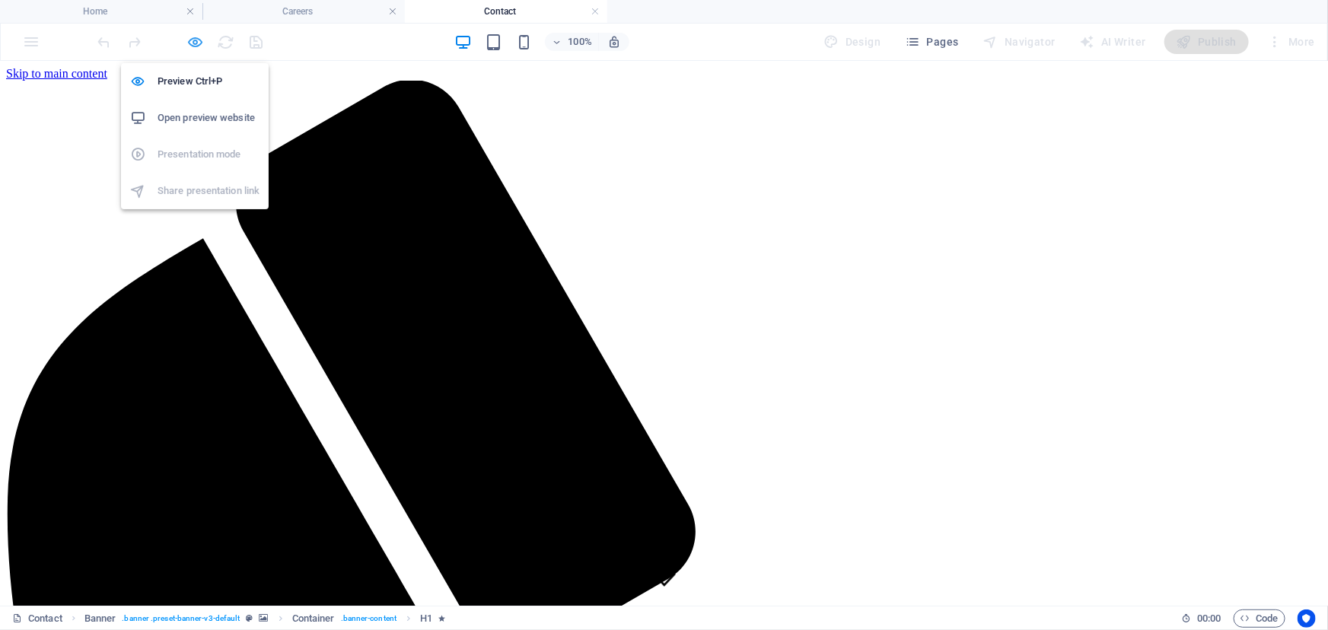
click at [199, 45] on icon "button" at bounding box center [196, 42] width 18 height 18
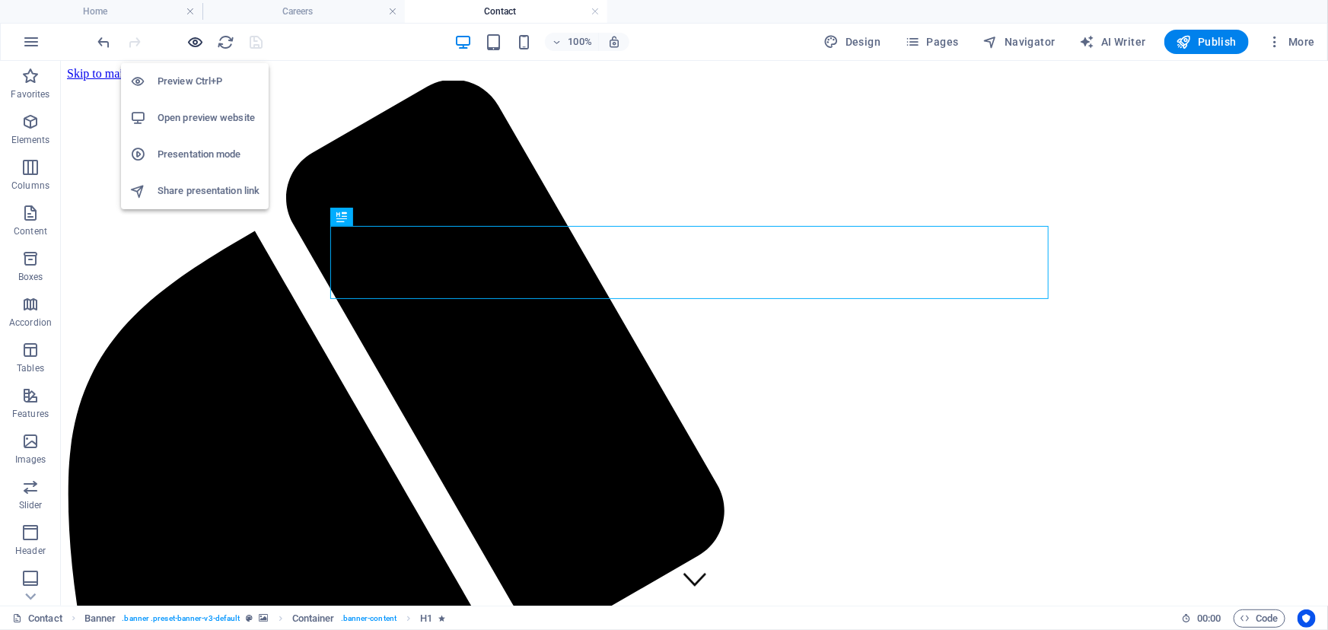
click at [199, 45] on icon "button" at bounding box center [196, 42] width 18 height 18
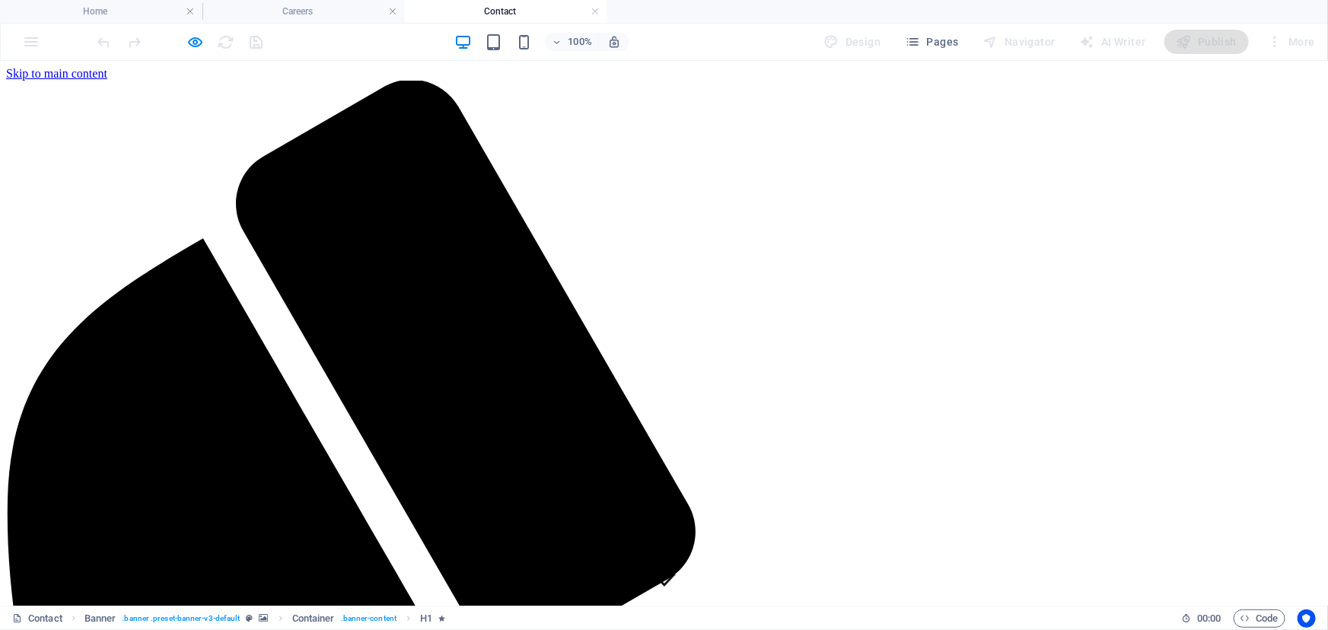
click at [1213, 43] on div "Publish" at bounding box center [1207, 42] width 84 height 24
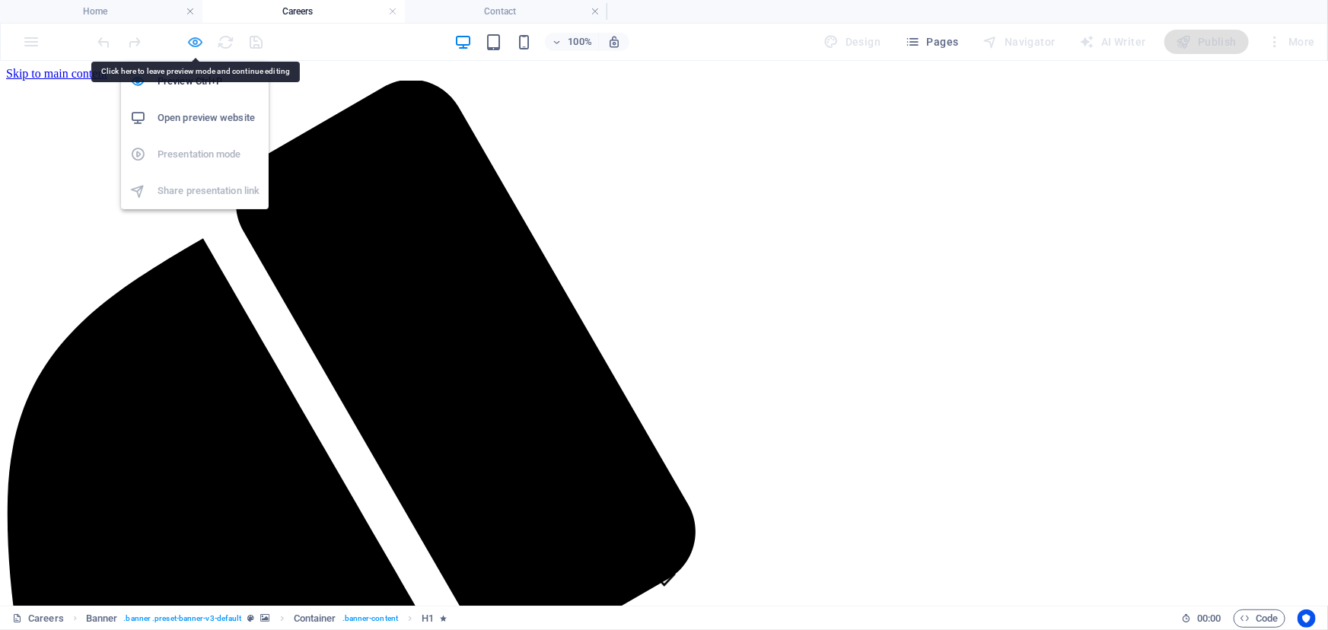
click at [197, 38] on icon "button" at bounding box center [196, 42] width 18 height 18
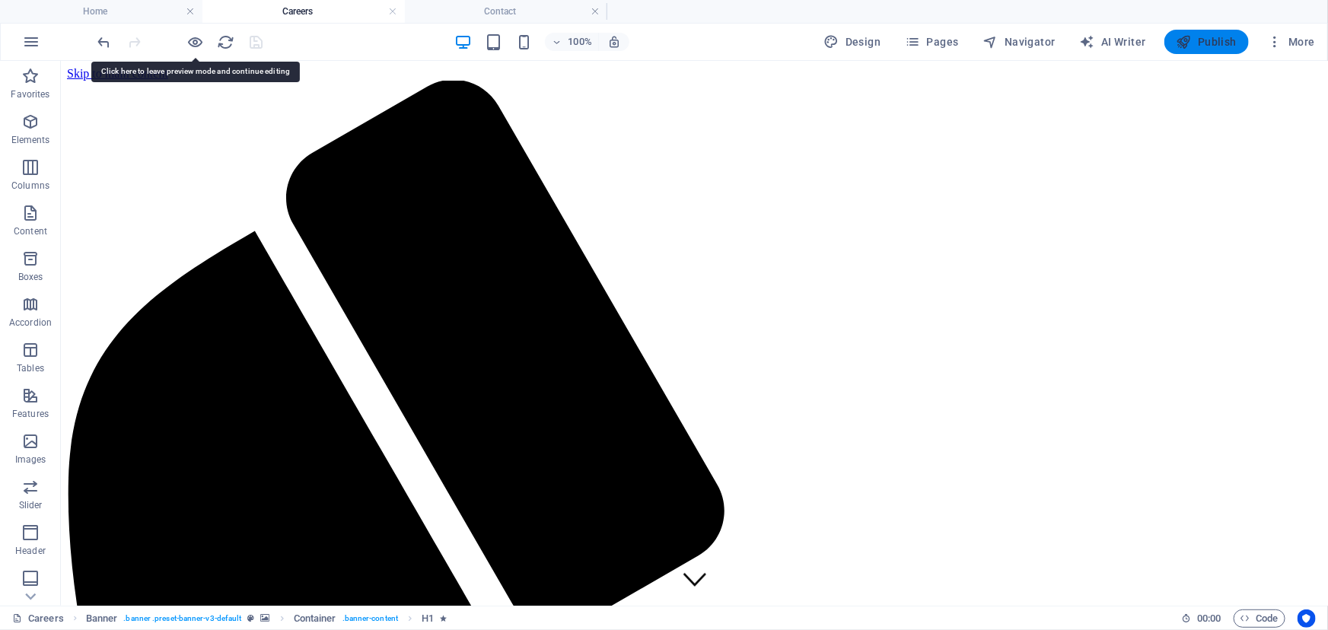
click at [1233, 46] on span "Publish" at bounding box center [1207, 41] width 60 height 15
